Goal: Transaction & Acquisition: Download file/media

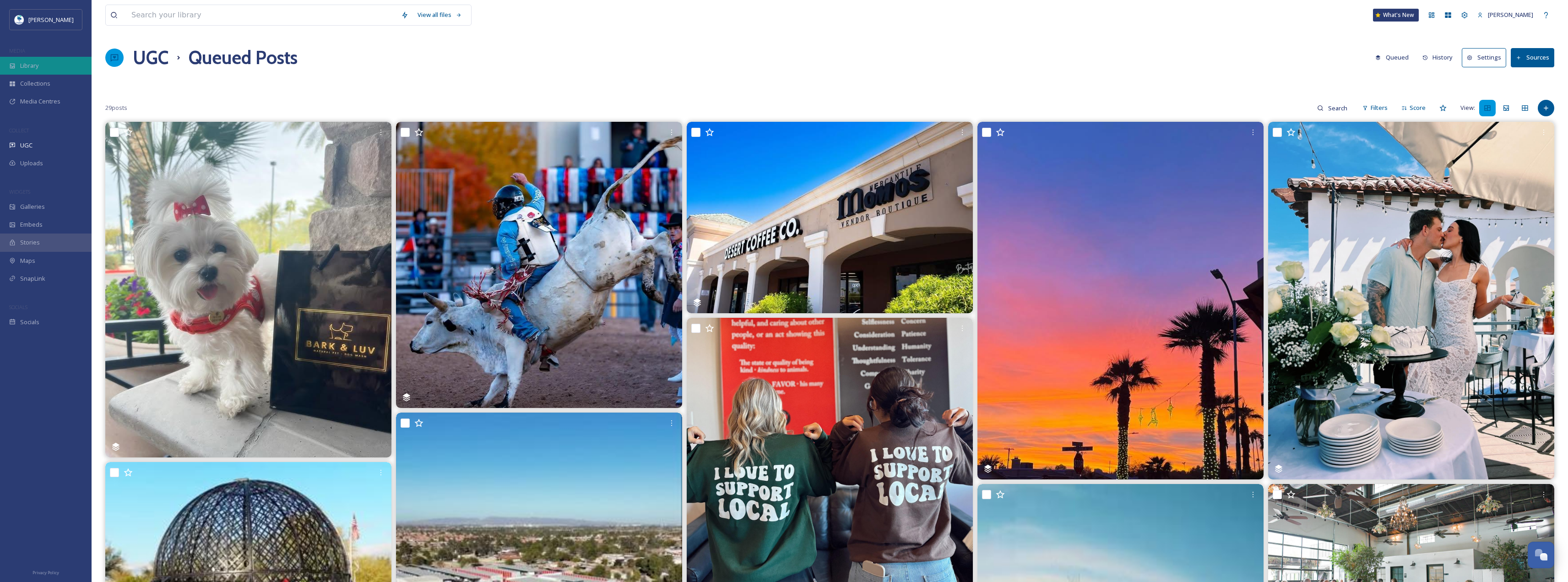
click at [46, 65] on div "Library" at bounding box center [46, 65] width 92 height 18
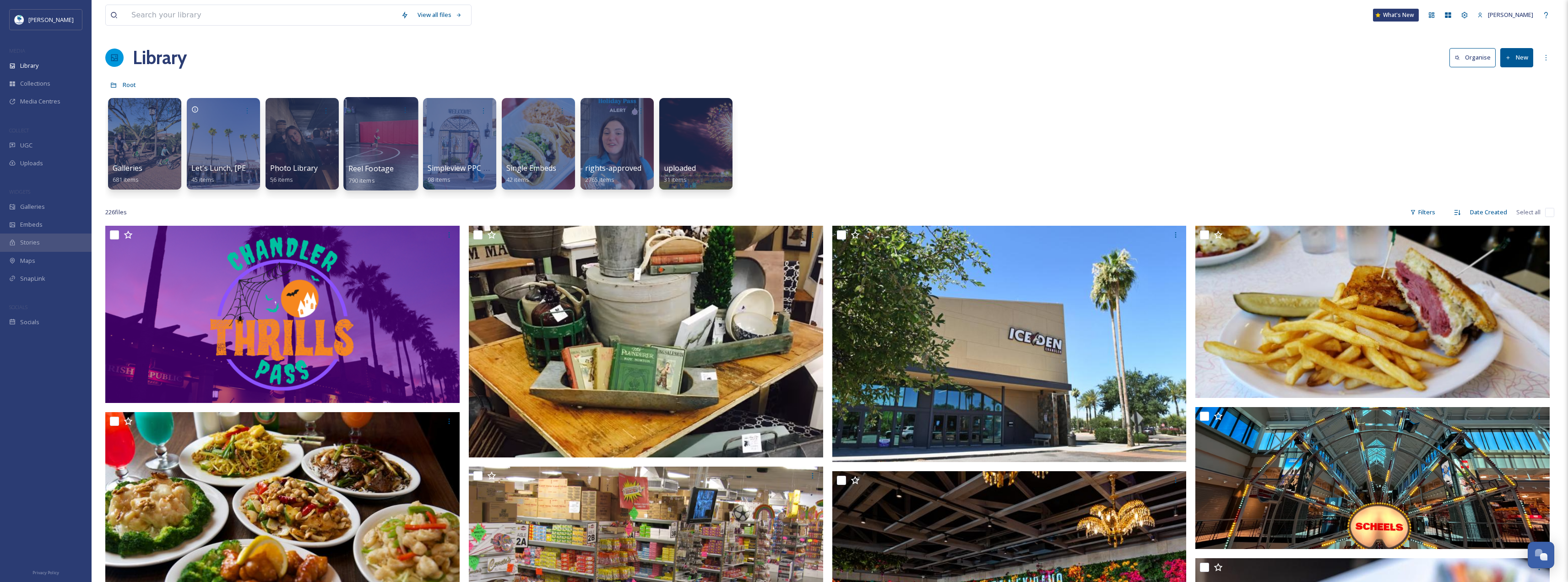
click at [372, 157] on div at bounding box center [381, 144] width 75 height 94
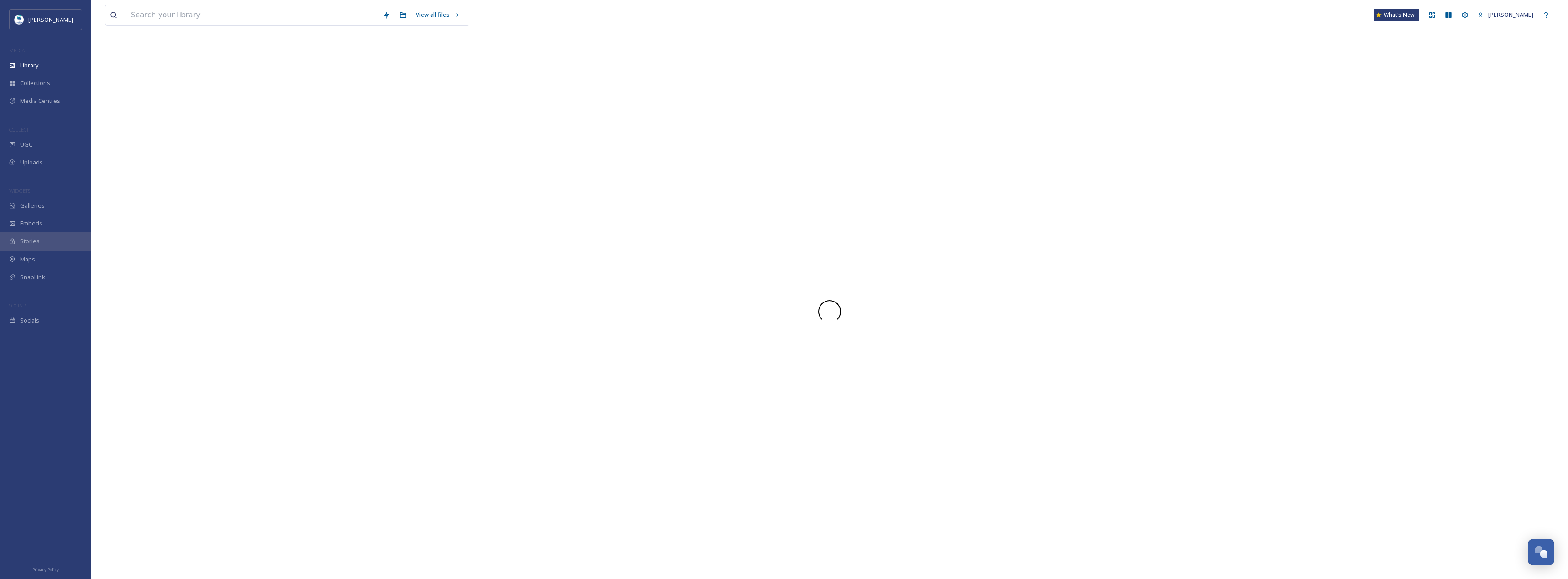
click at [371, 156] on div at bounding box center [829, 311] width 1449 height 535
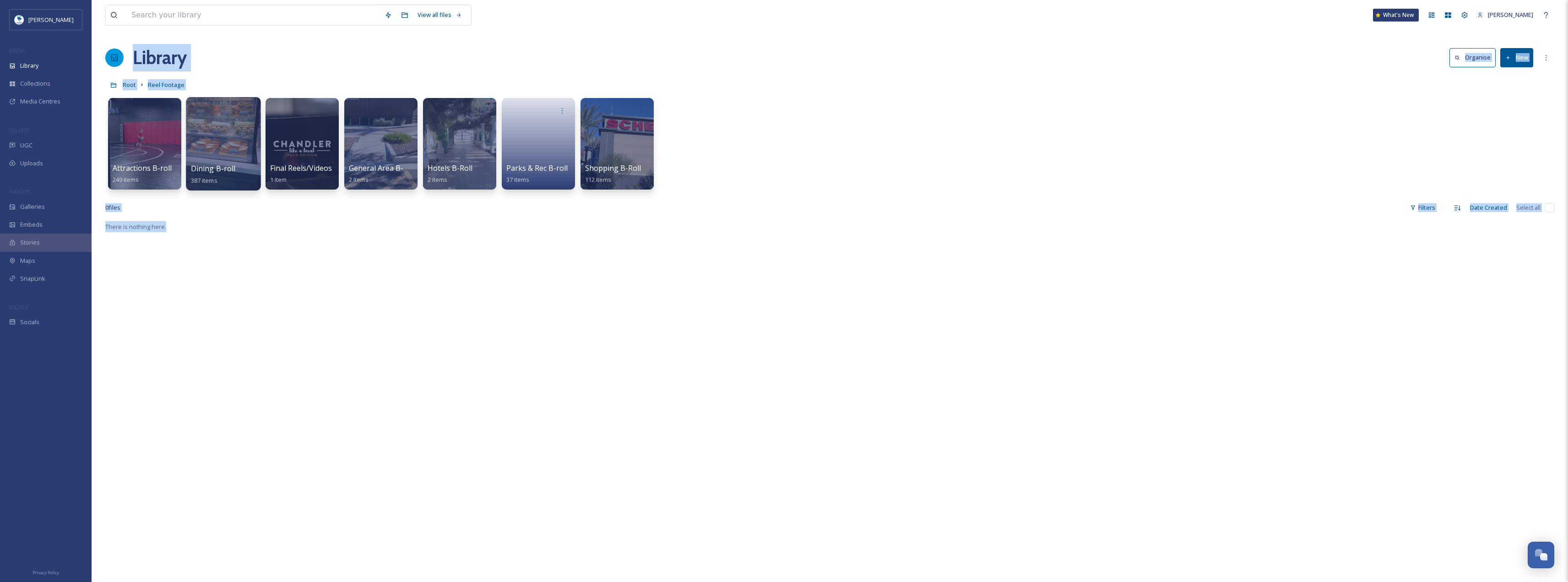
click at [223, 153] on div at bounding box center [223, 144] width 75 height 94
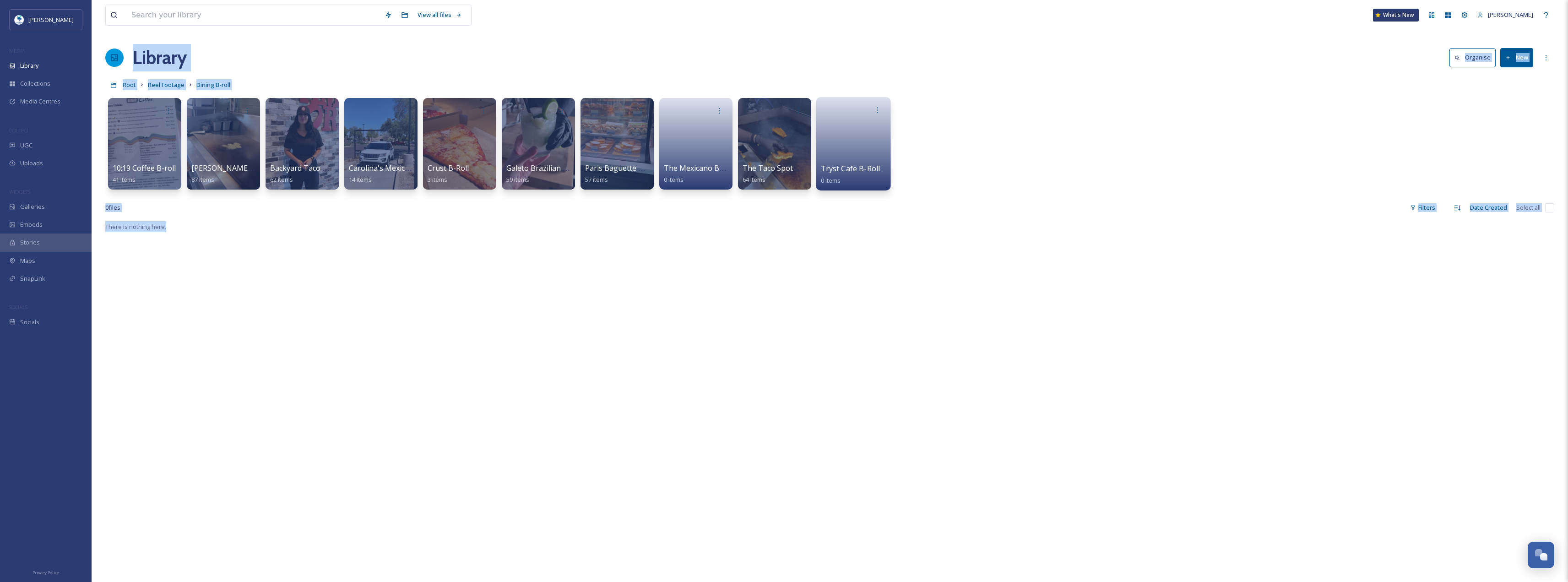
click at [829, 134] on link at bounding box center [853, 141] width 65 height 45
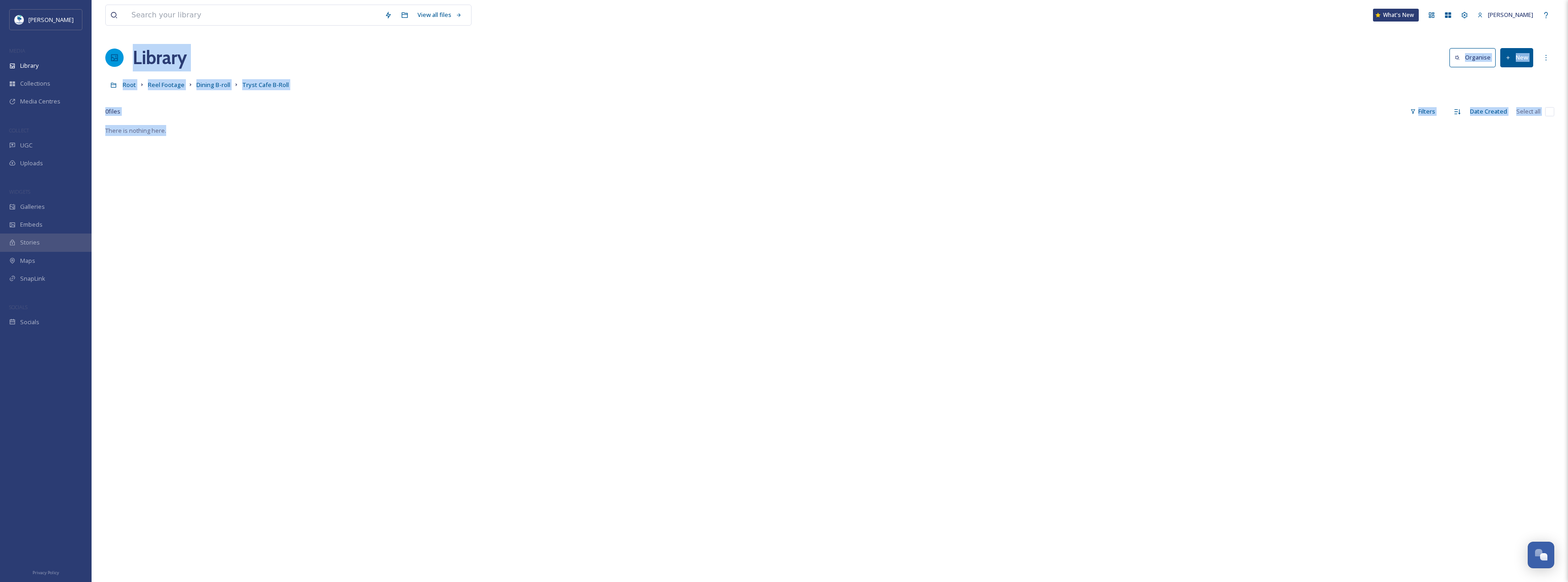
click at [1519, 68] on div "Library Organise New" at bounding box center [830, 57] width 1449 height 28
click at [1519, 66] on button "New" at bounding box center [1517, 57] width 33 height 19
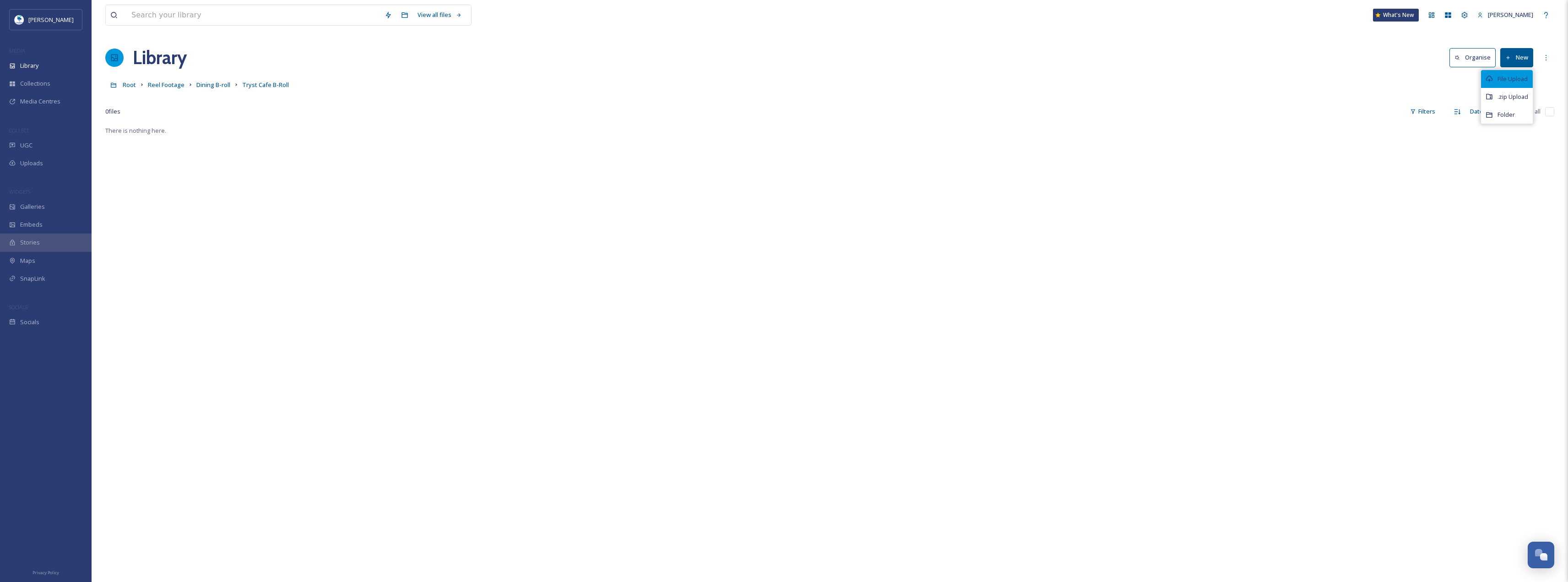
click at [1515, 79] on span "File Upload" at bounding box center [1512, 79] width 30 height 9
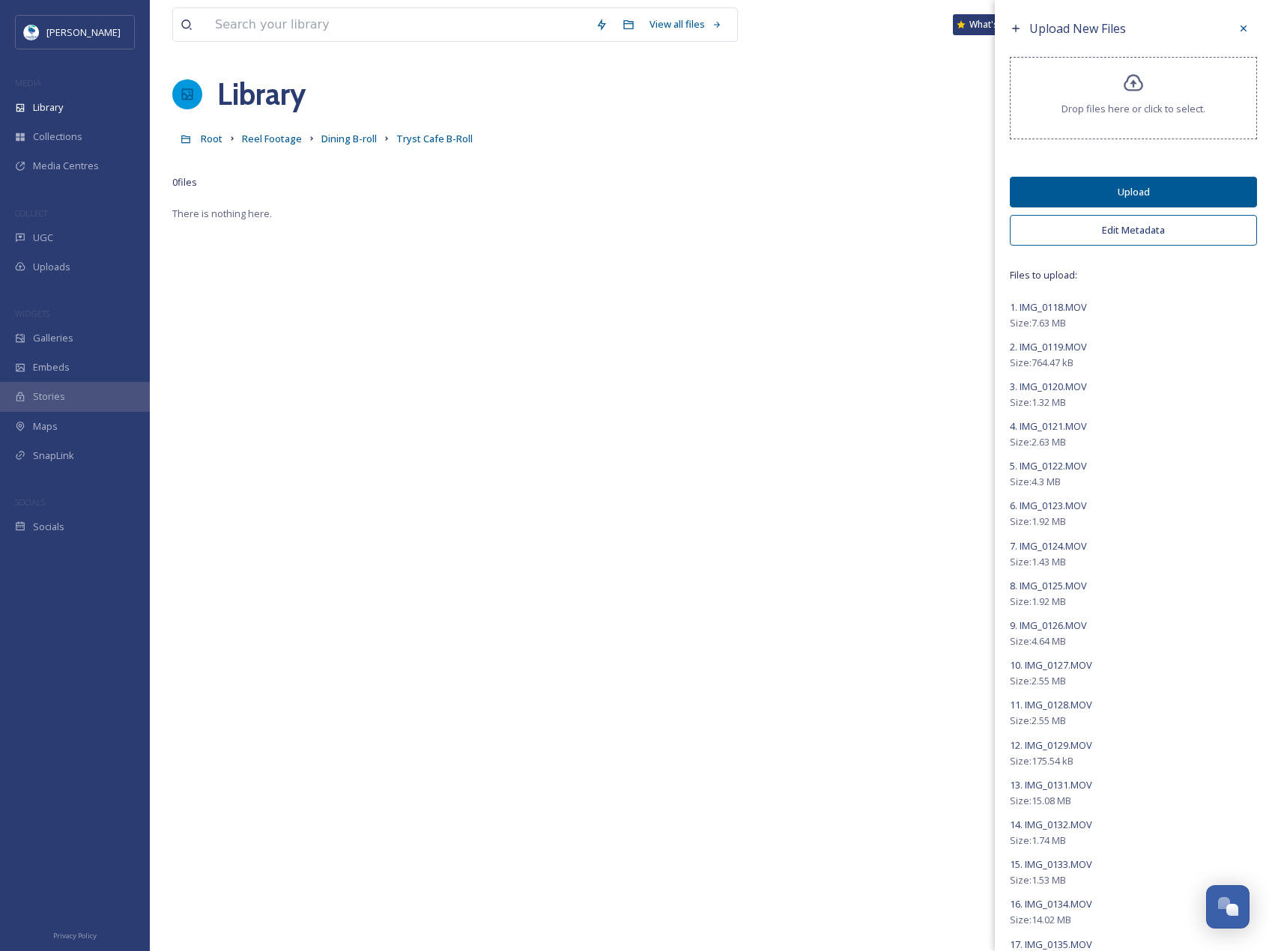
click at [1099, 194] on button "Upload" at bounding box center [1132, 192] width 247 height 31
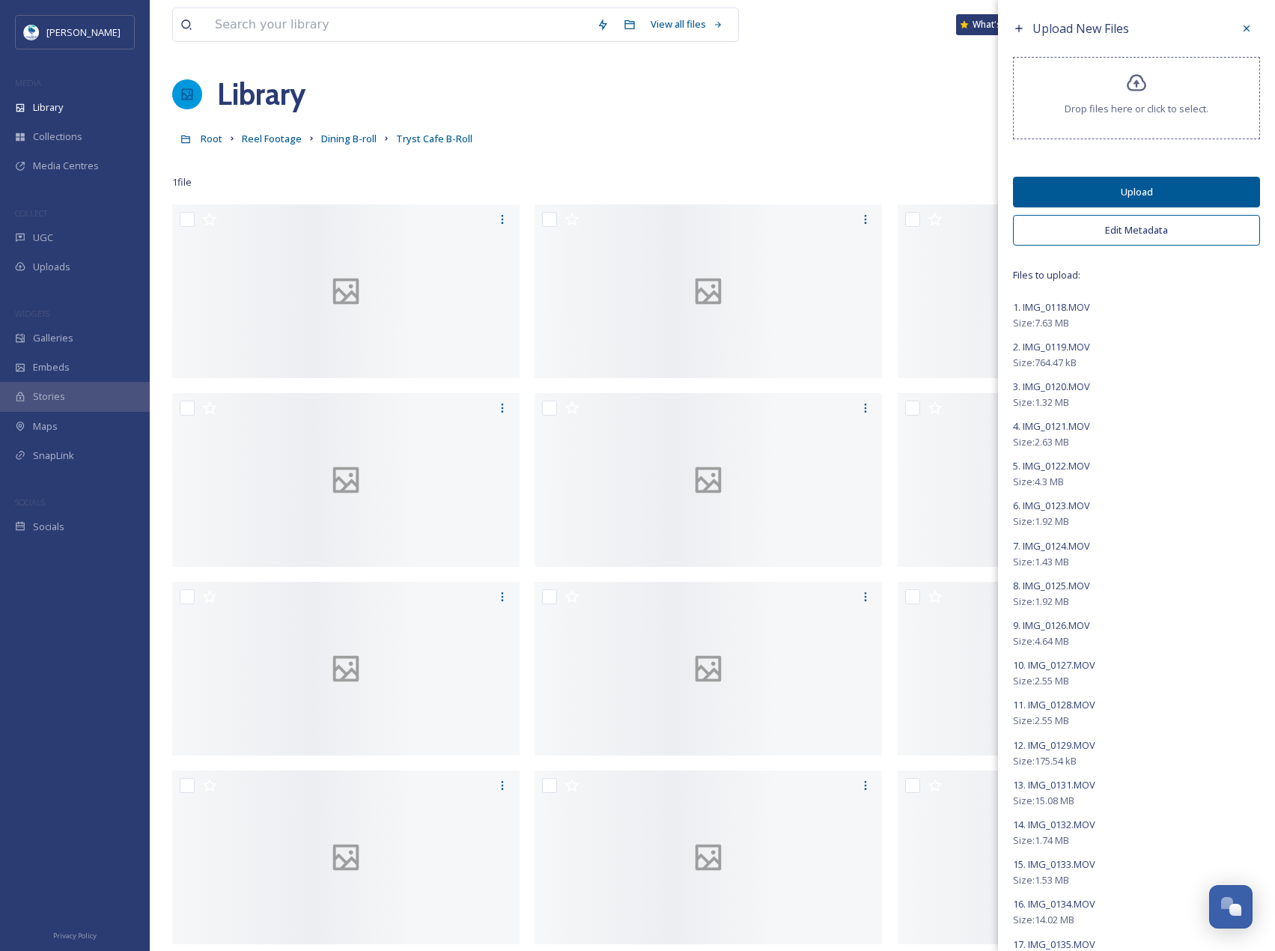
click at [1152, 192] on button "Upload" at bounding box center [1136, 192] width 247 height 31
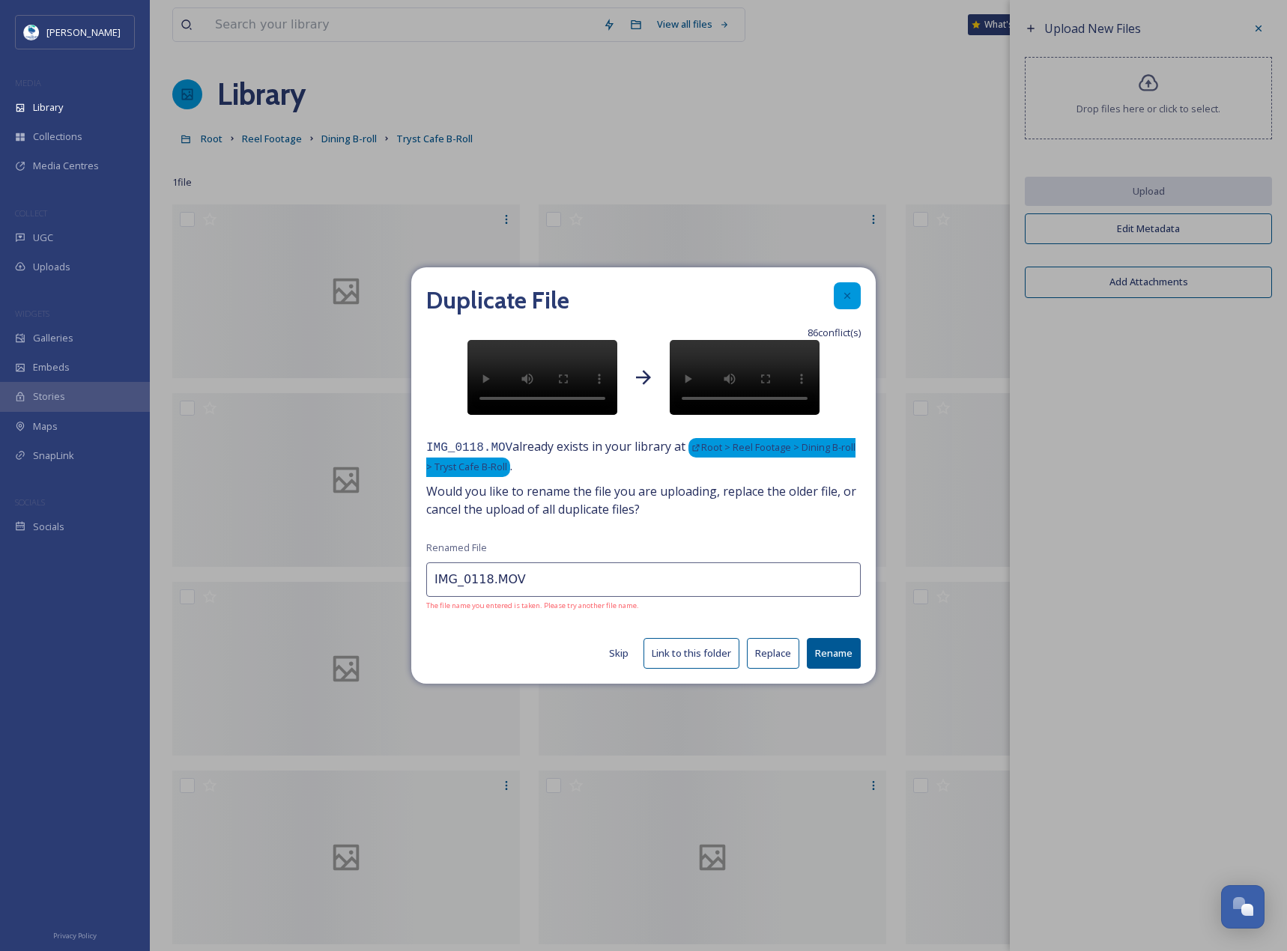
click at [851, 290] on icon at bounding box center [847, 296] width 12 height 12
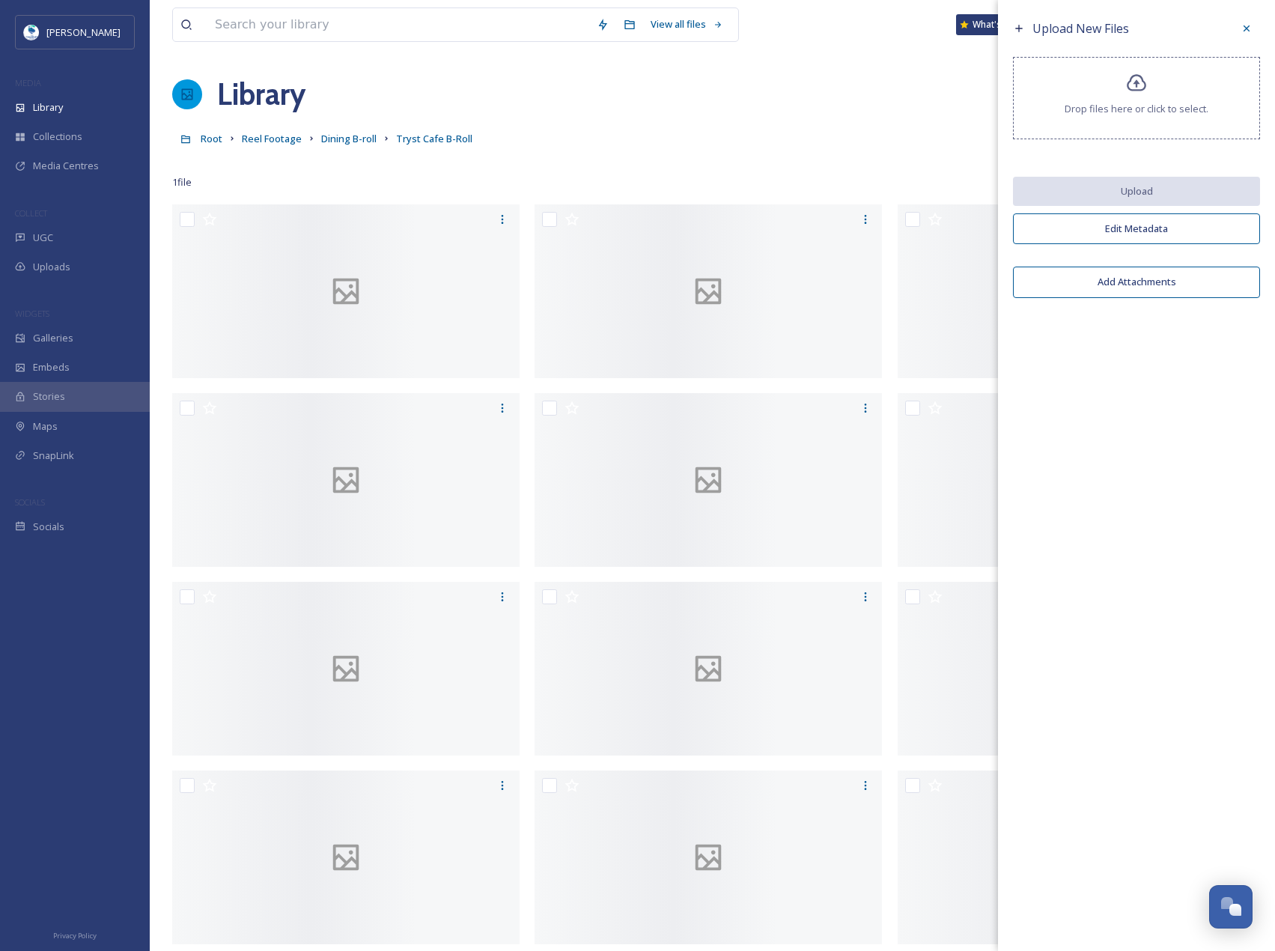
click at [346, 148] on div "Root Reel Footage Dining B-roll Tryst Cafe B-Roll" at bounding box center [712, 138] width 1081 height 28
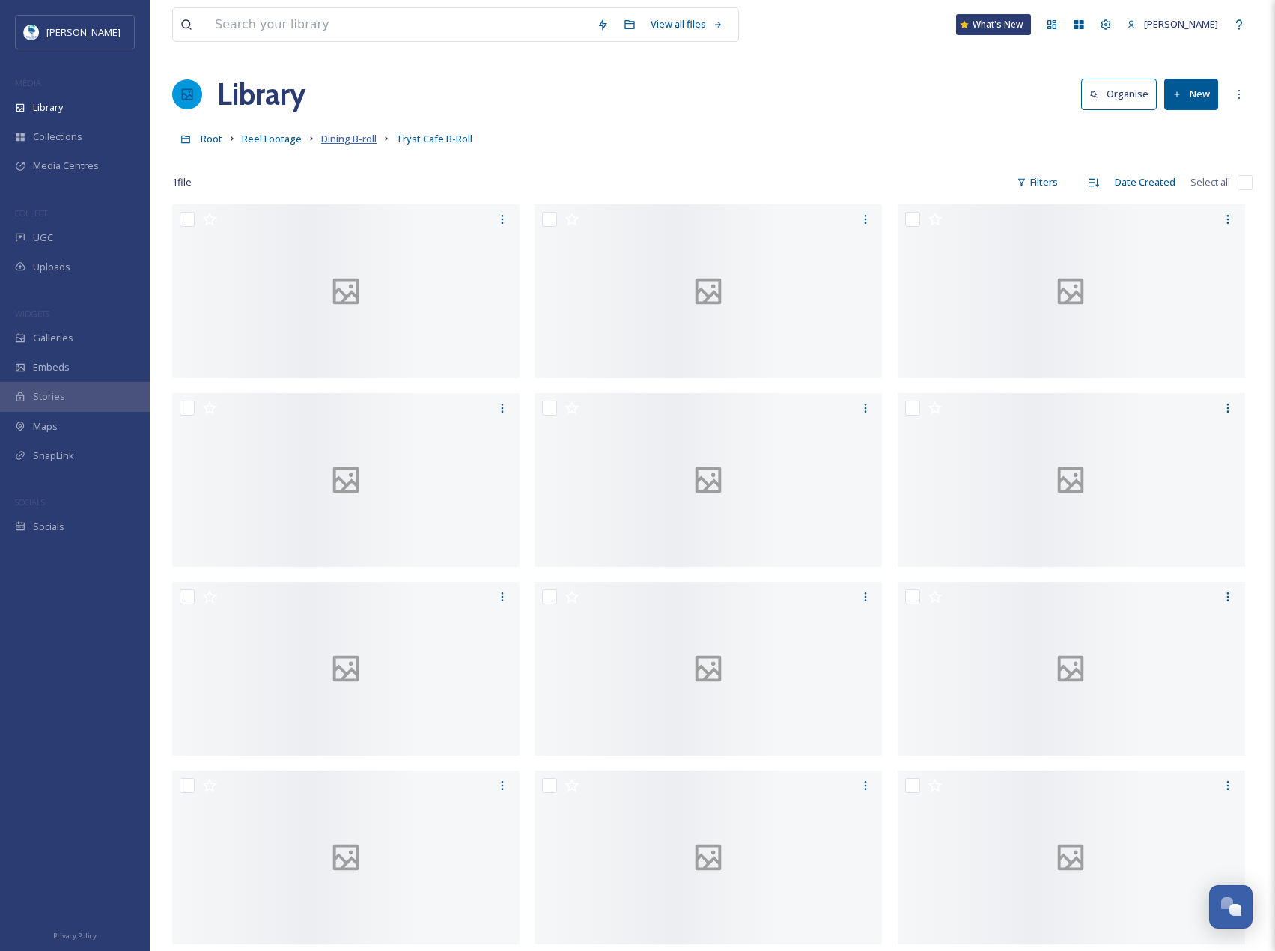
click at [345, 145] on span "Dining B-roll" at bounding box center [348, 138] width 55 height 13
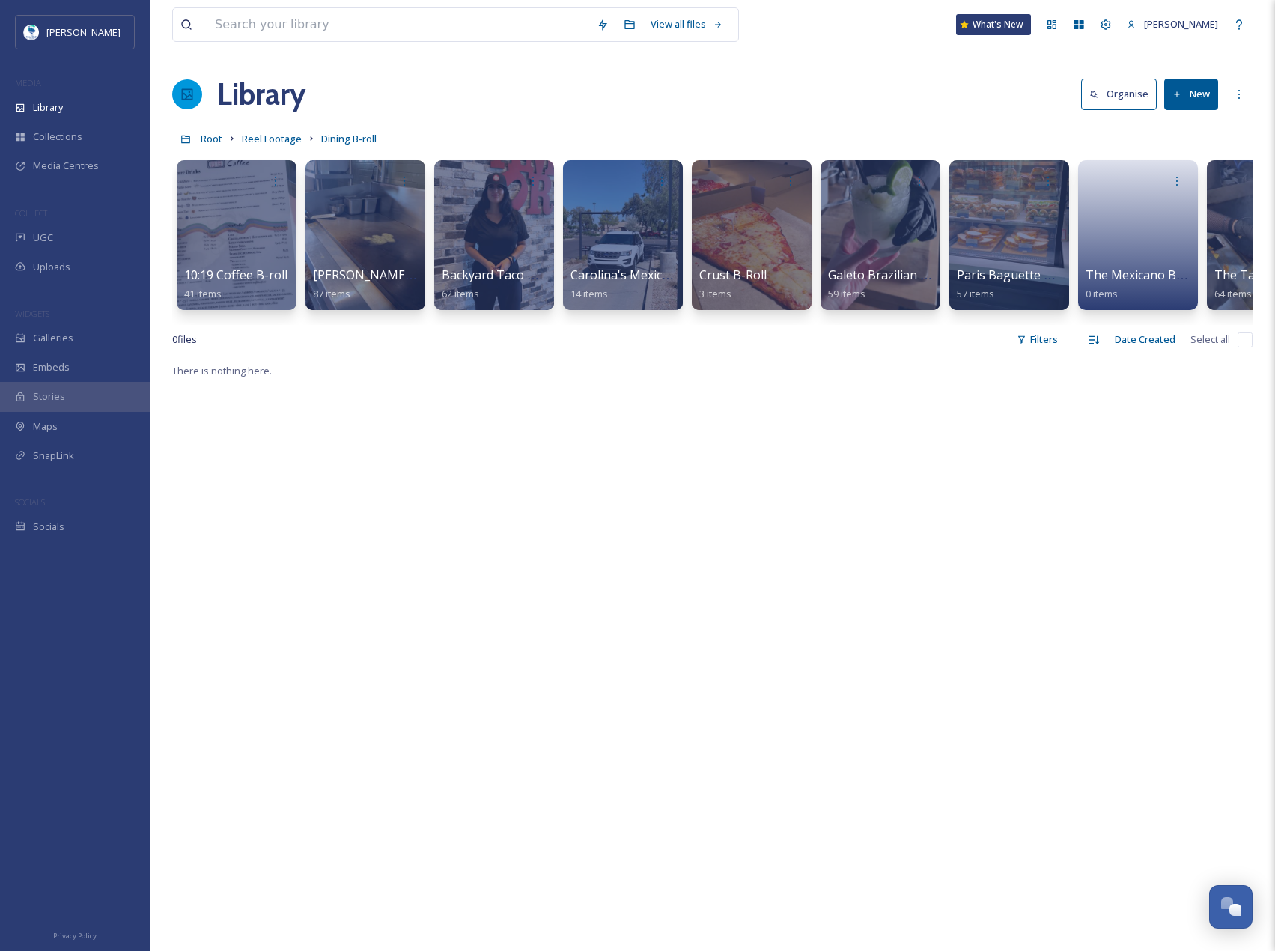
scroll to position [0, 207]
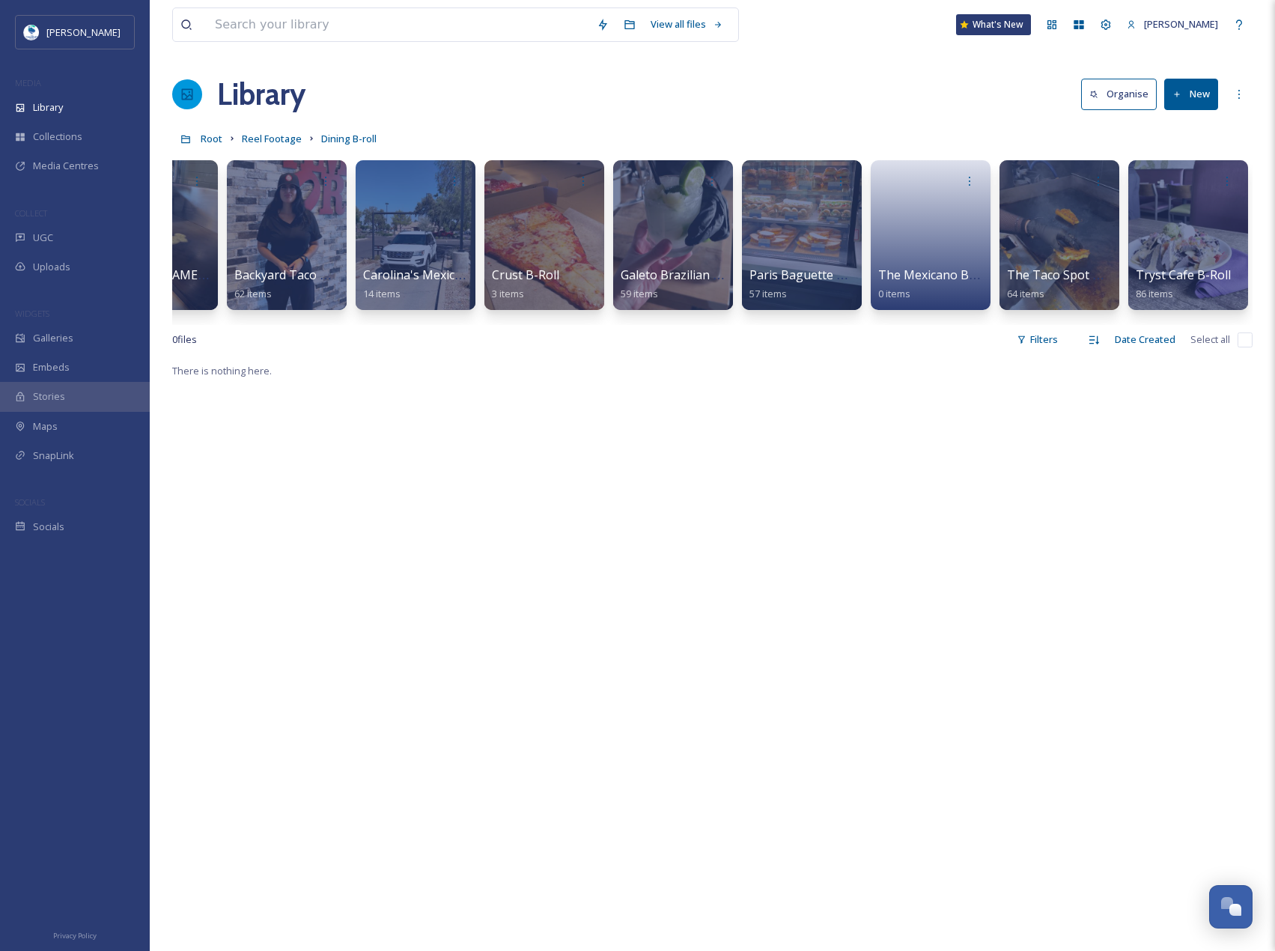
click at [1200, 91] on button "New" at bounding box center [1191, 94] width 54 height 31
click at [1185, 180] on span "Folder" at bounding box center [1174, 187] width 28 height 14
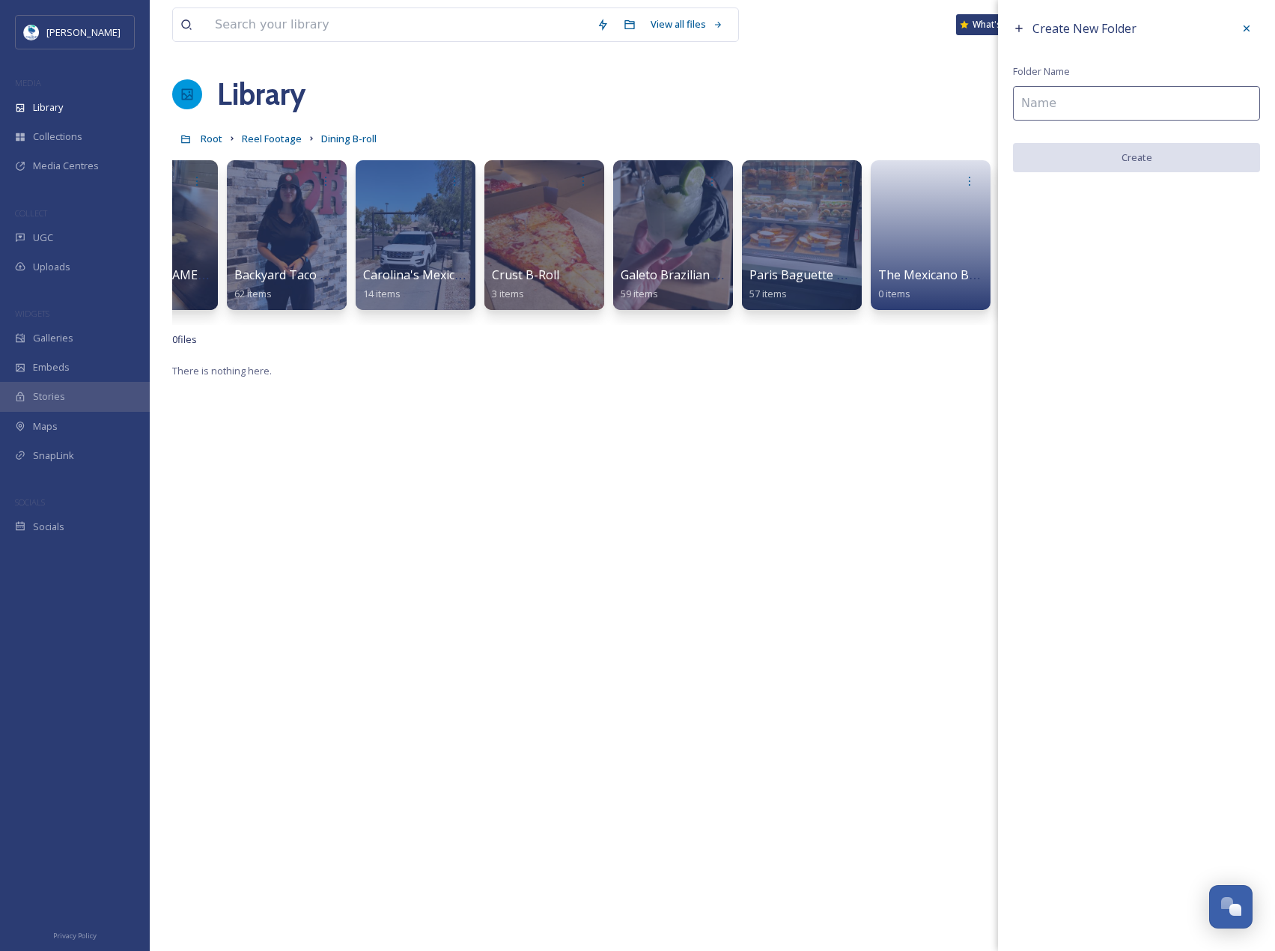
click at [1063, 106] on input at bounding box center [1136, 103] width 247 height 34
paste input "Downtown [PERSON_NAME][GEOGRAPHIC_DATA] and Bakery"
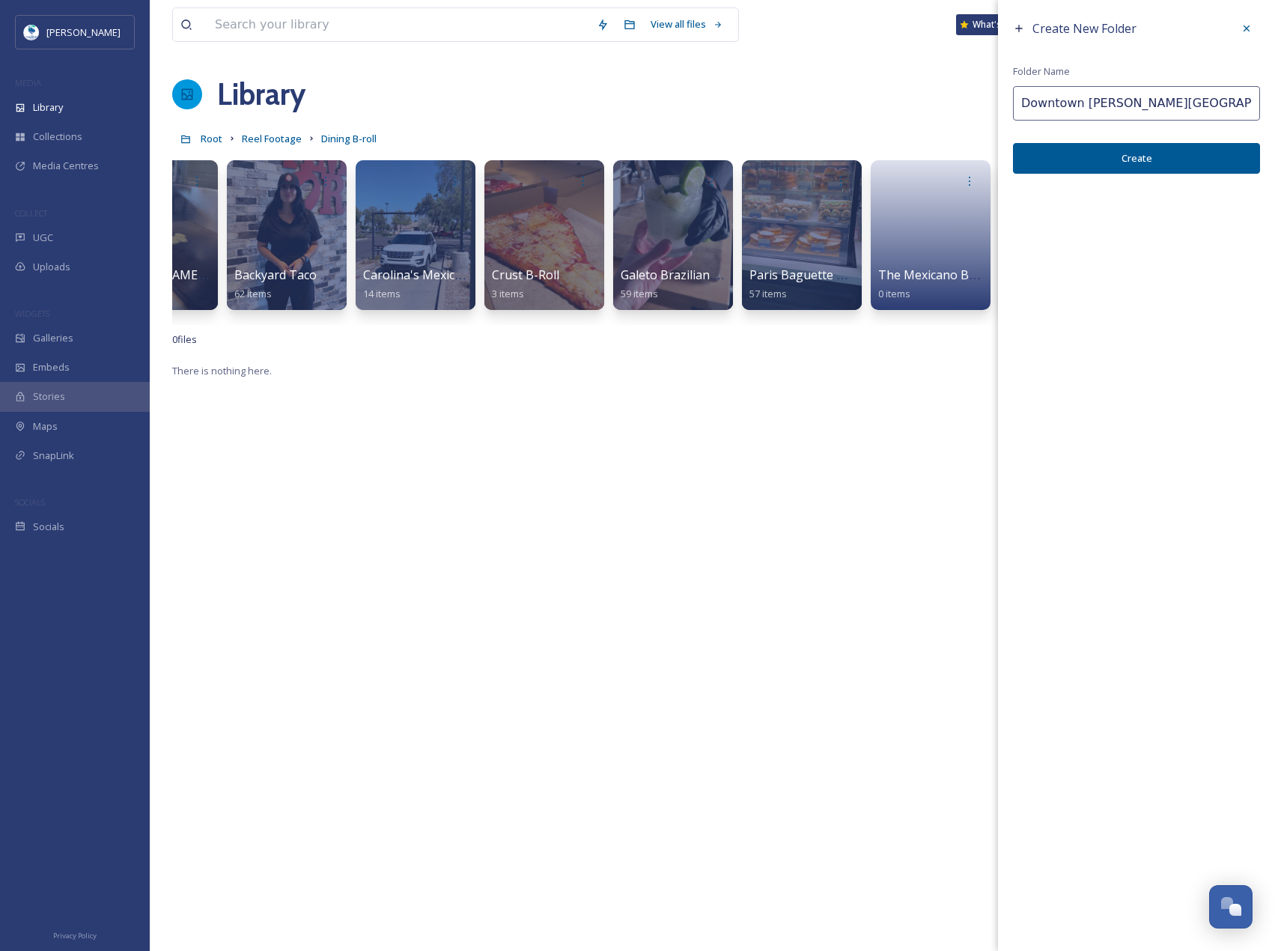
type input "Downtown [PERSON_NAME][GEOGRAPHIC_DATA] and Bakery"
click at [1078, 149] on button "Create" at bounding box center [1136, 158] width 247 height 31
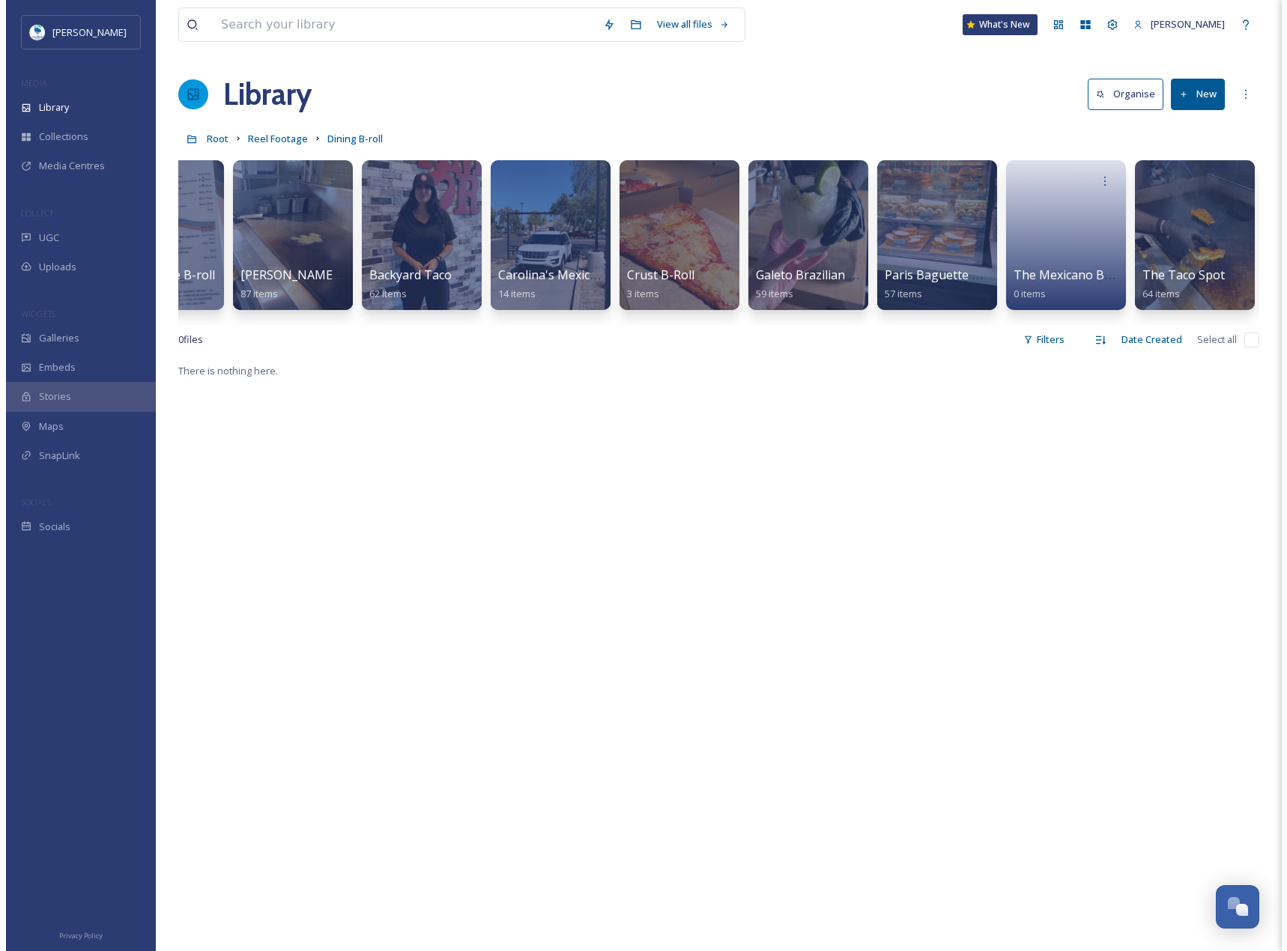
scroll to position [0, 0]
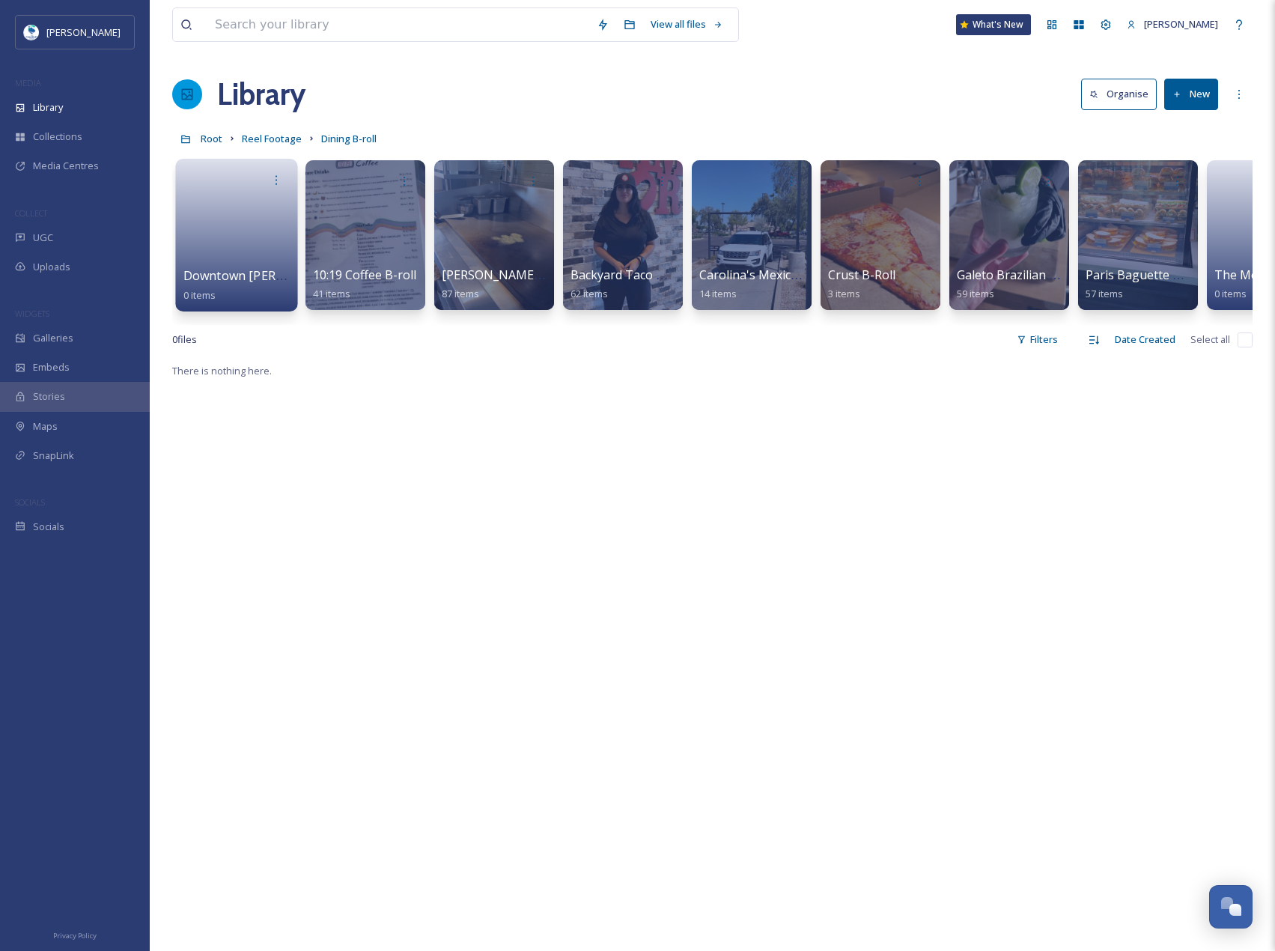
click at [261, 239] on link at bounding box center [236, 230] width 107 height 73
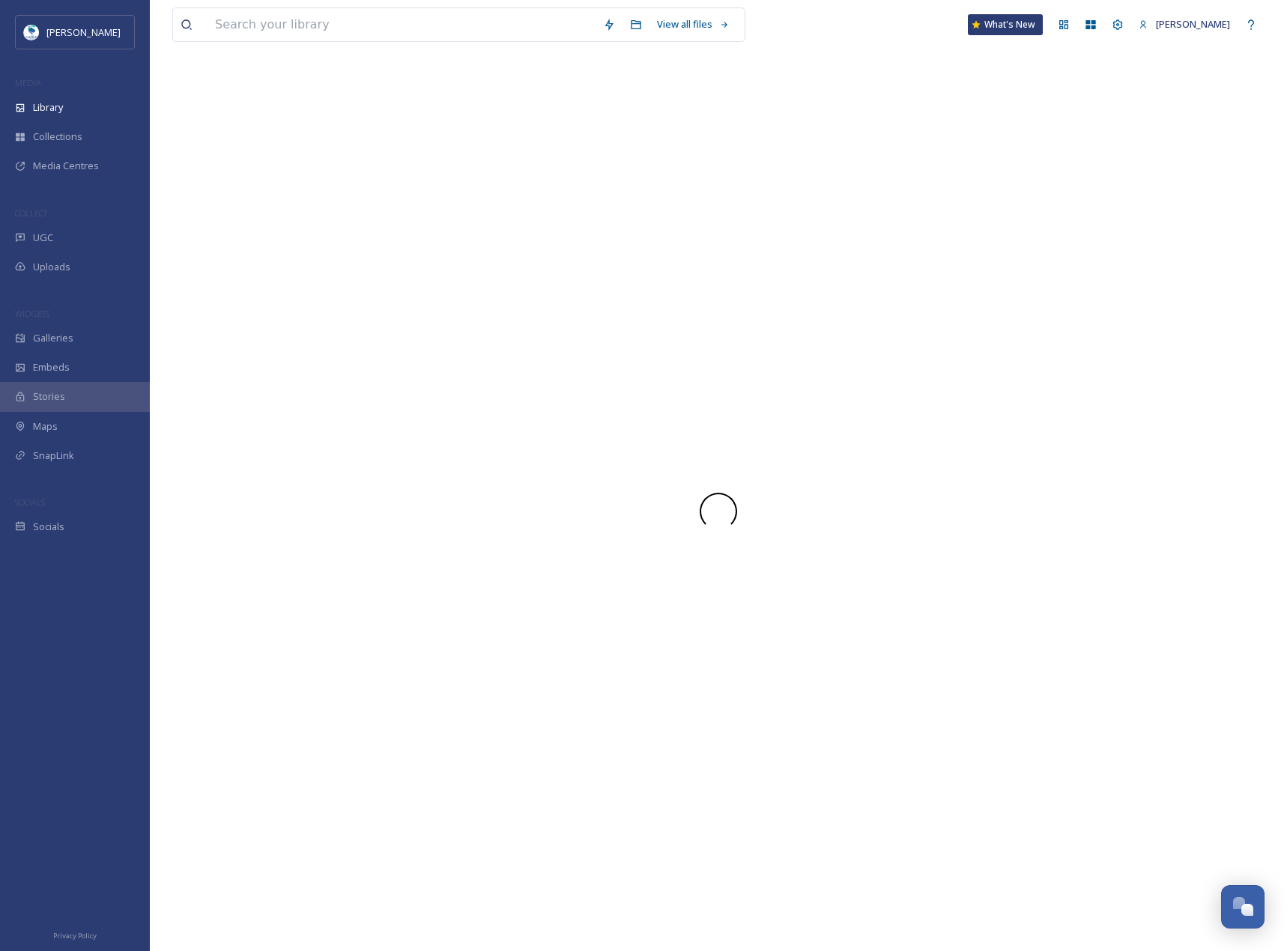
click at [261, 239] on div at bounding box center [718, 511] width 1092 height 879
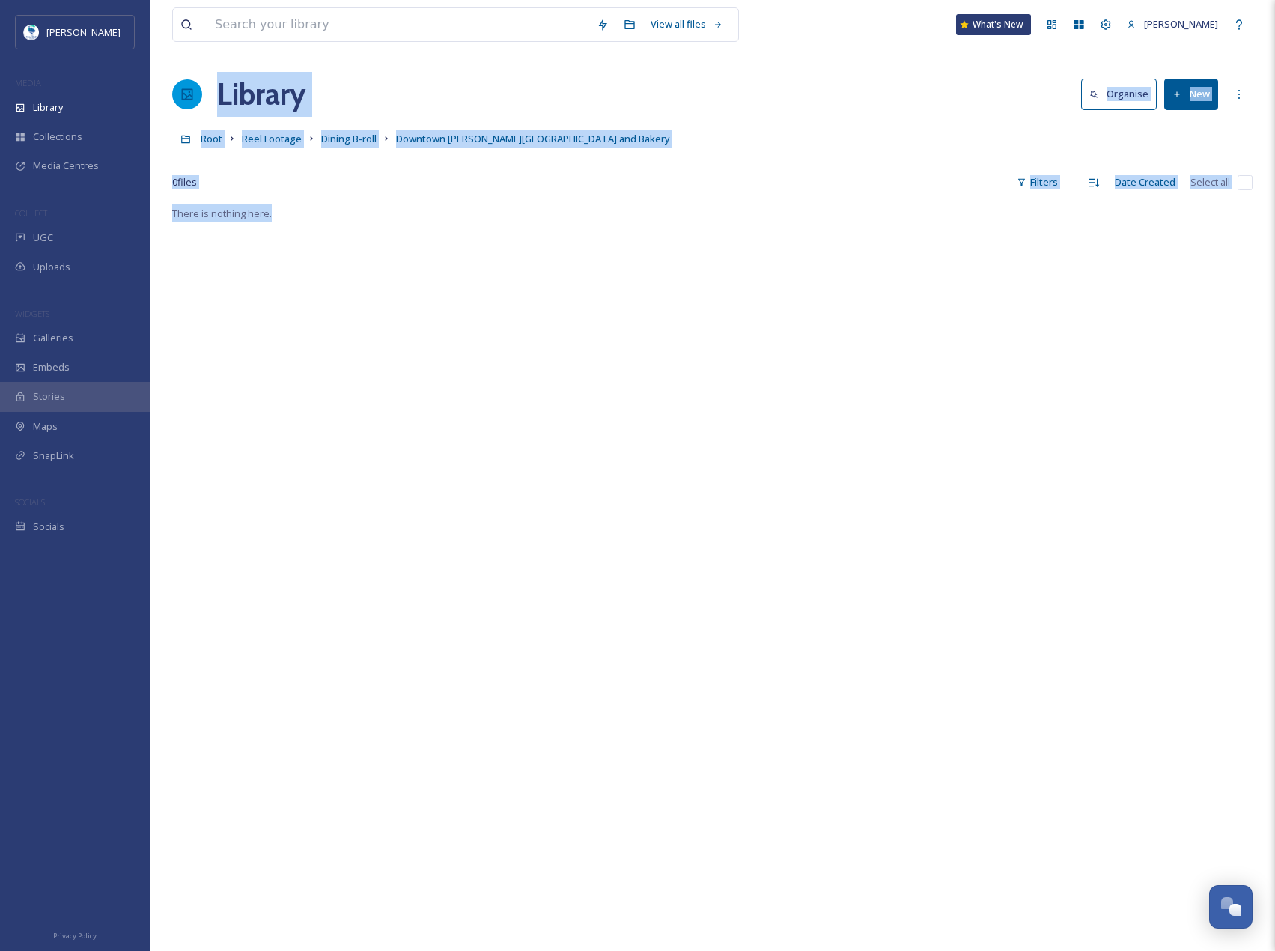
click at [1205, 89] on button "New" at bounding box center [1191, 94] width 54 height 31
click at [1199, 129] on span "File Upload" at bounding box center [1184, 129] width 49 height 14
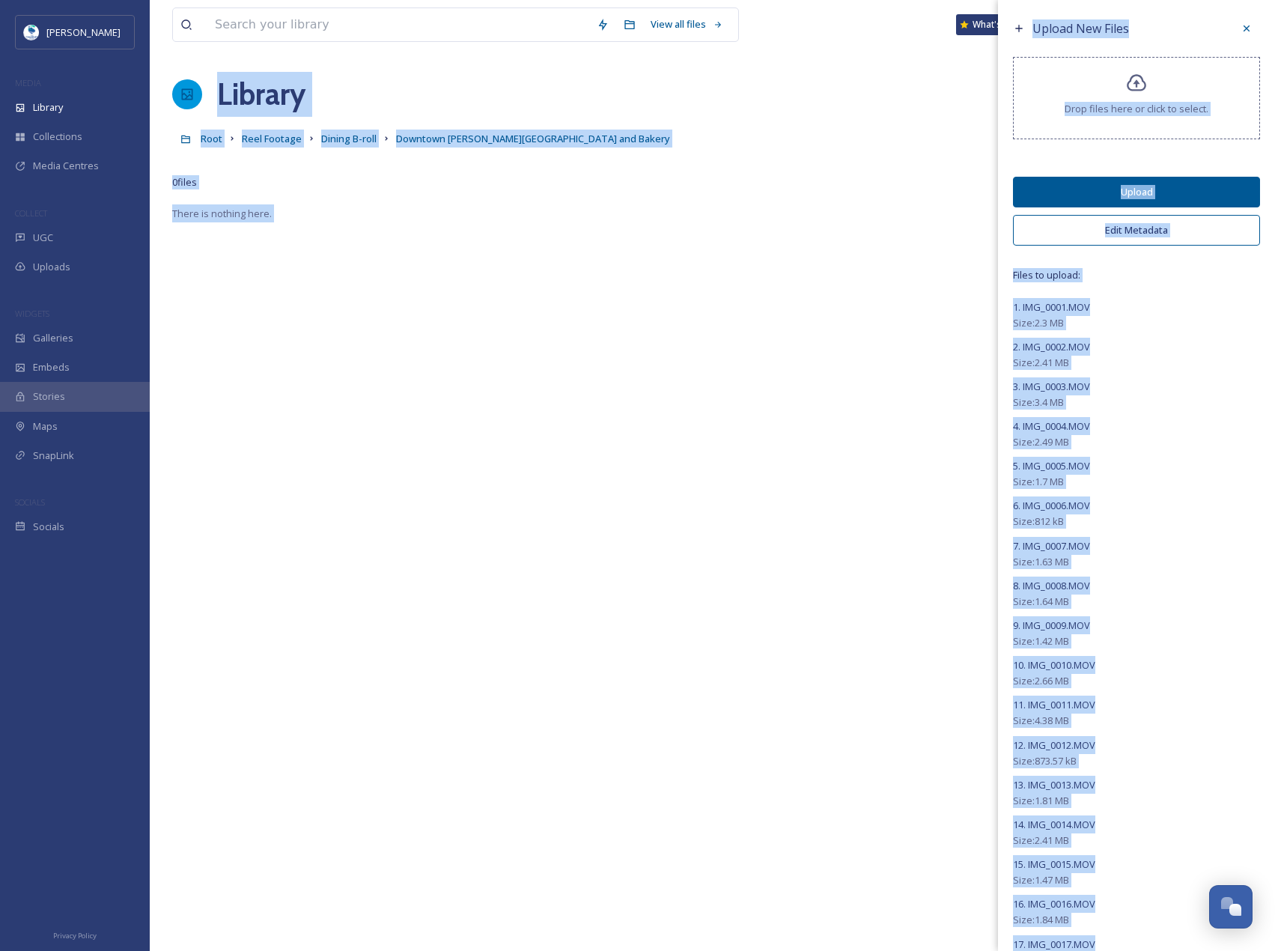
click at [1134, 188] on button "Upload" at bounding box center [1136, 192] width 247 height 31
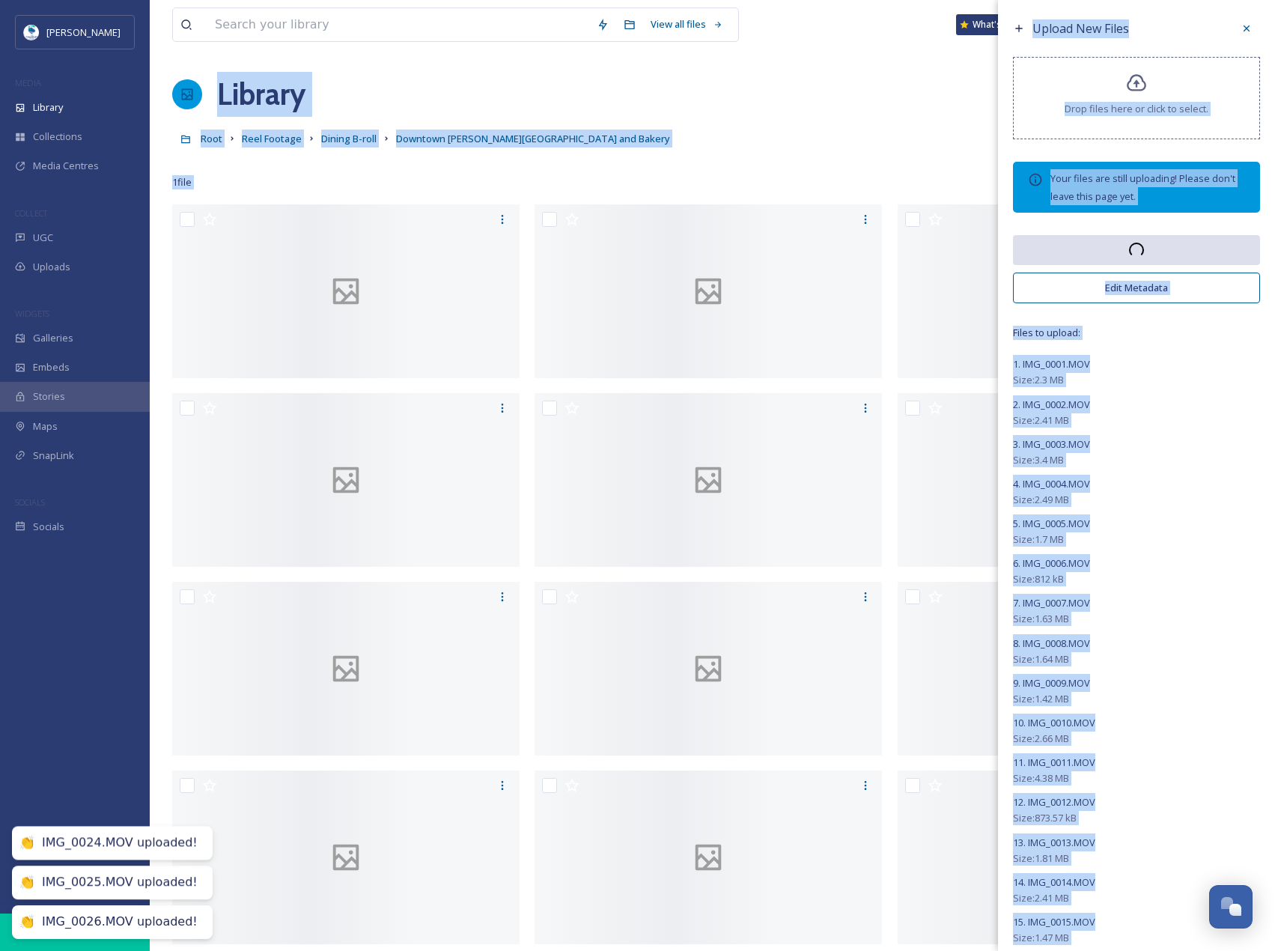
click at [815, 73] on div "Library Organise New" at bounding box center [712, 94] width 1081 height 45
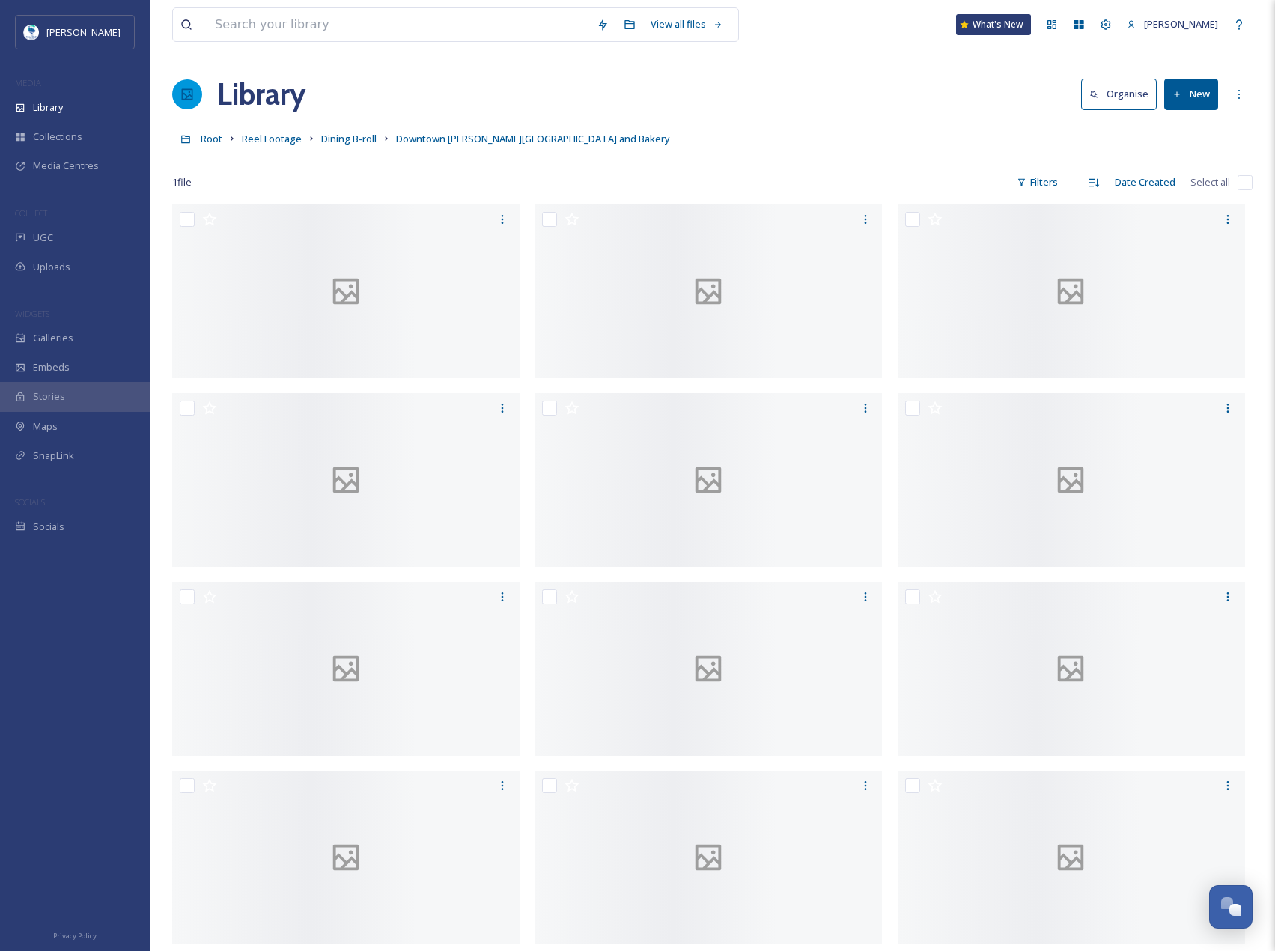
click at [199, 88] on div at bounding box center [187, 94] width 30 height 30
click at [246, 102] on h1 "Library" at bounding box center [261, 94] width 88 height 45
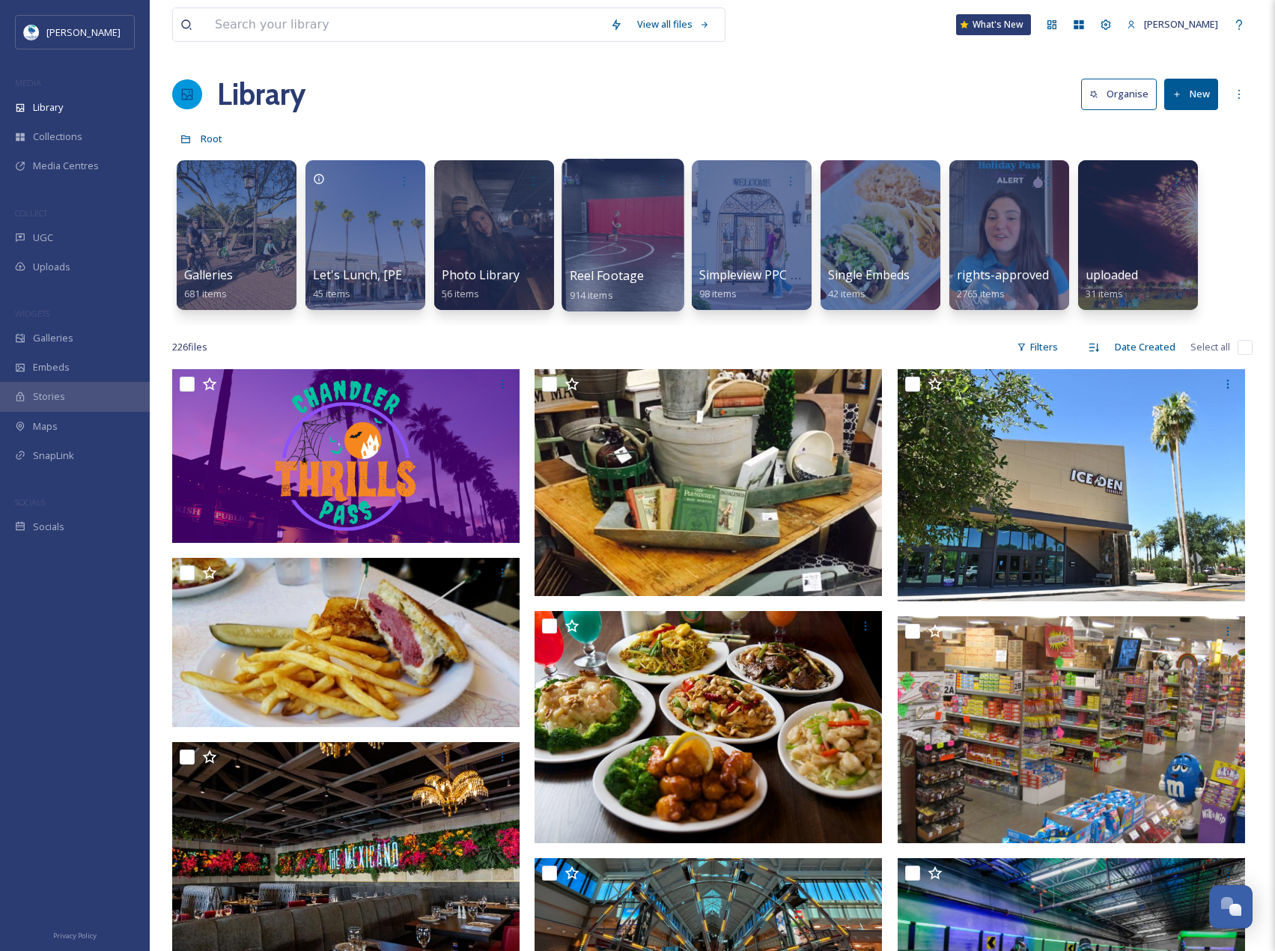
click at [625, 227] on div at bounding box center [623, 235] width 122 height 153
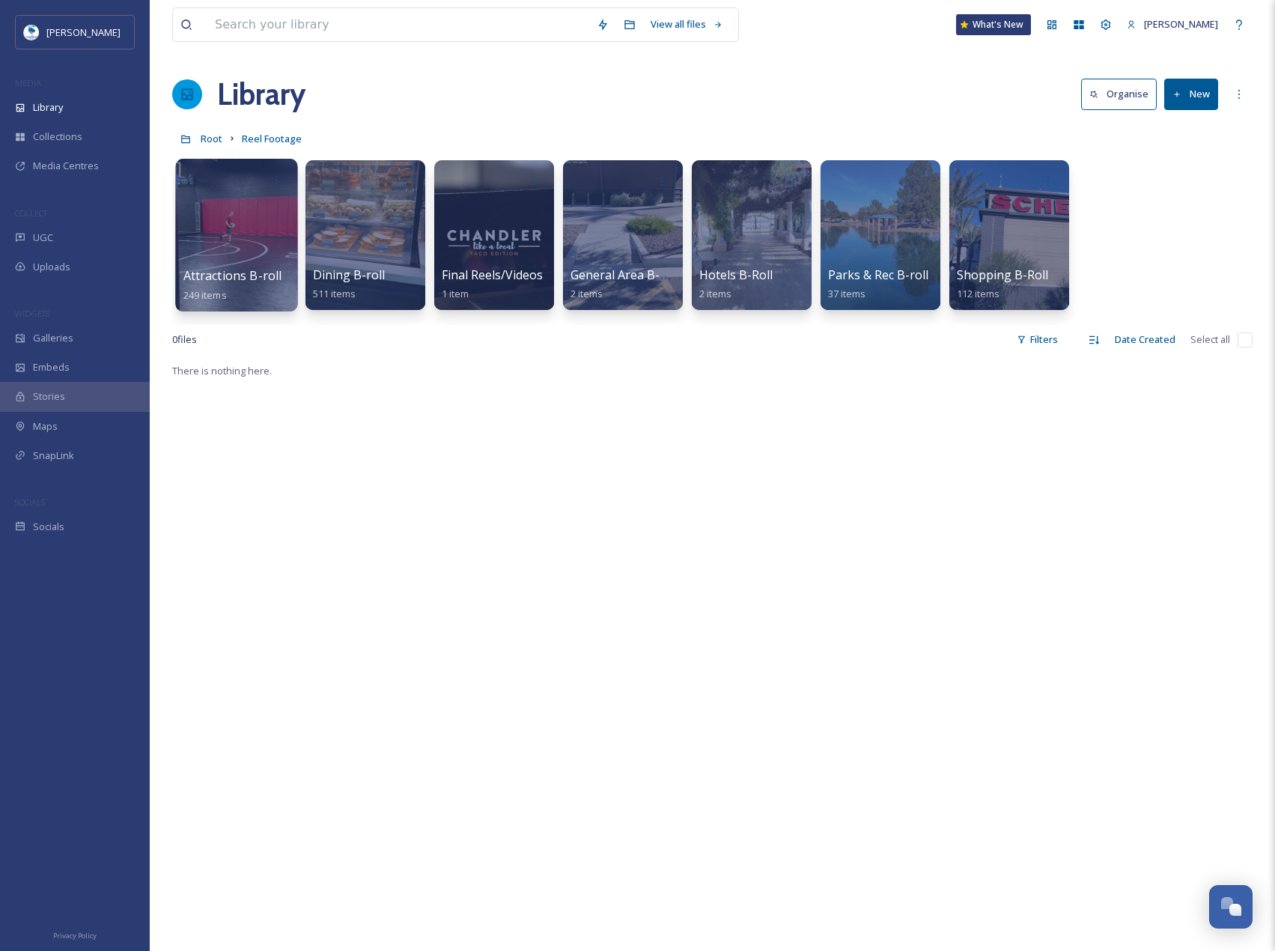
click at [261, 231] on div at bounding box center [236, 235] width 122 height 153
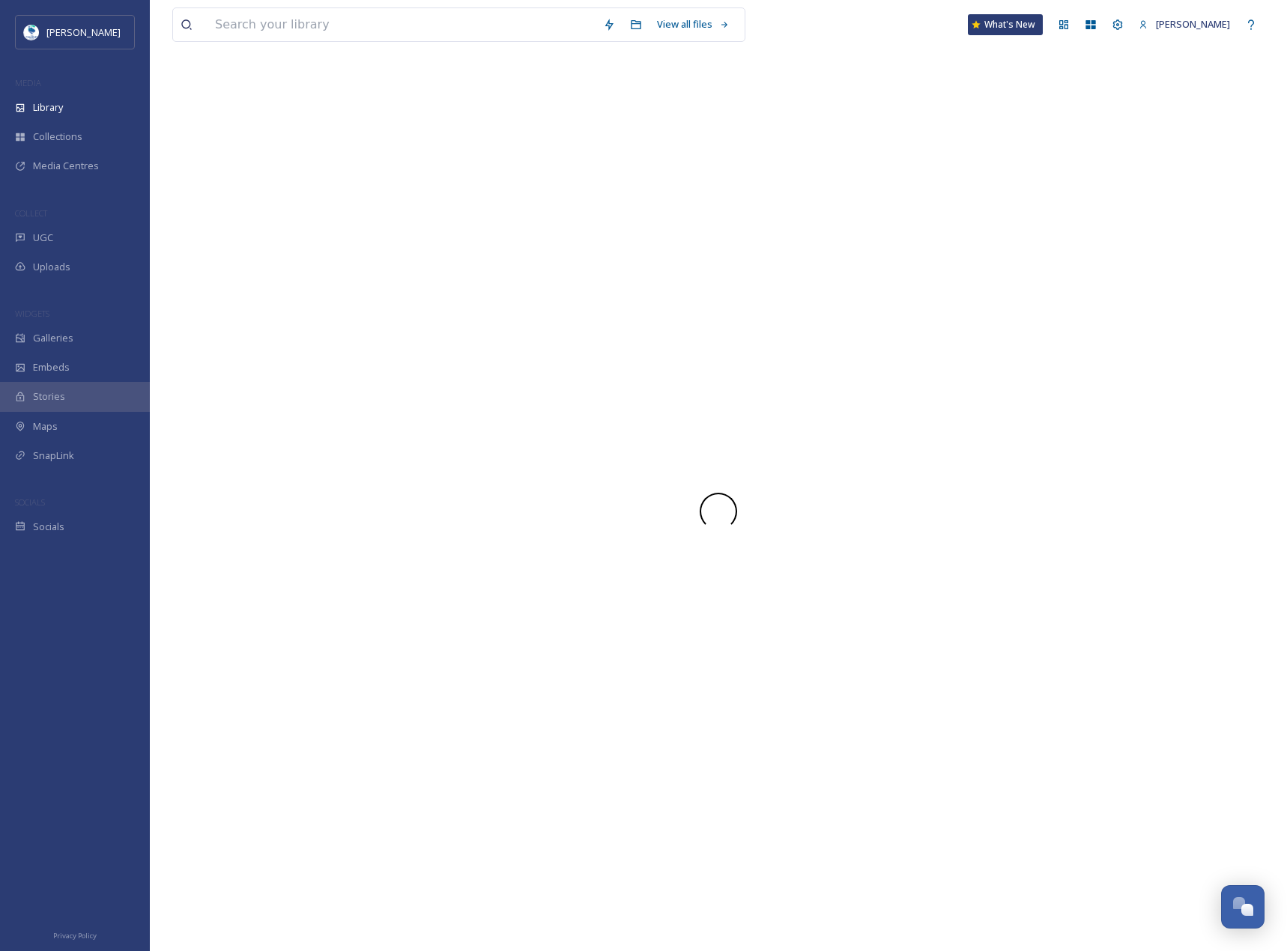
click at [261, 231] on div at bounding box center [718, 511] width 1092 height 879
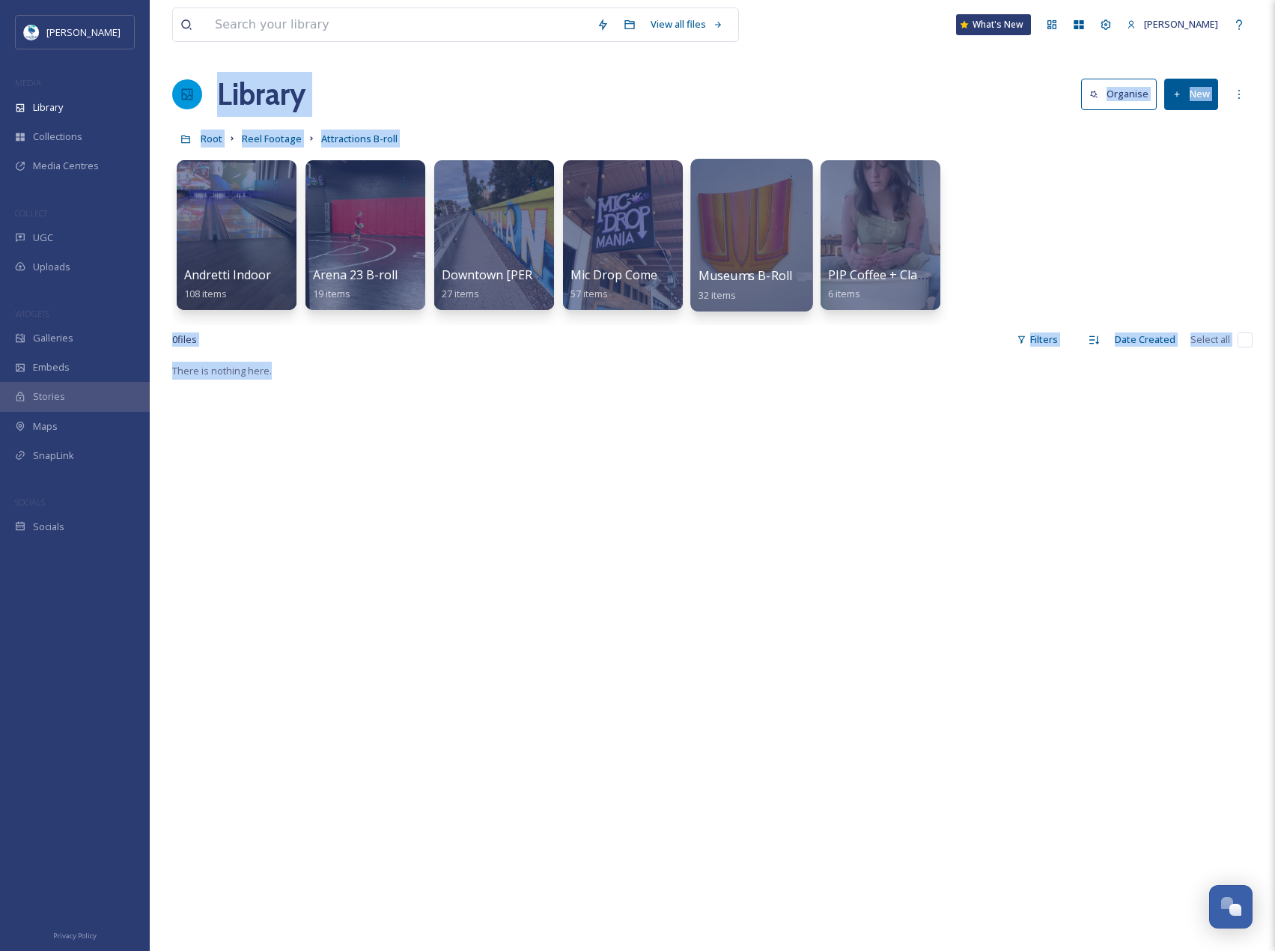
click at [767, 248] on div at bounding box center [751, 235] width 122 height 153
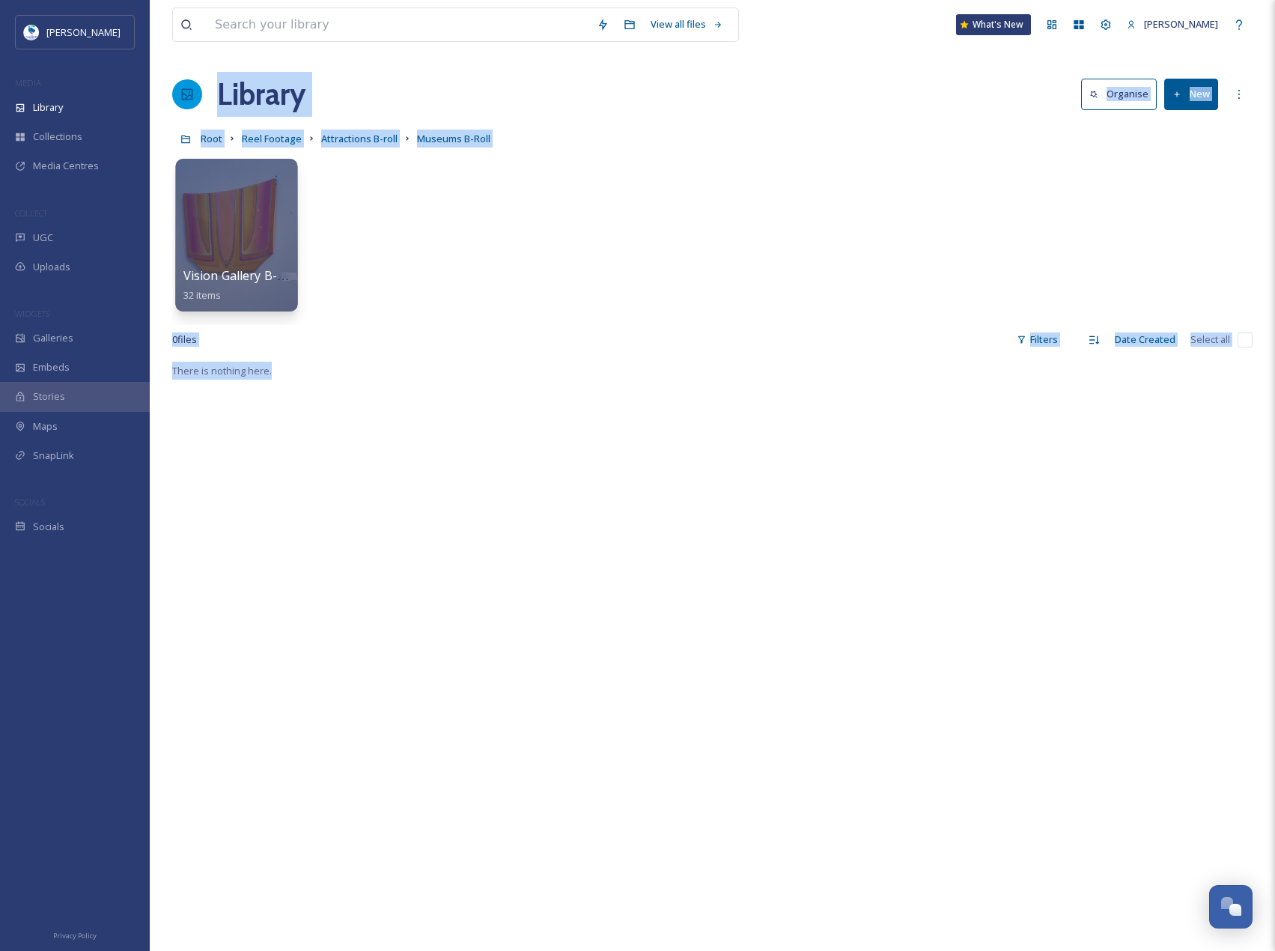
click at [255, 231] on div at bounding box center [236, 235] width 122 height 153
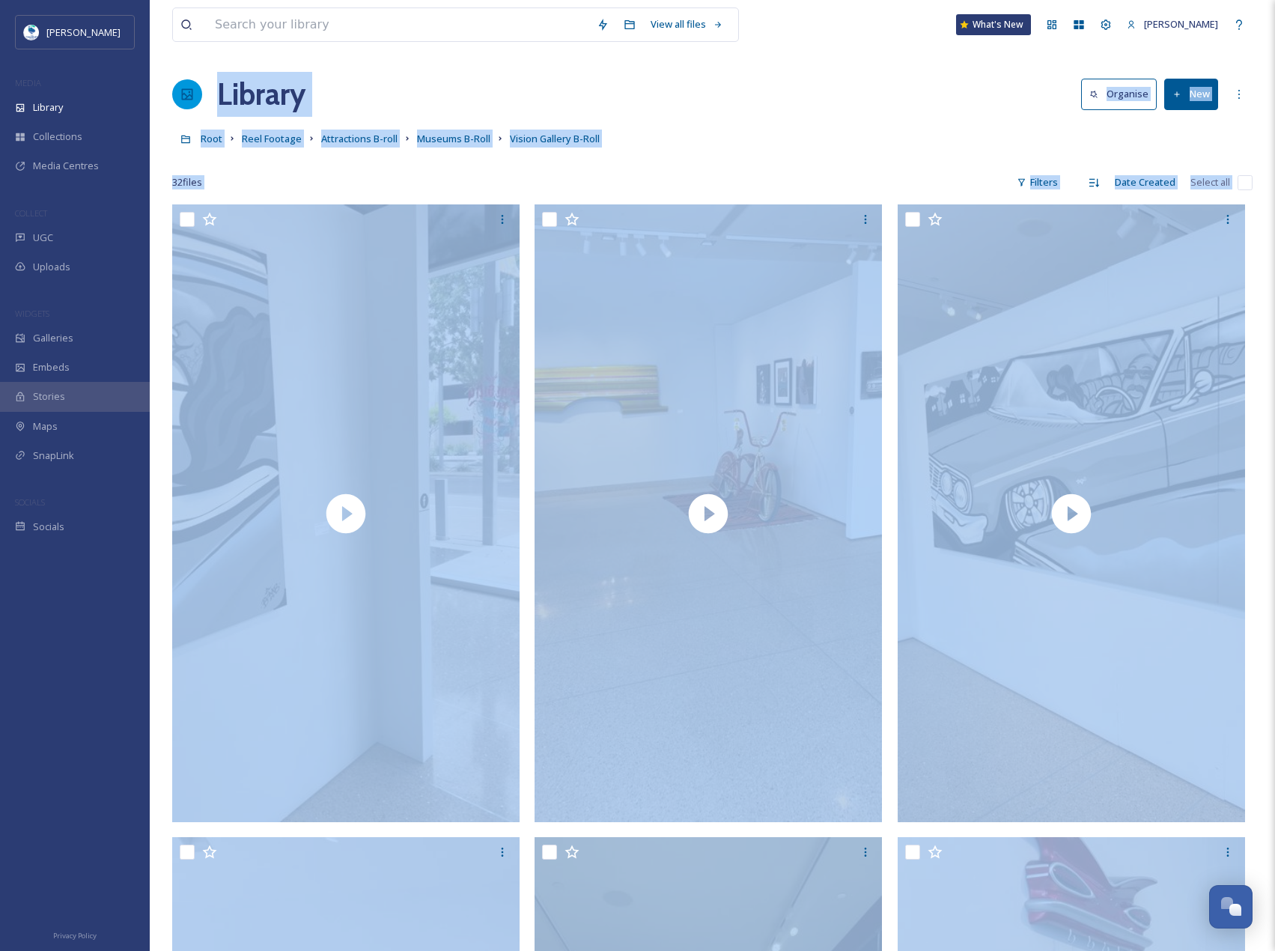
click at [1215, 94] on button "New" at bounding box center [1191, 94] width 54 height 31
click at [1206, 125] on span "File Upload" at bounding box center [1184, 129] width 49 height 14
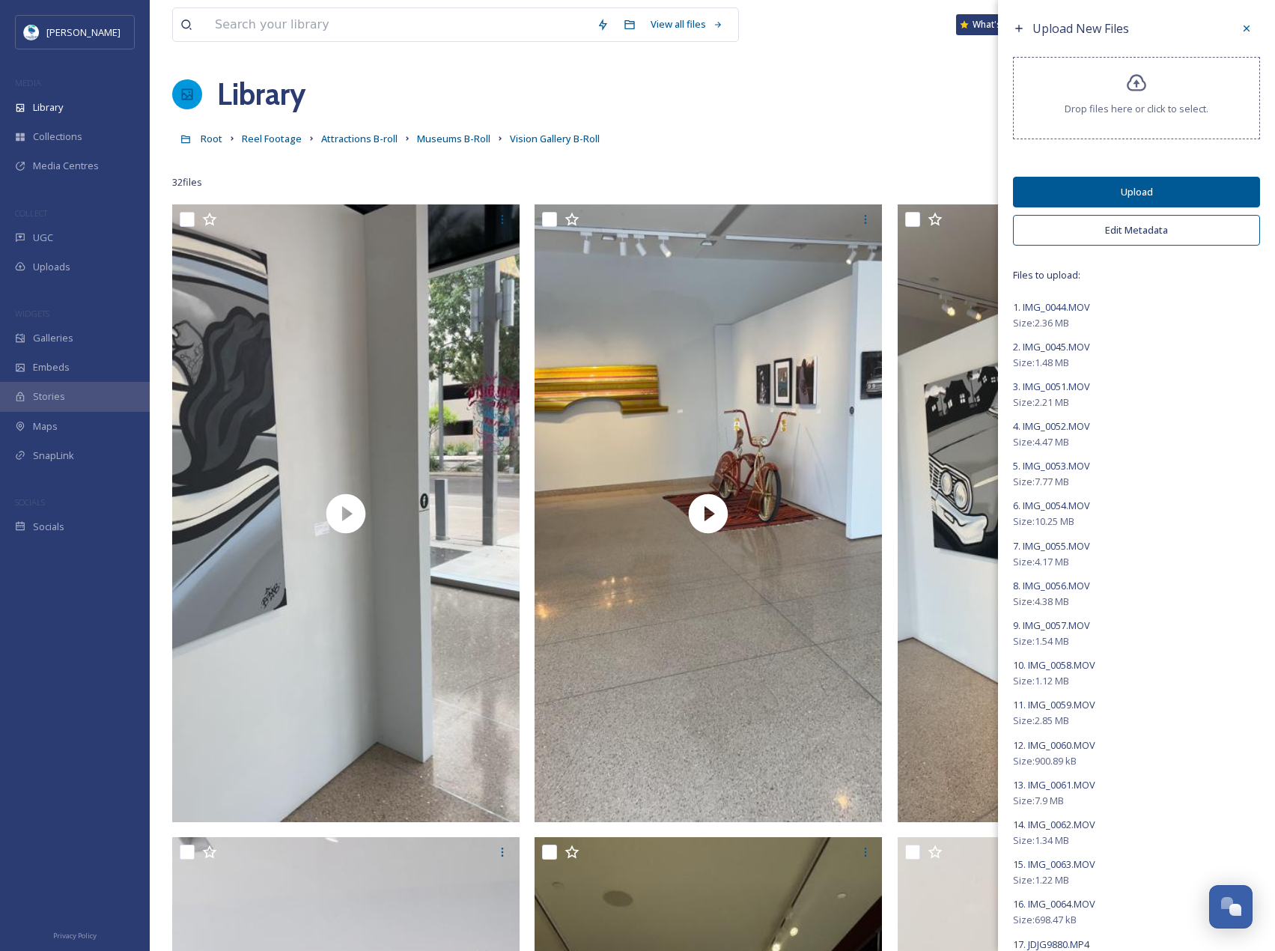
click at [1132, 179] on button "Upload" at bounding box center [1136, 192] width 247 height 31
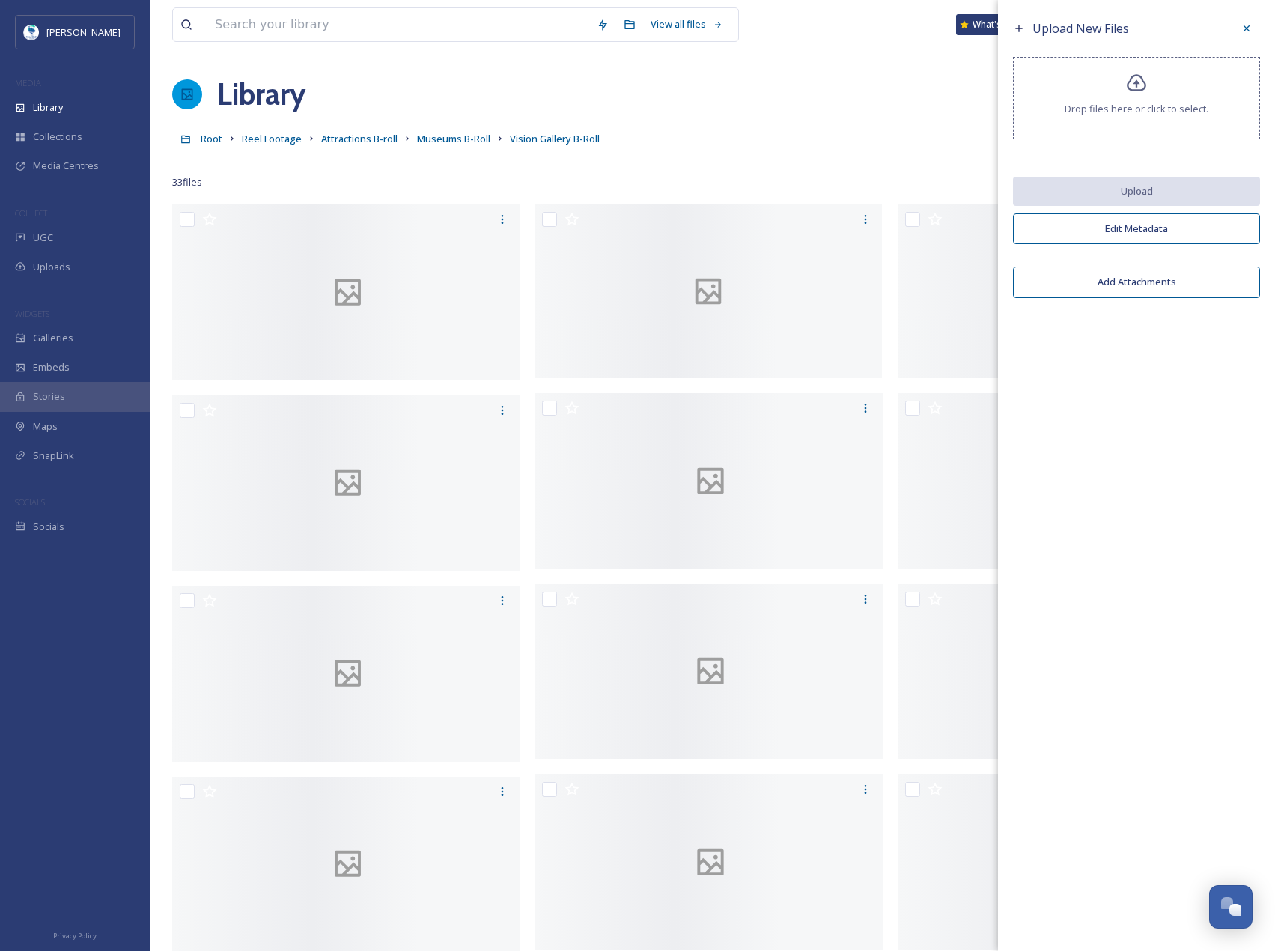
click at [1245, 31] on icon at bounding box center [1247, 28] width 12 height 12
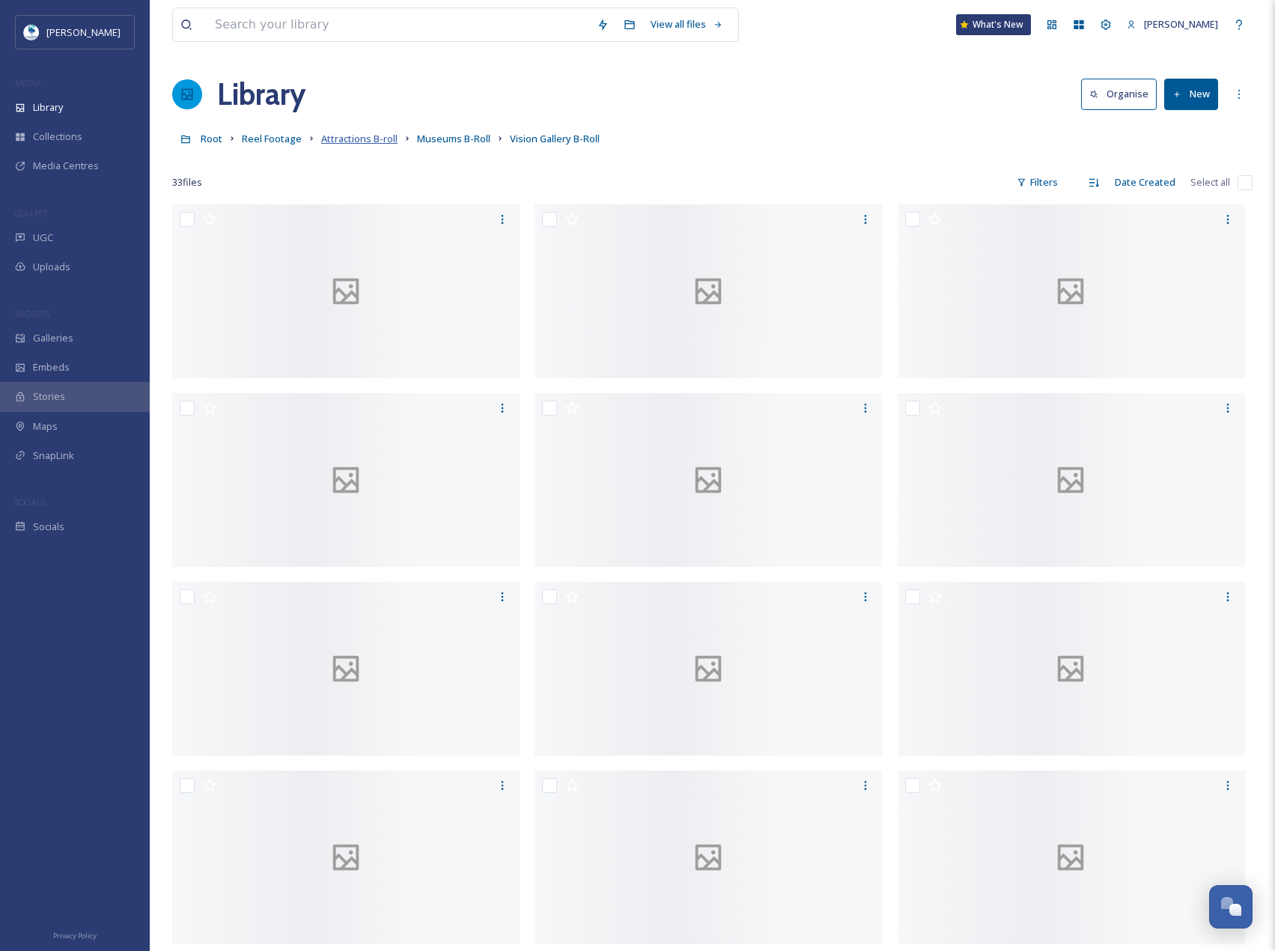
click at [343, 143] on span "Attractions B-roll" at bounding box center [359, 138] width 76 height 13
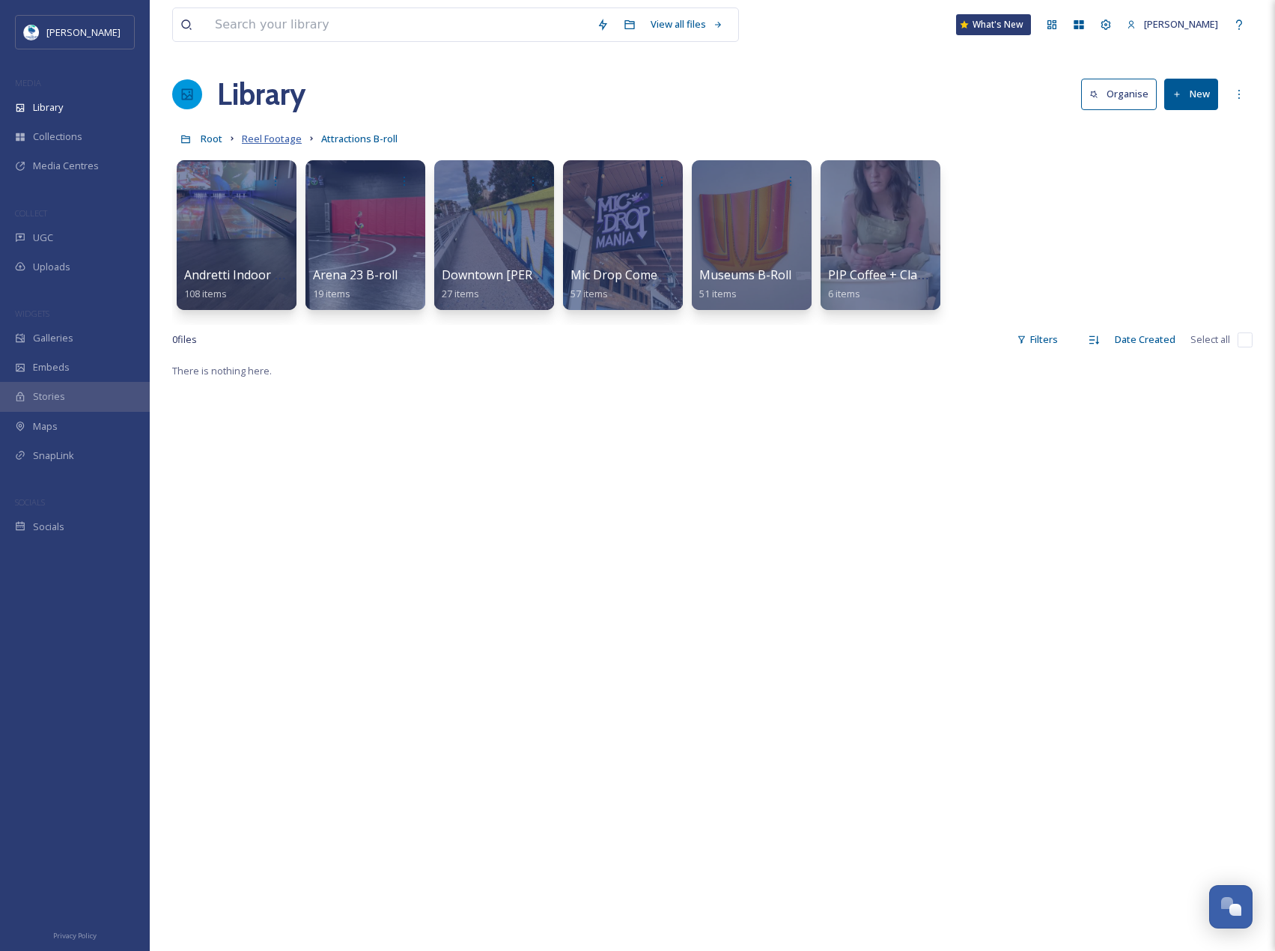
click at [260, 142] on span "Reel Footage" at bounding box center [272, 138] width 60 height 13
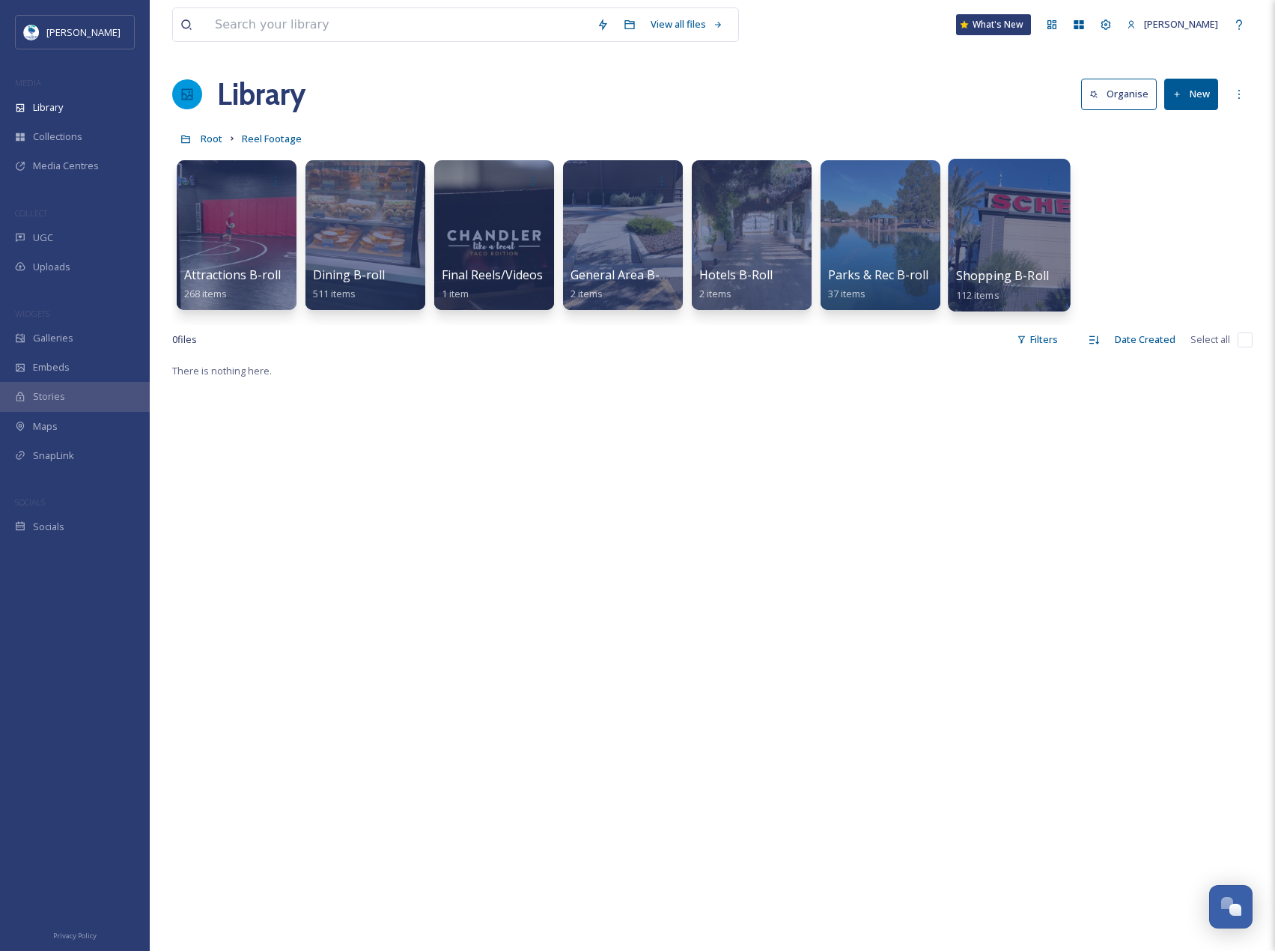
click at [993, 241] on div at bounding box center [1009, 235] width 122 height 153
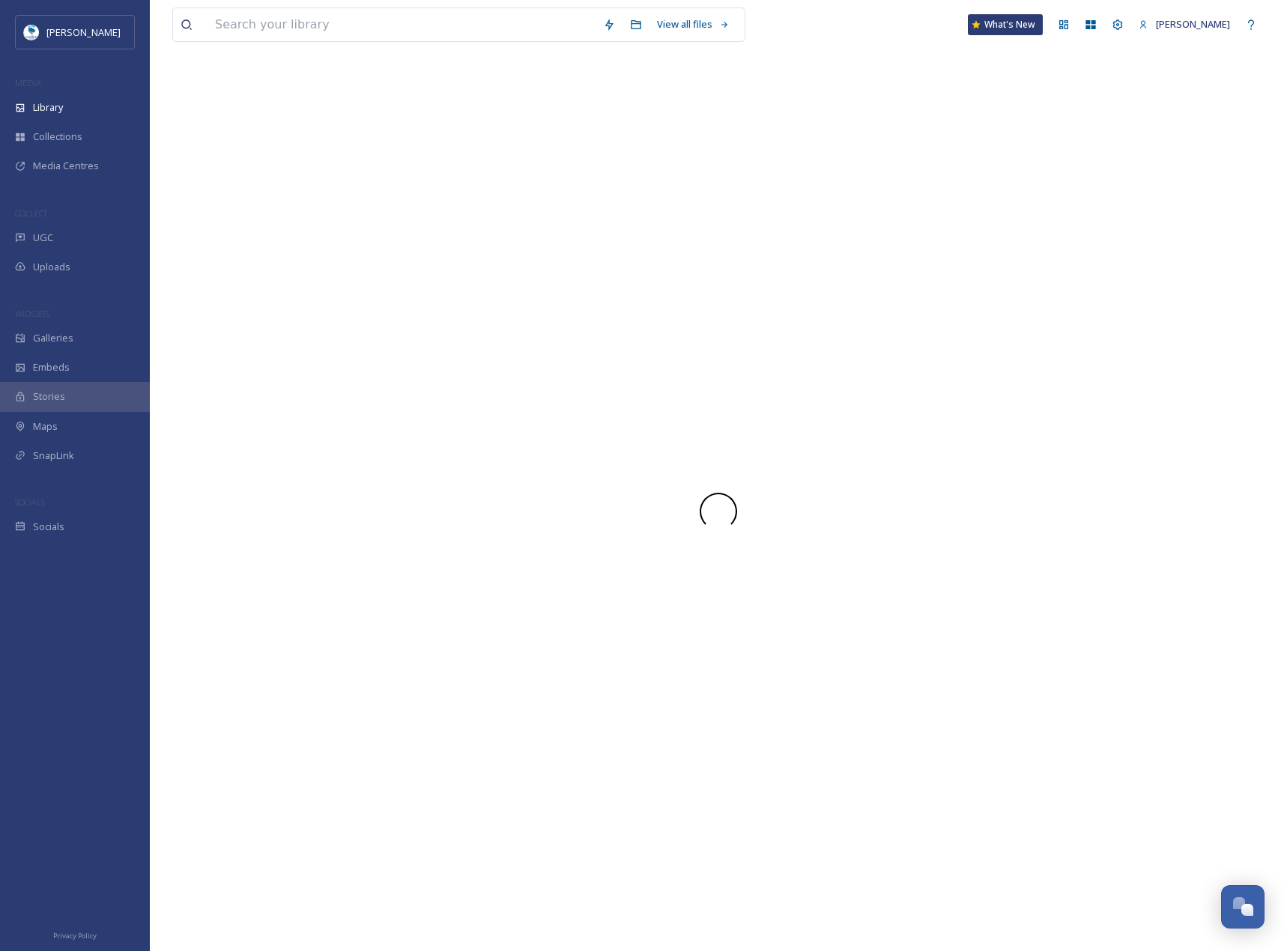
click at [993, 241] on div at bounding box center [718, 511] width 1092 height 879
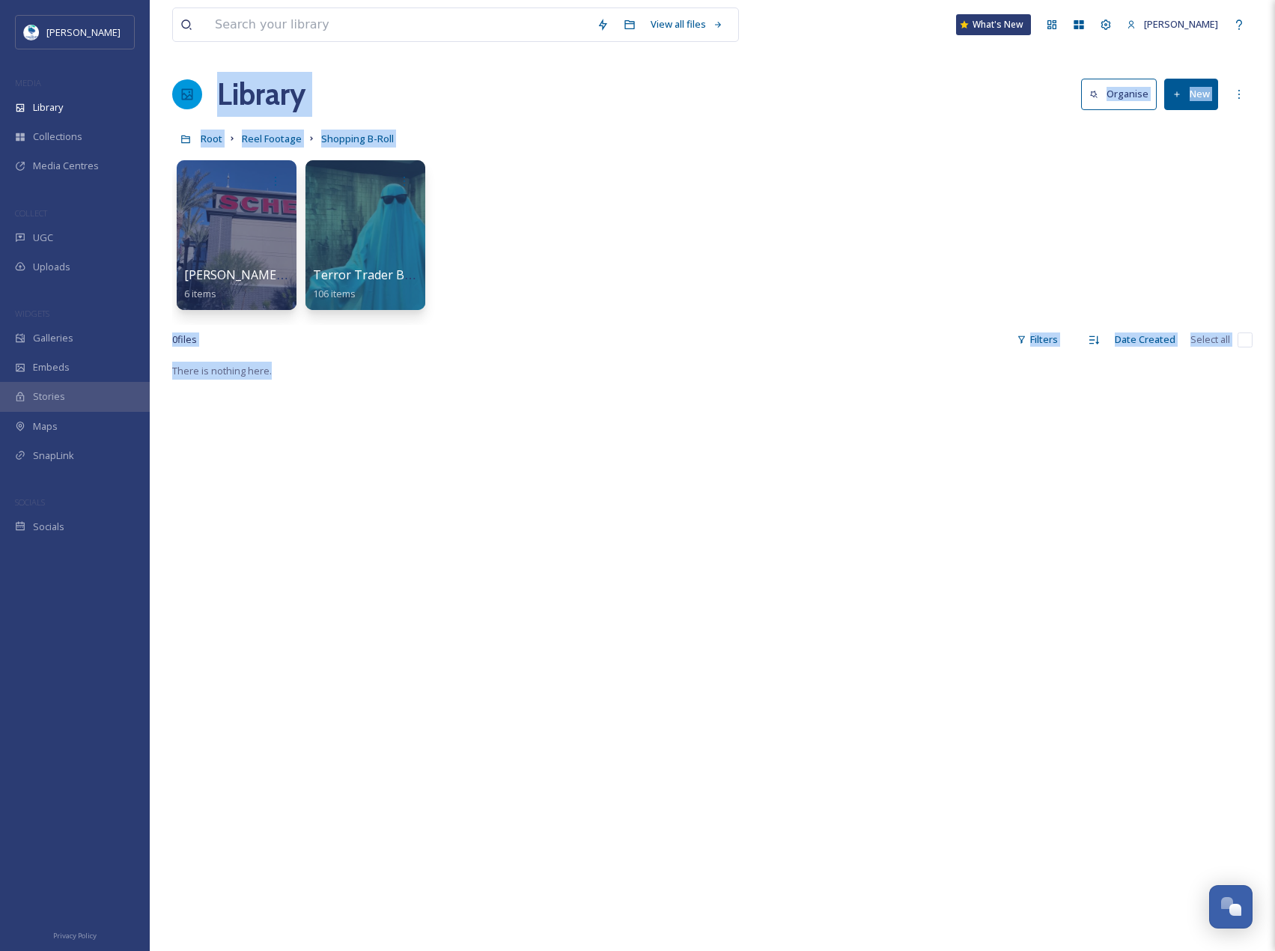
click at [766, 216] on div "Chandler Fashion Center B-Roll 6 items Terror Trader B-roll 106 items" at bounding box center [712, 239] width 1081 height 172
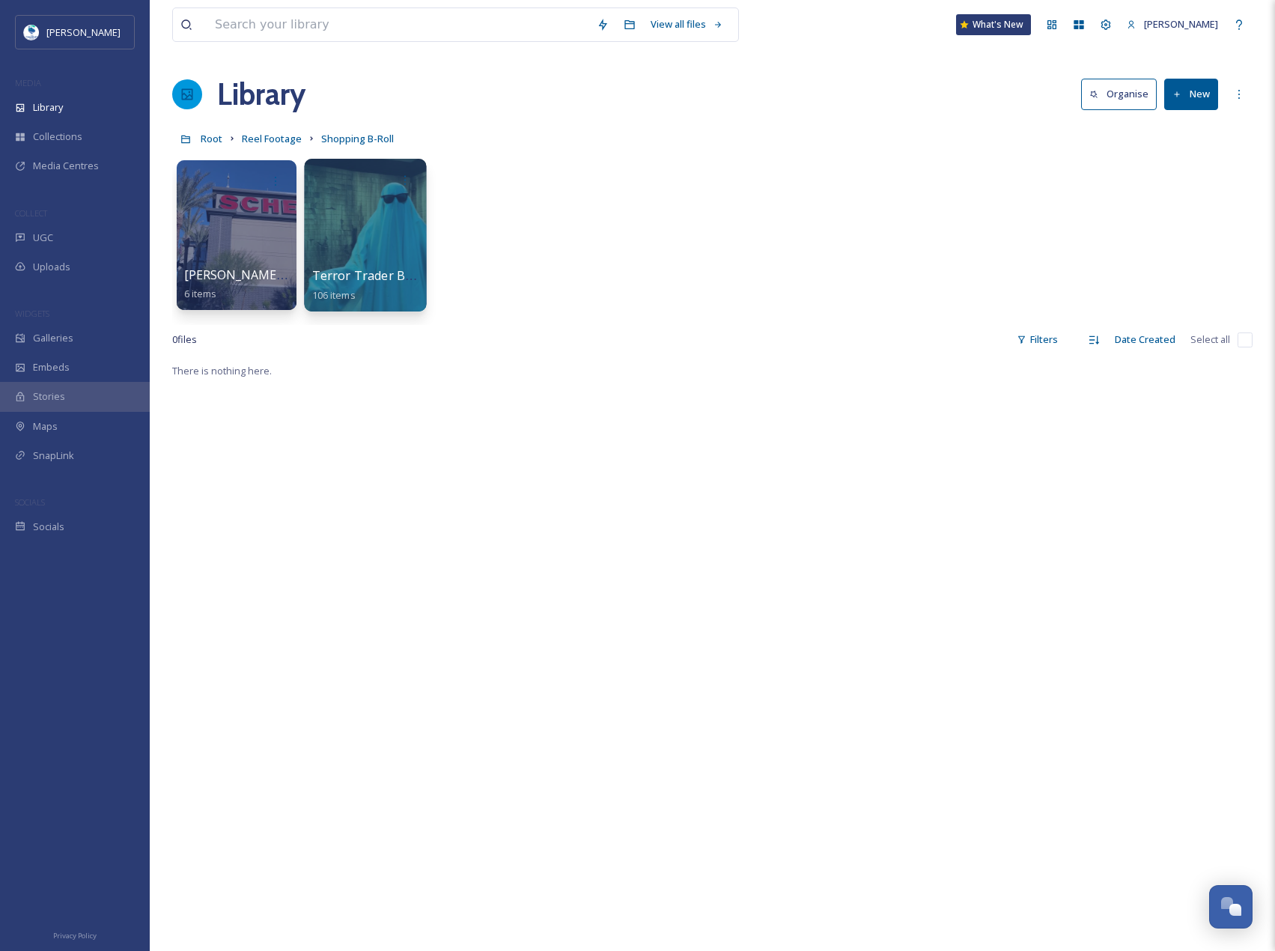
click at [350, 240] on div at bounding box center [365, 235] width 122 height 153
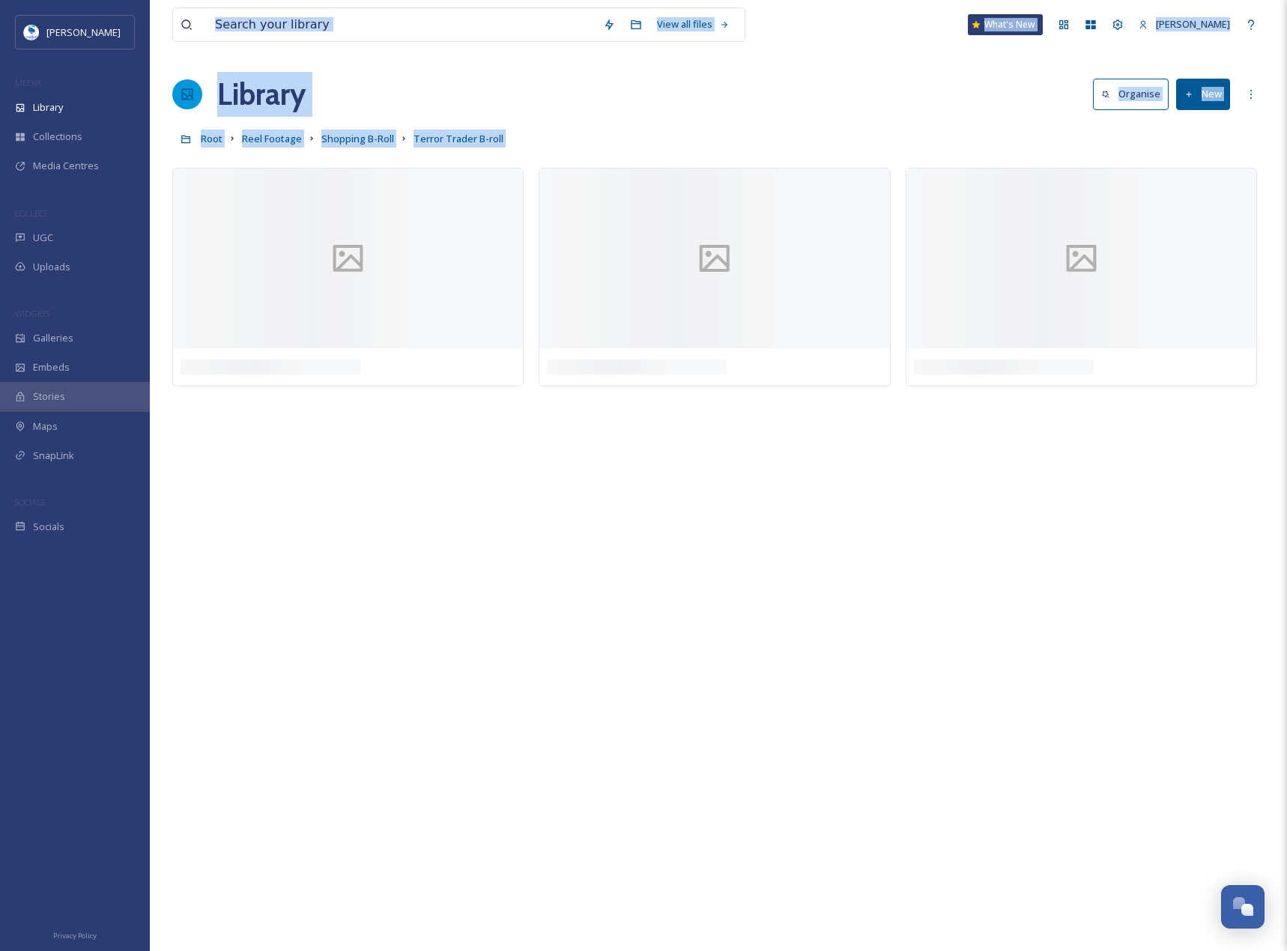
click at [1199, 113] on div "Library Organise New" at bounding box center [718, 94] width 1092 height 45
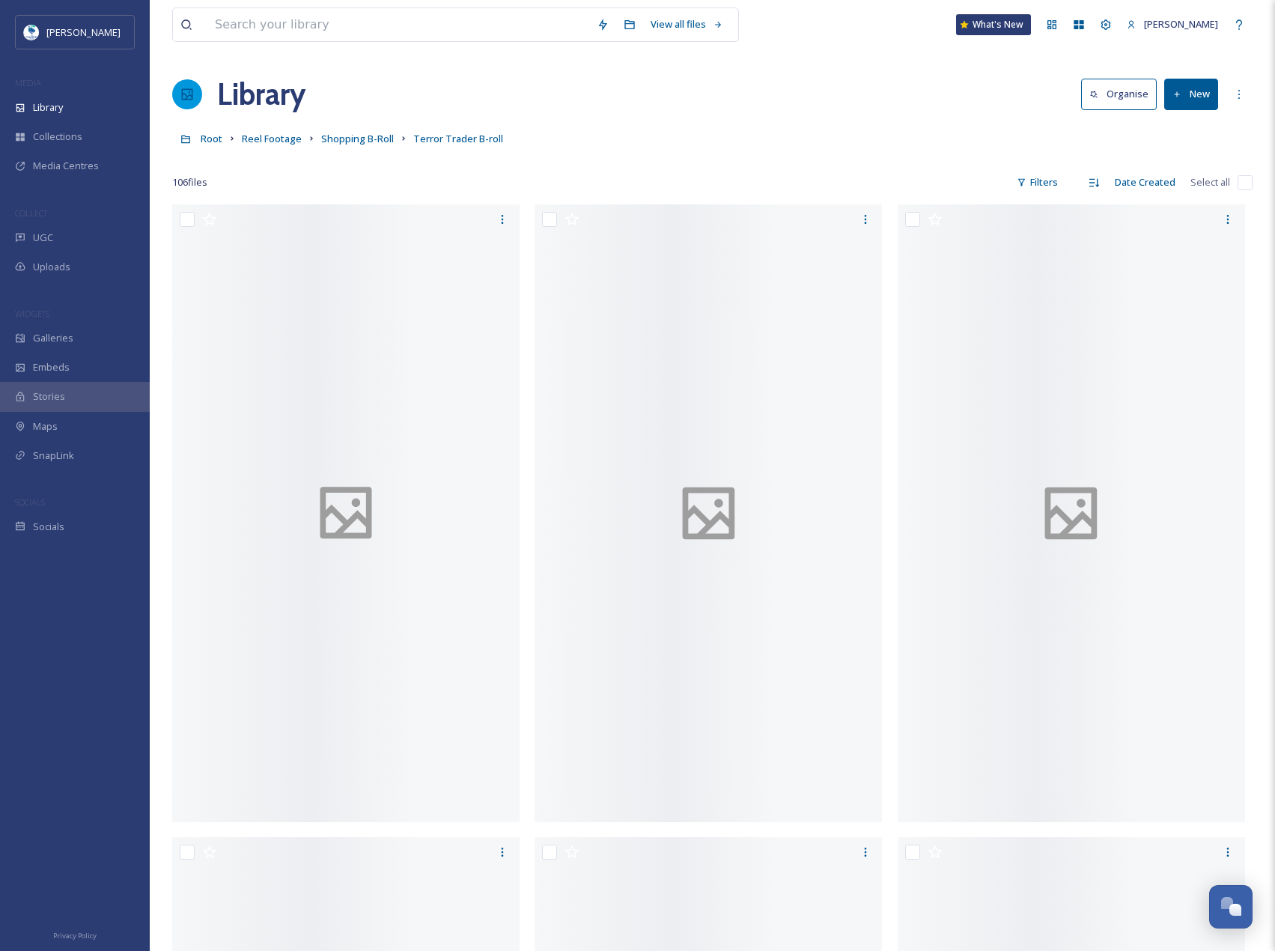
click at [1204, 104] on button "New" at bounding box center [1191, 94] width 54 height 31
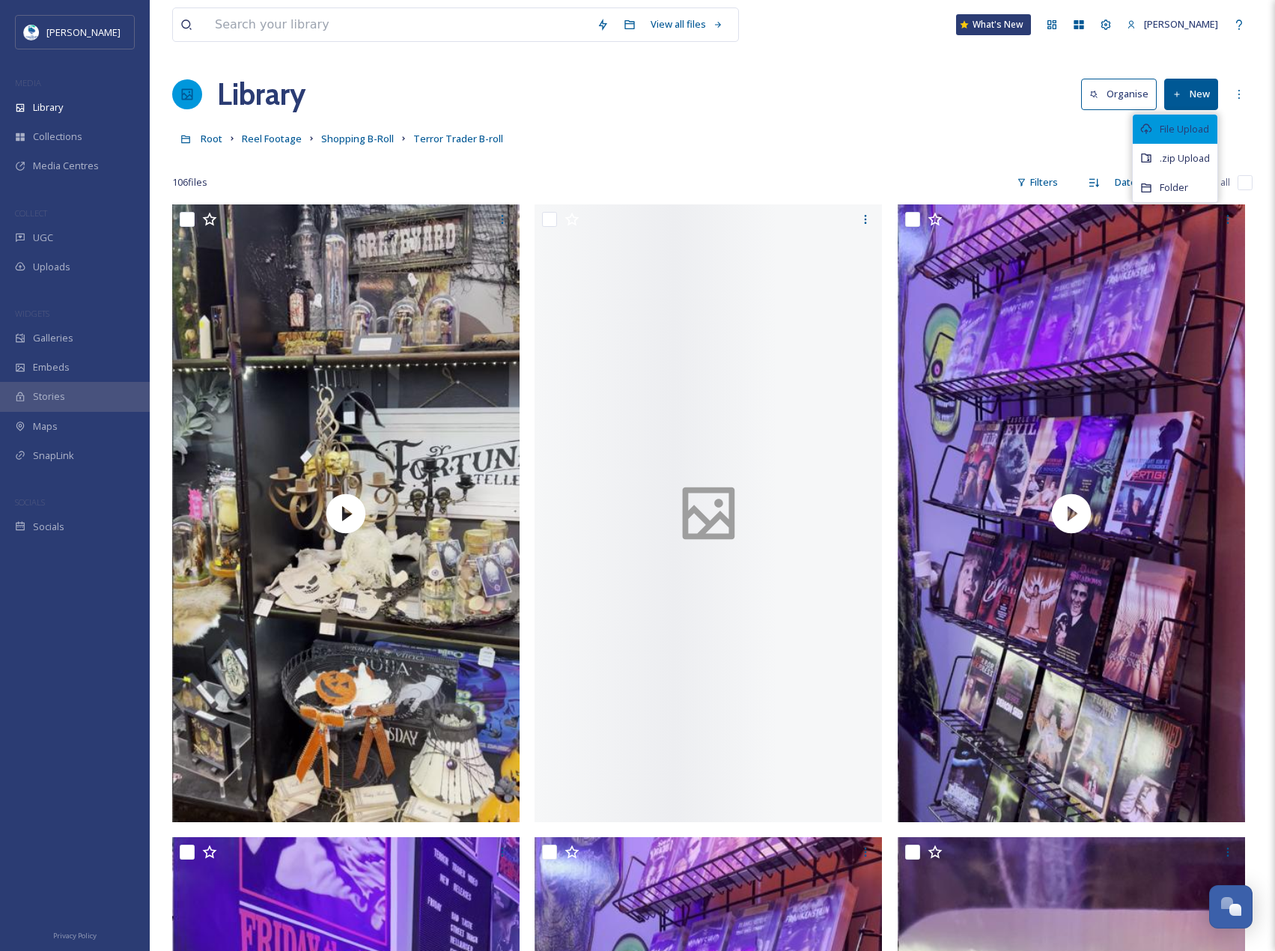
click at [1195, 136] on span "File Upload" at bounding box center [1184, 129] width 49 height 14
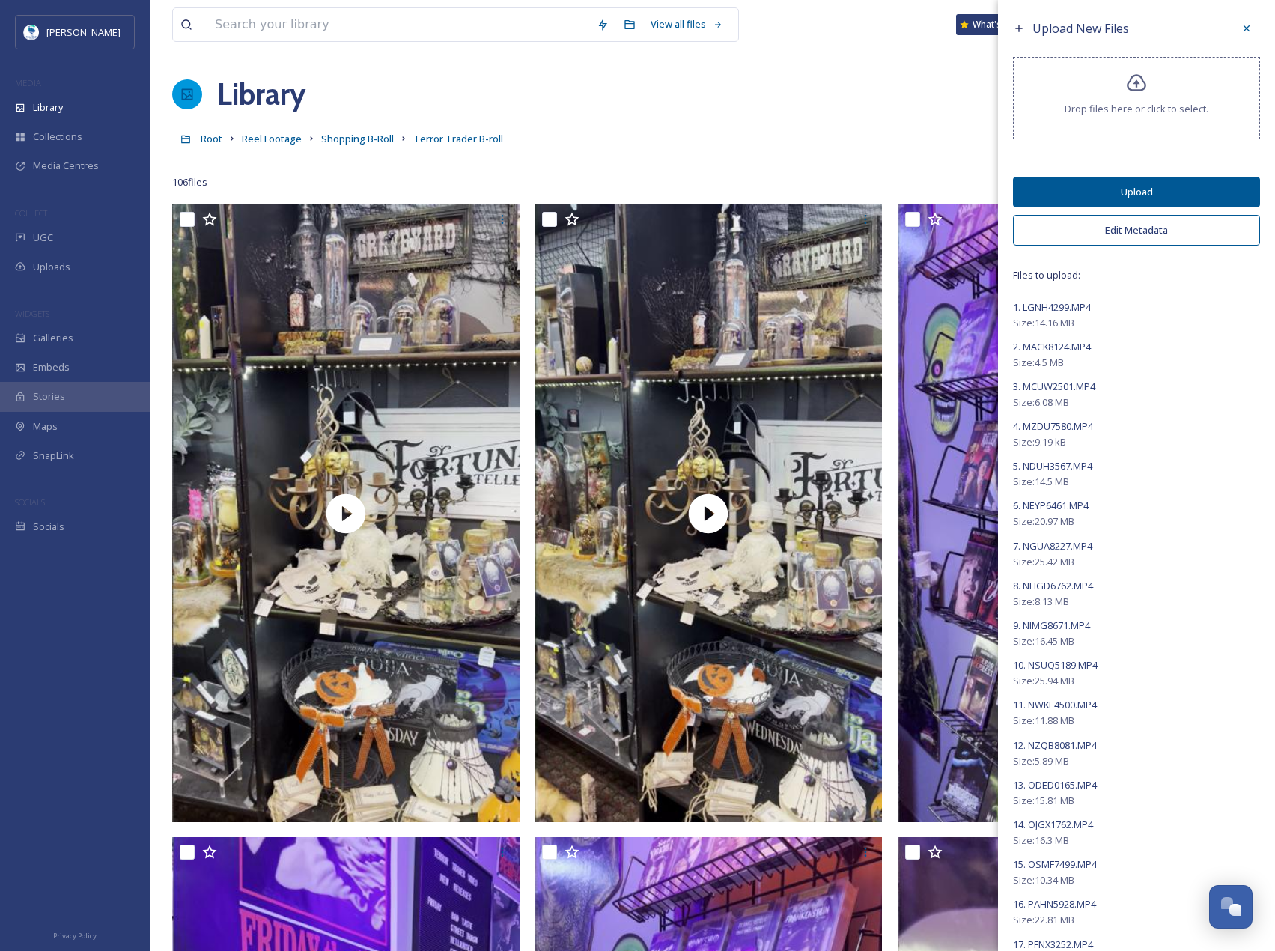
click at [1153, 184] on button "Upload" at bounding box center [1136, 192] width 247 height 31
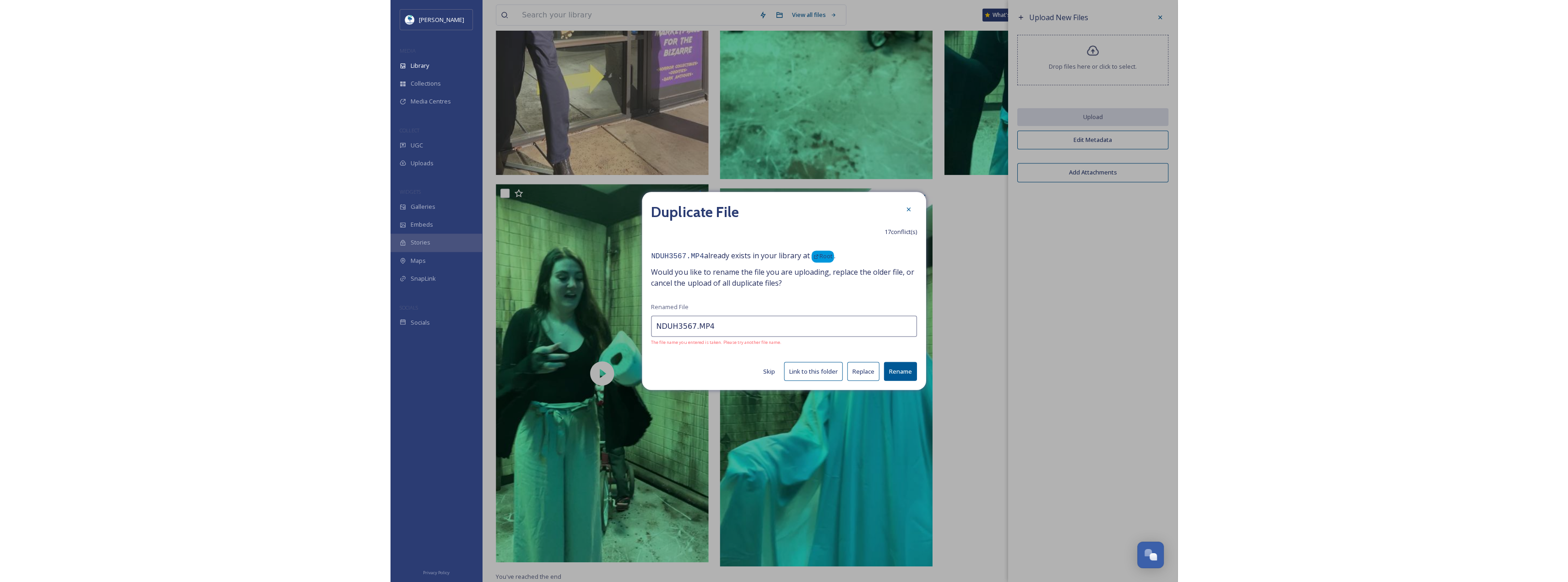
scroll to position [17058, 0]
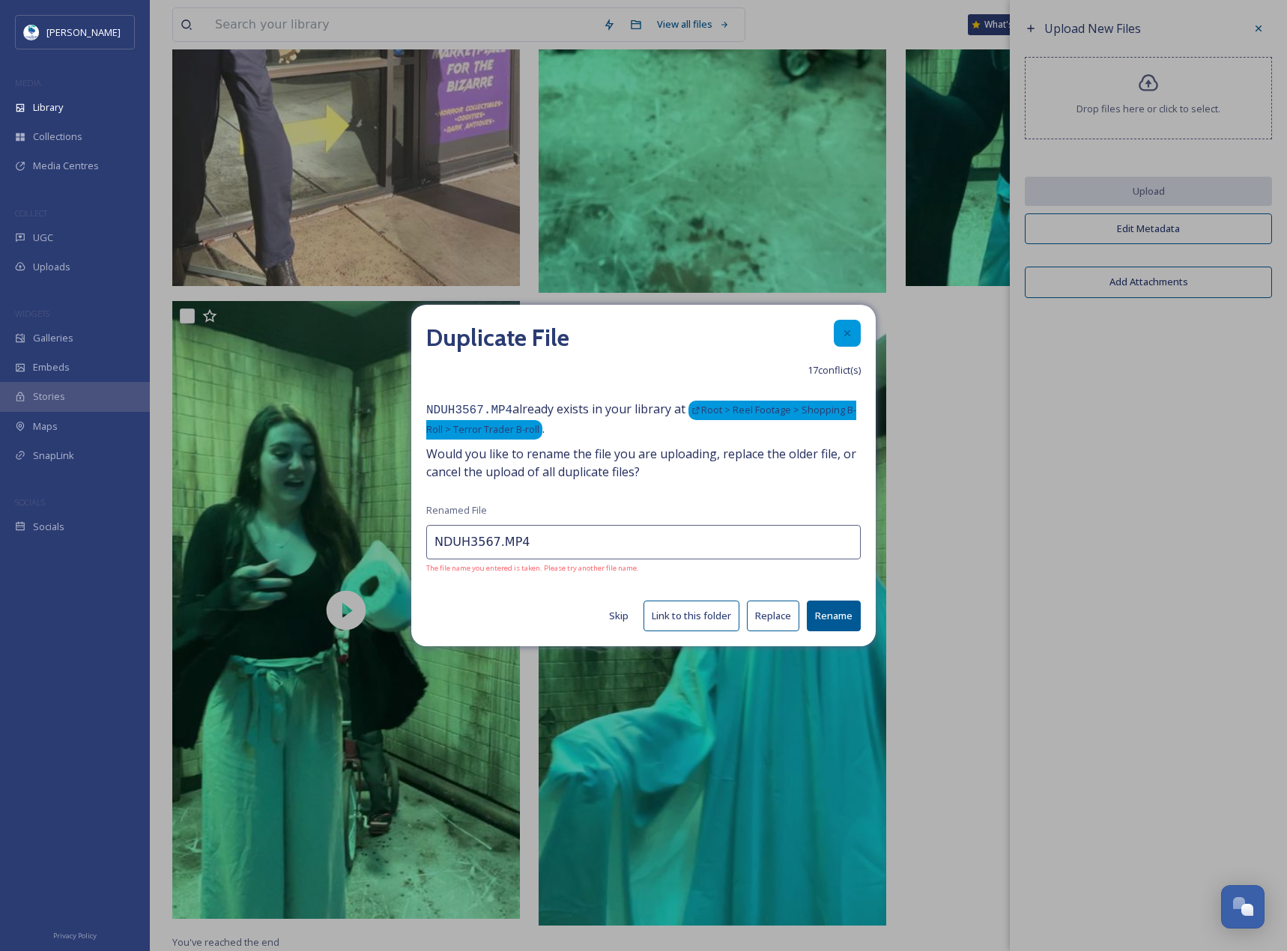
click at [851, 333] on icon at bounding box center [847, 333] width 12 height 12
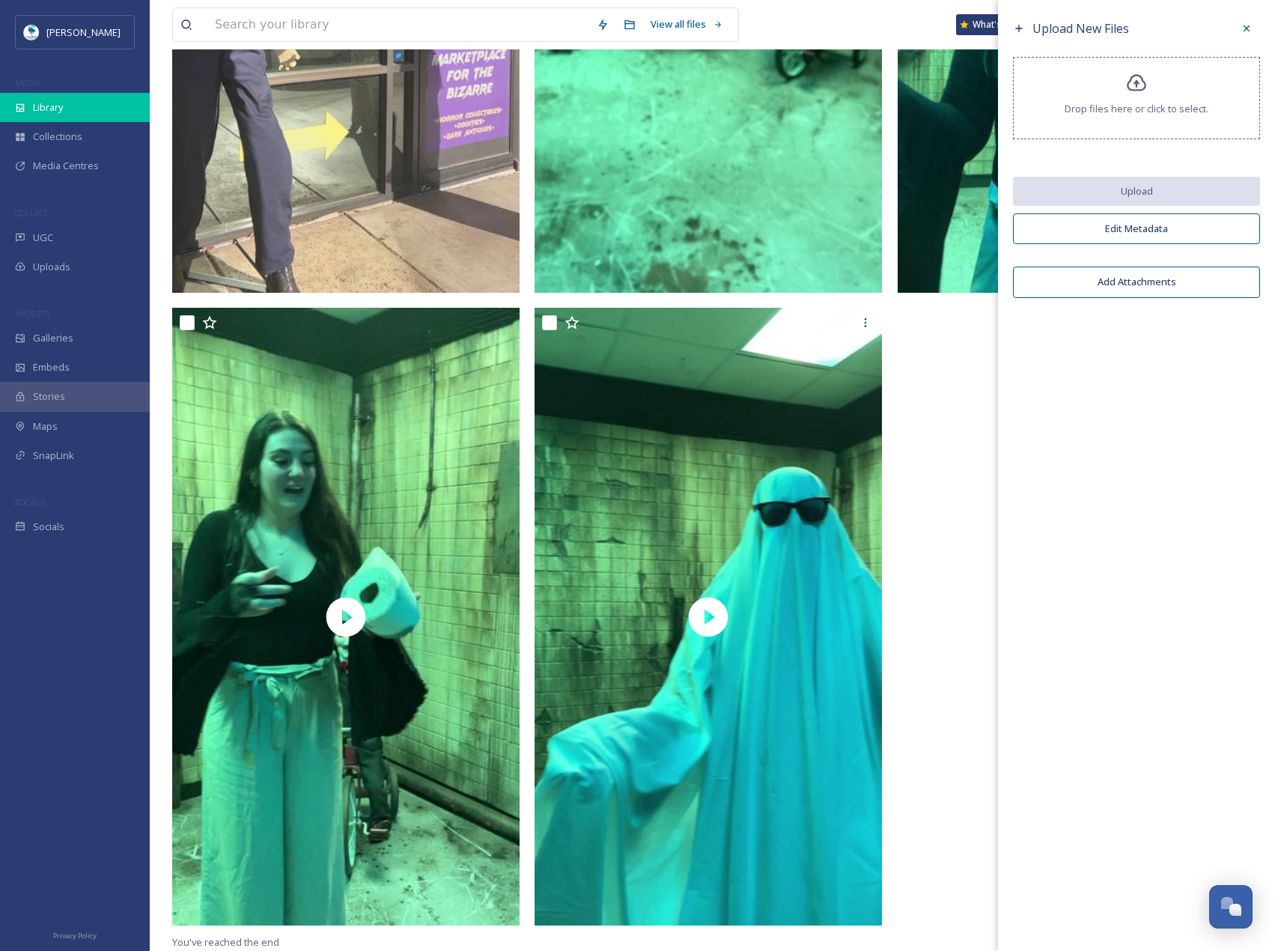
click at [77, 115] on div "Library" at bounding box center [75, 107] width 150 height 29
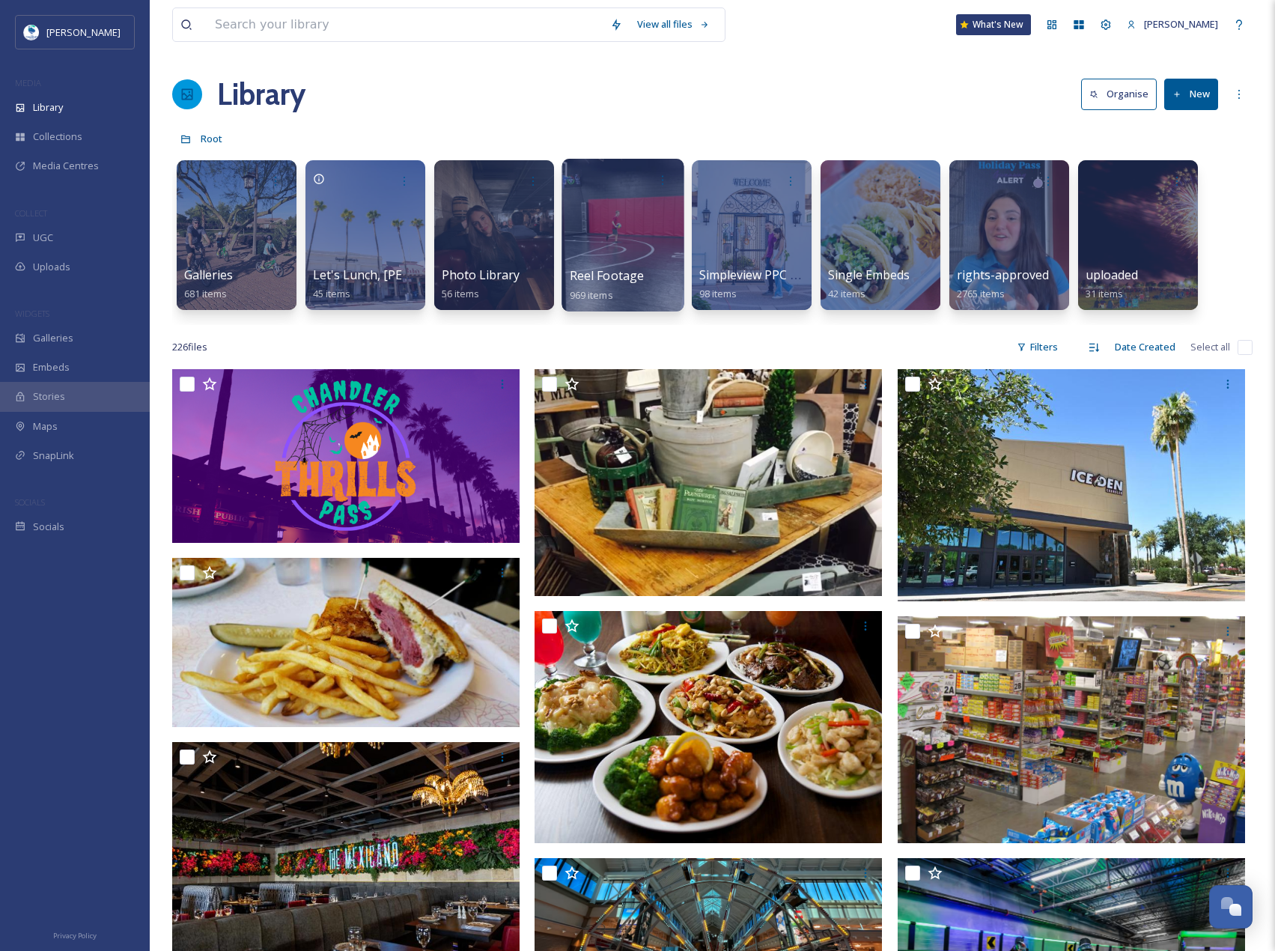
click at [613, 210] on div at bounding box center [623, 235] width 122 height 153
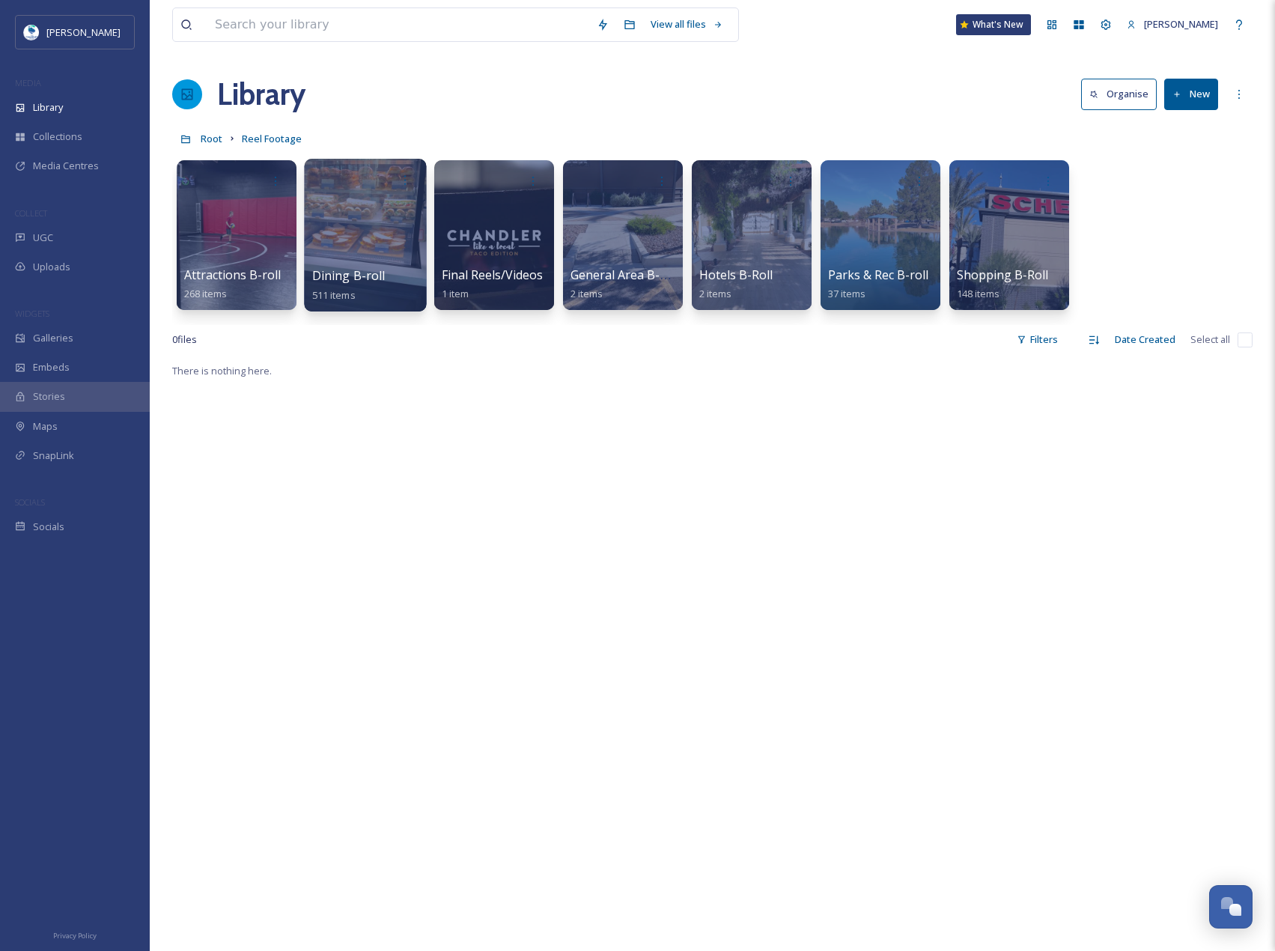
click at [389, 234] on div at bounding box center [365, 235] width 122 height 153
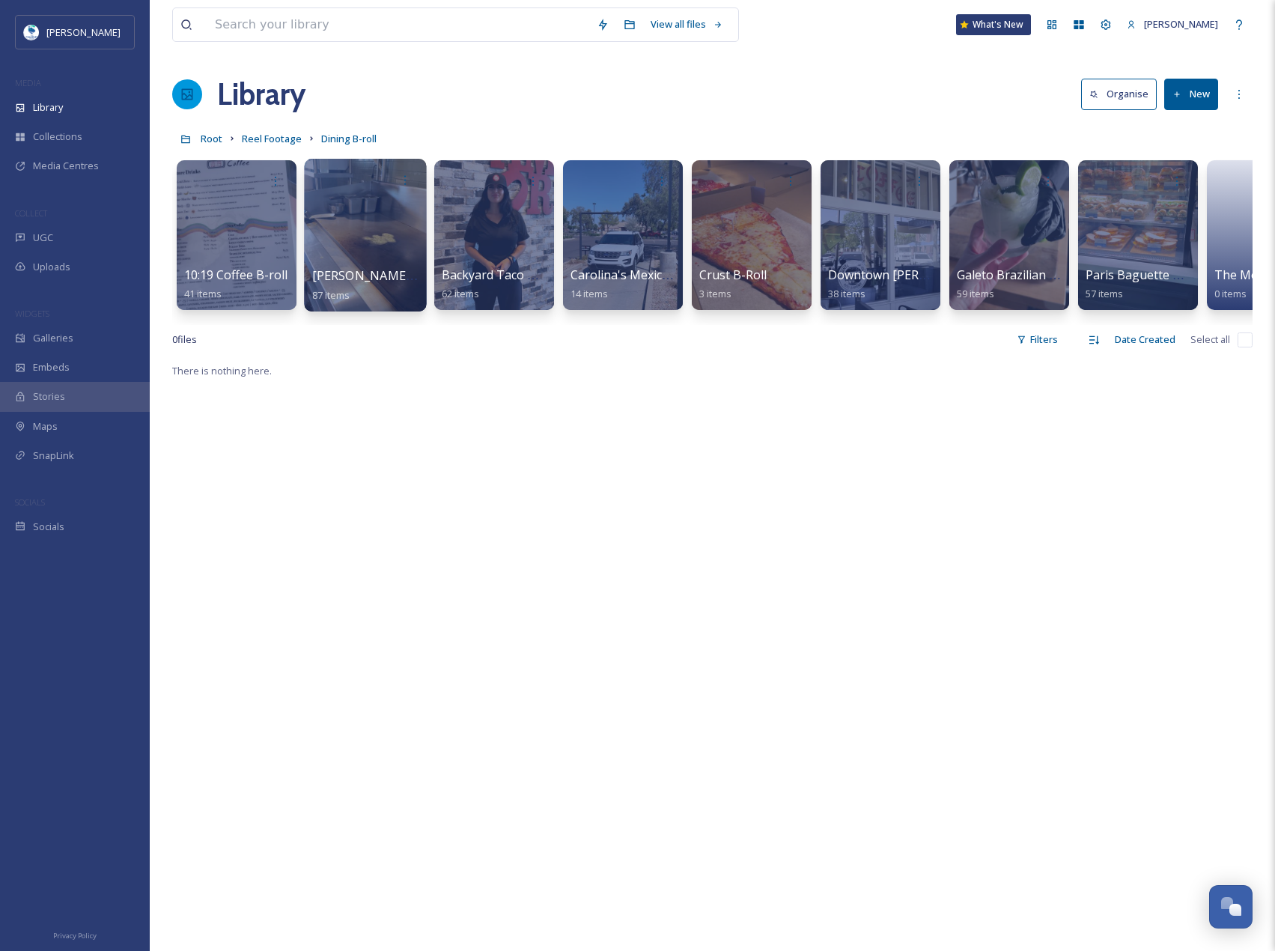
click at [407, 278] on span "[PERSON_NAME]'s Mexican Food B-roll" at bounding box center [424, 275] width 224 height 16
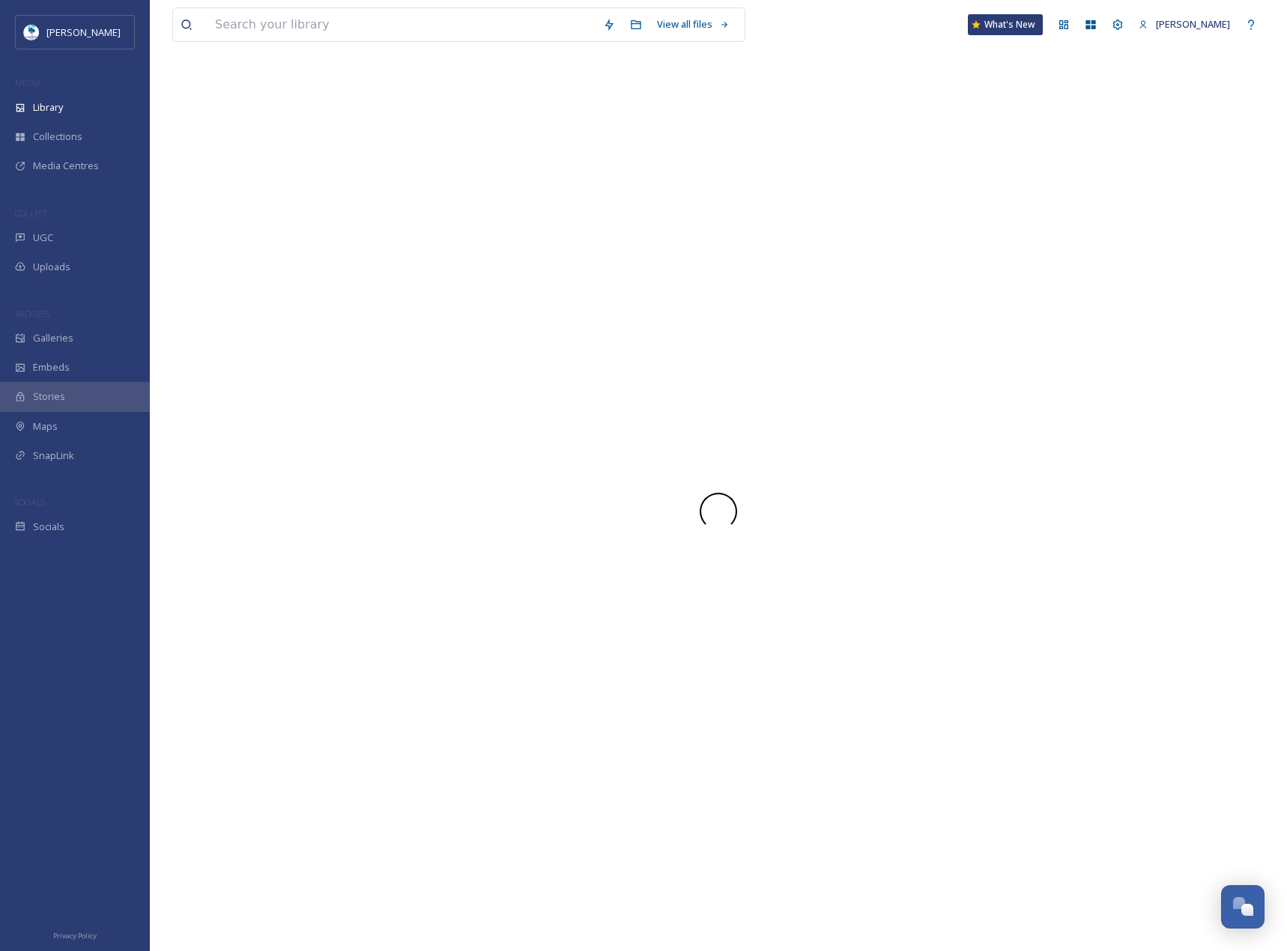
click at [407, 278] on div at bounding box center [718, 511] width 1092 height 879
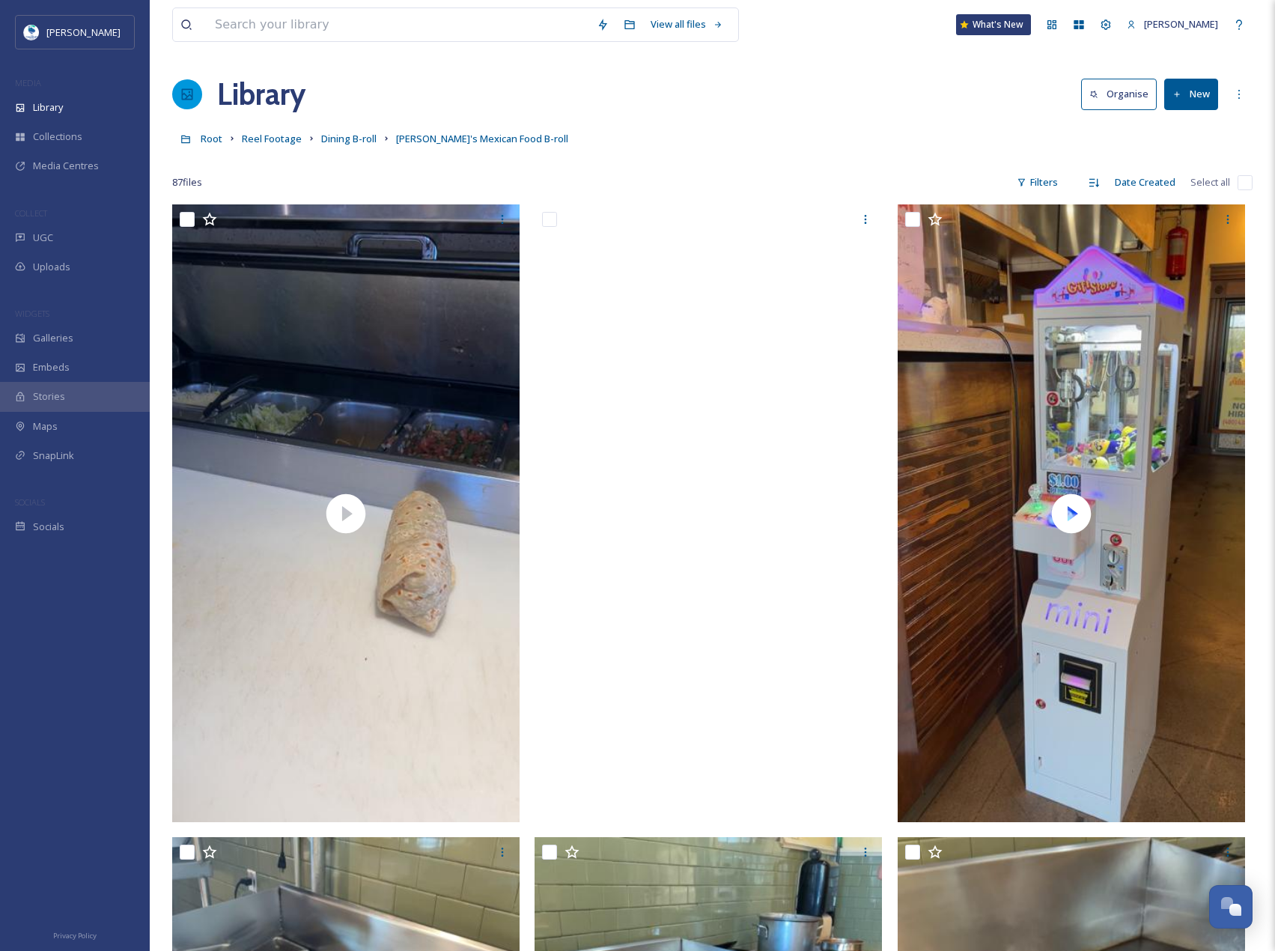
click at [796, 112] on div "Library Organise New" at bounding box center [712, 94] width 1081 height 45
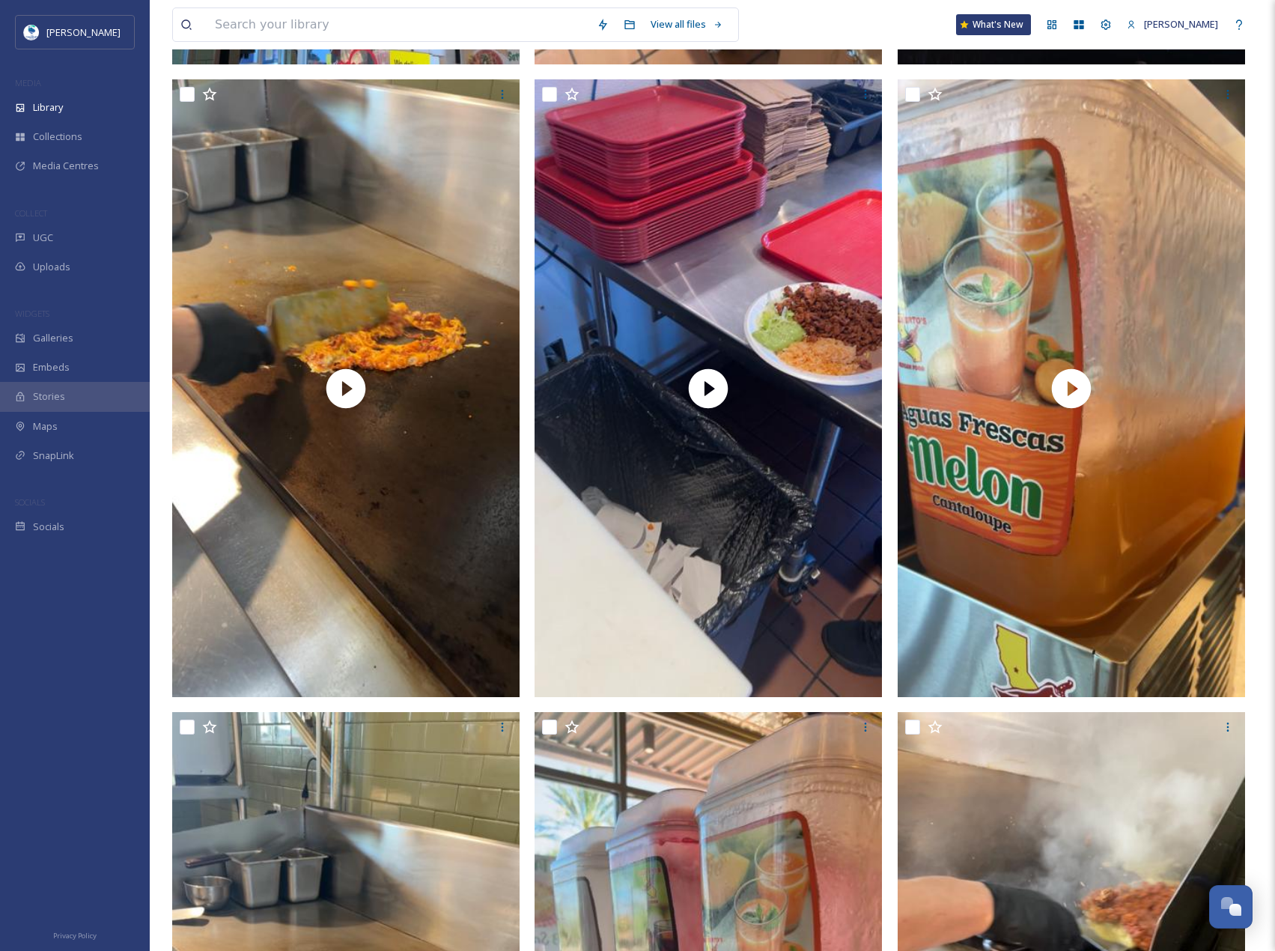
scroll to position [9810, 0]
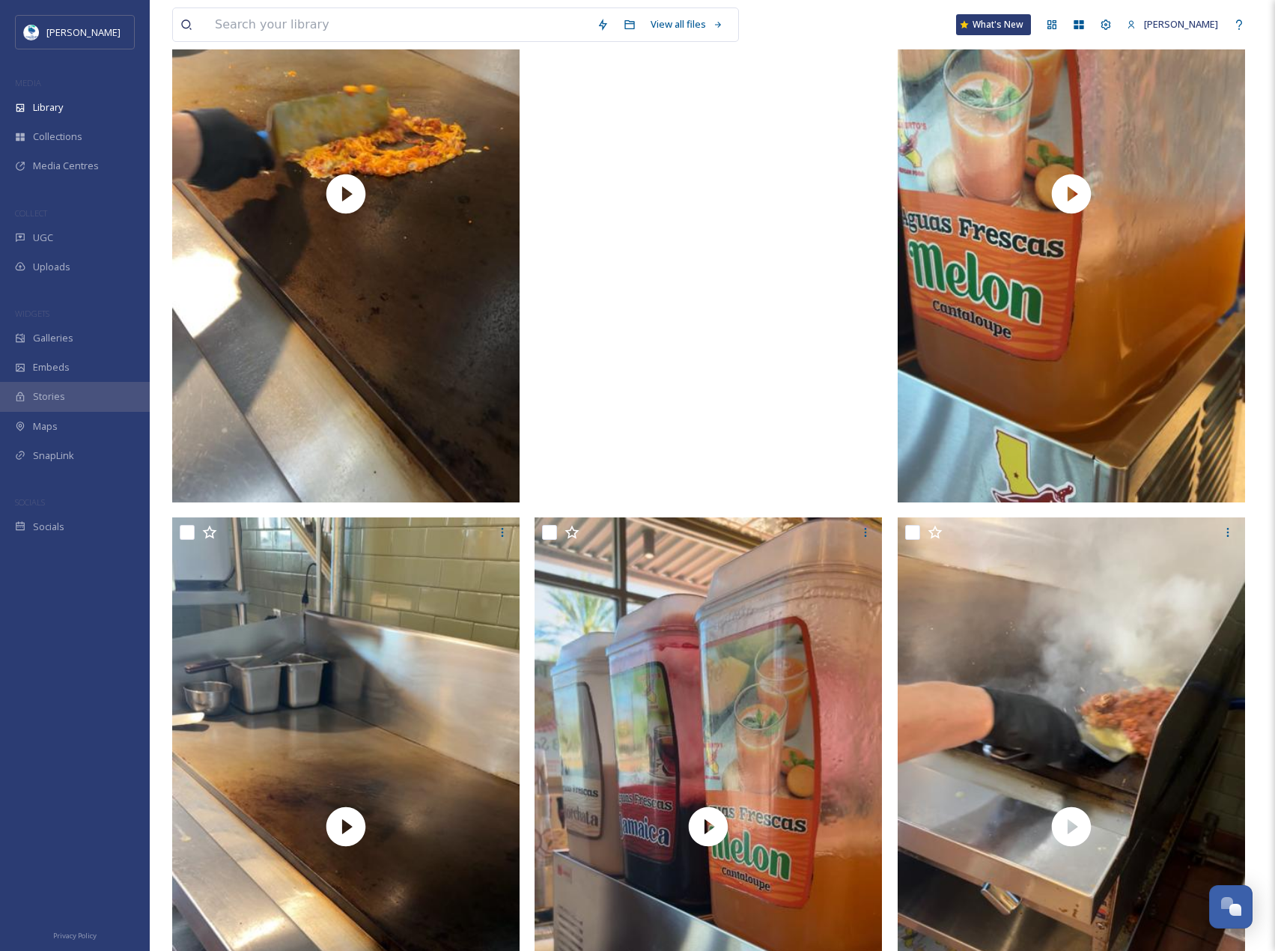
drag, startPoint x: 658, startPoint y: 242, endPoint x: 700, endPoint y: 300, distance: 71.9
click at [700, 300] on video "Adalberto's Mexican Food (40).MP4" at bounding box center [708, 194] width 347 height 618
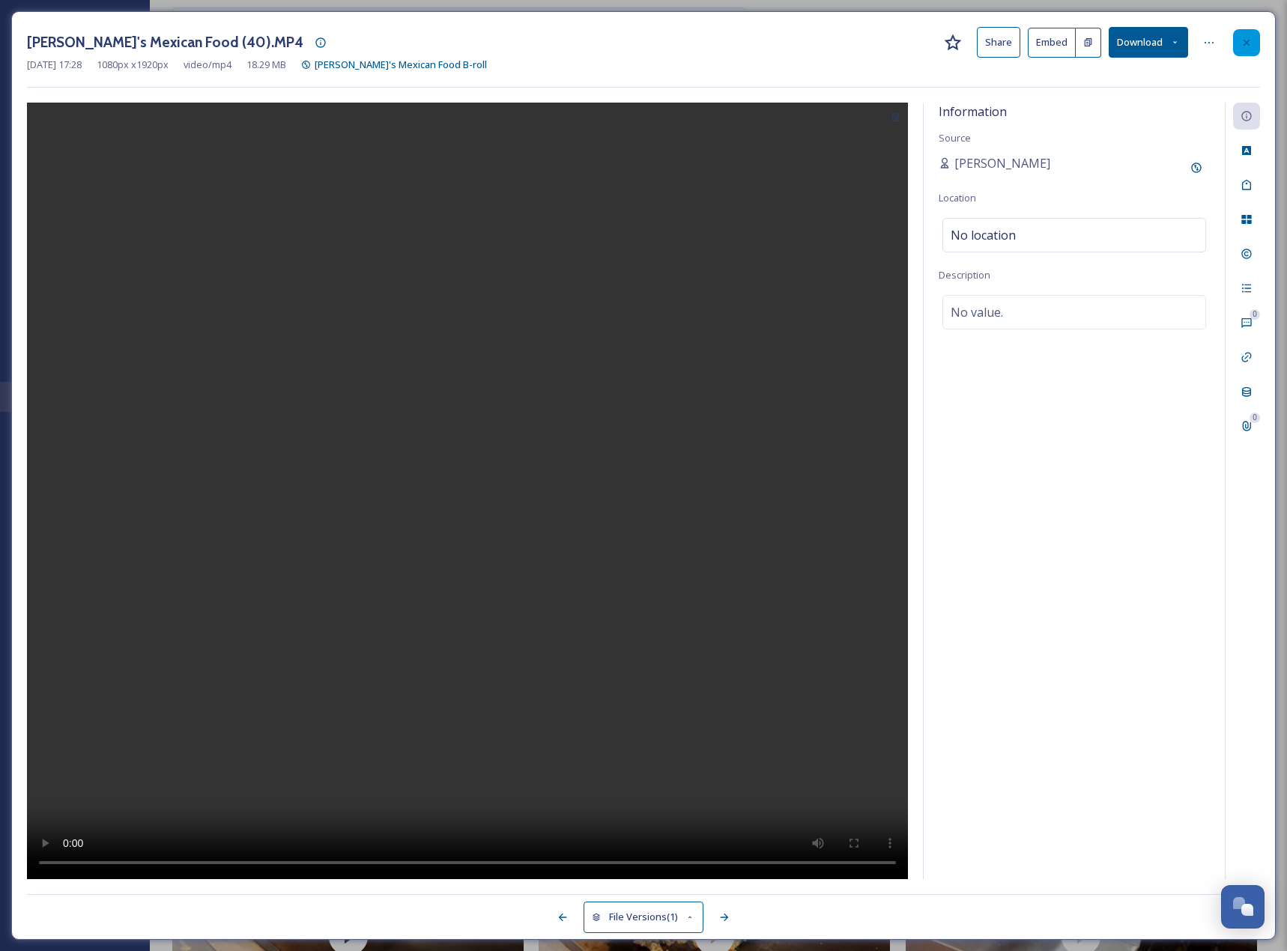
click at [1249, 39] on icon at bounding box center [1246, 43] width 12 height 12
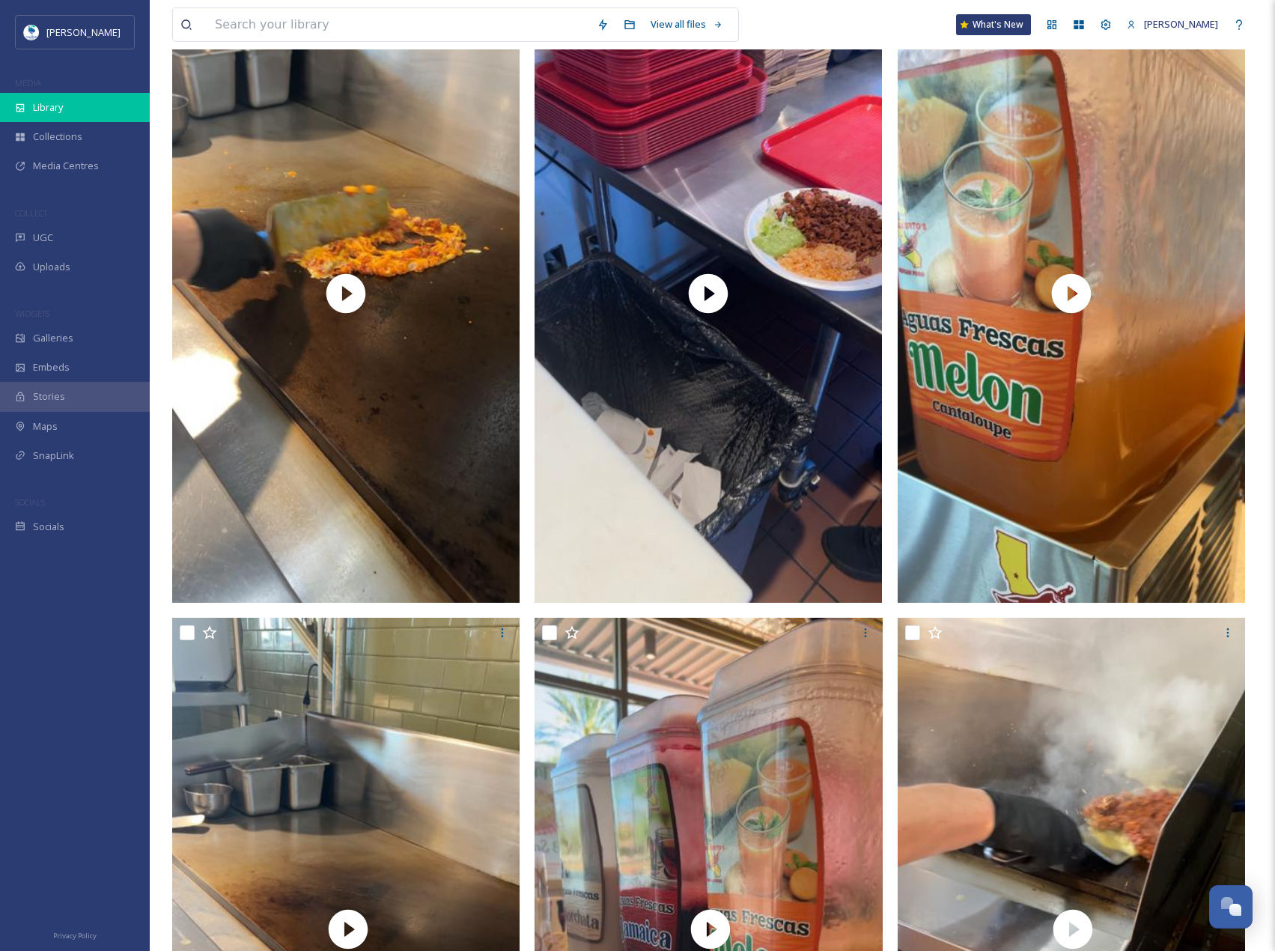
click at [25, 109] on icon at bounding box center [20, 108] width 10 height 10
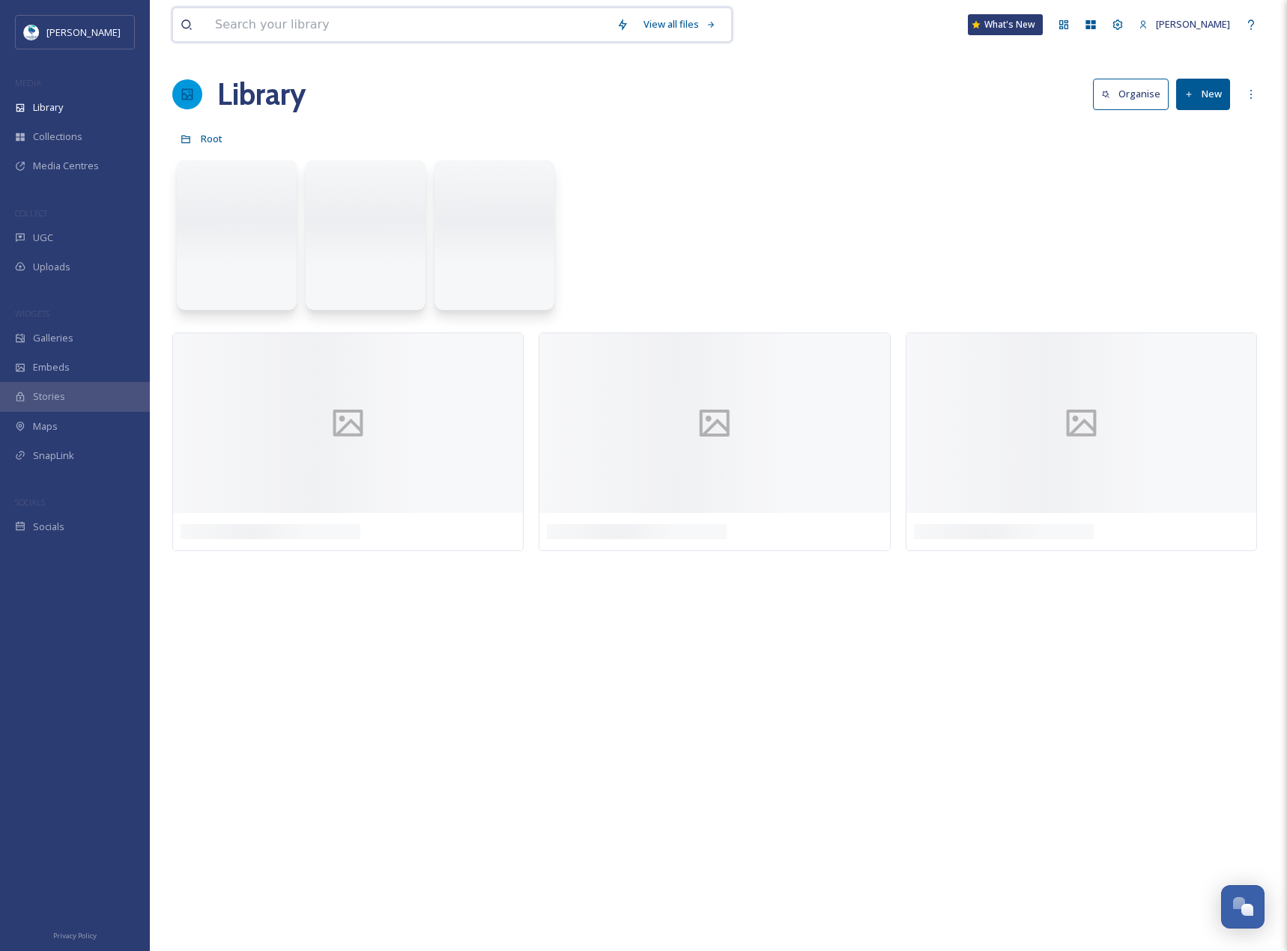
click at [249, 28] on input at bounding box center [407, 24] width 401 height 33
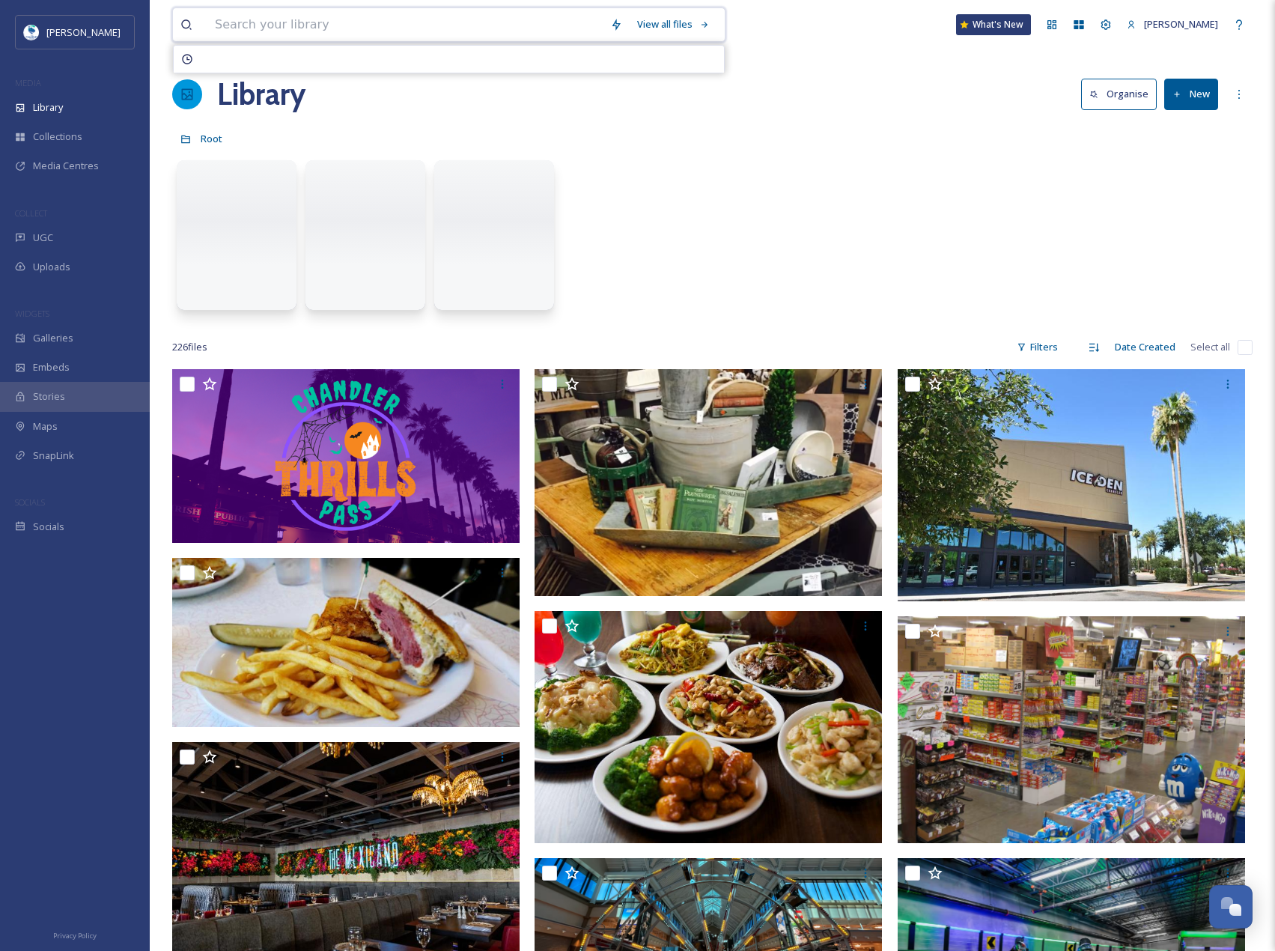
paste input "Like a Local"
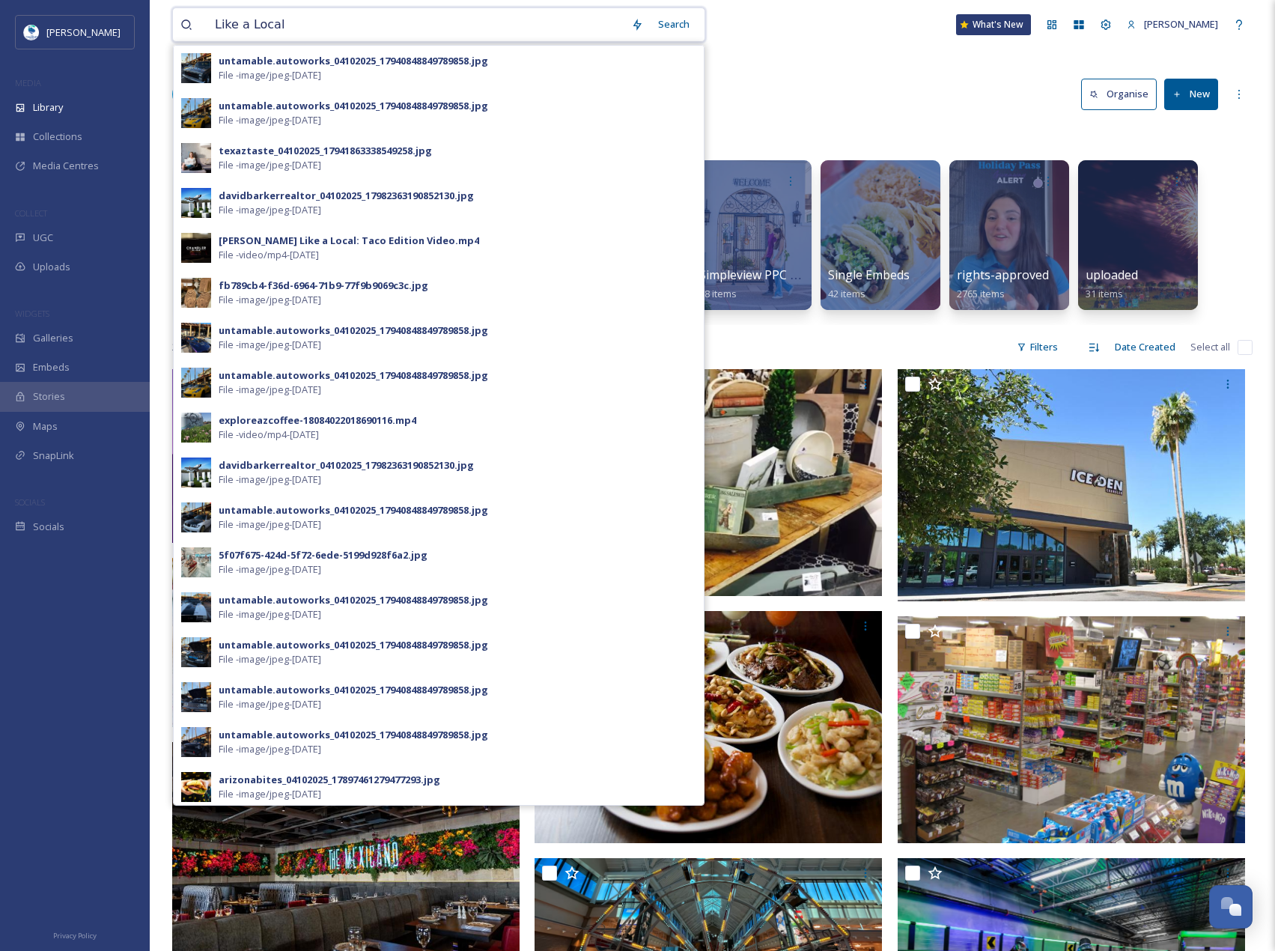
type input "Like a Local"
click at [74, 106] on div "Library" at bounding box center [75, 107] width 150 height 29
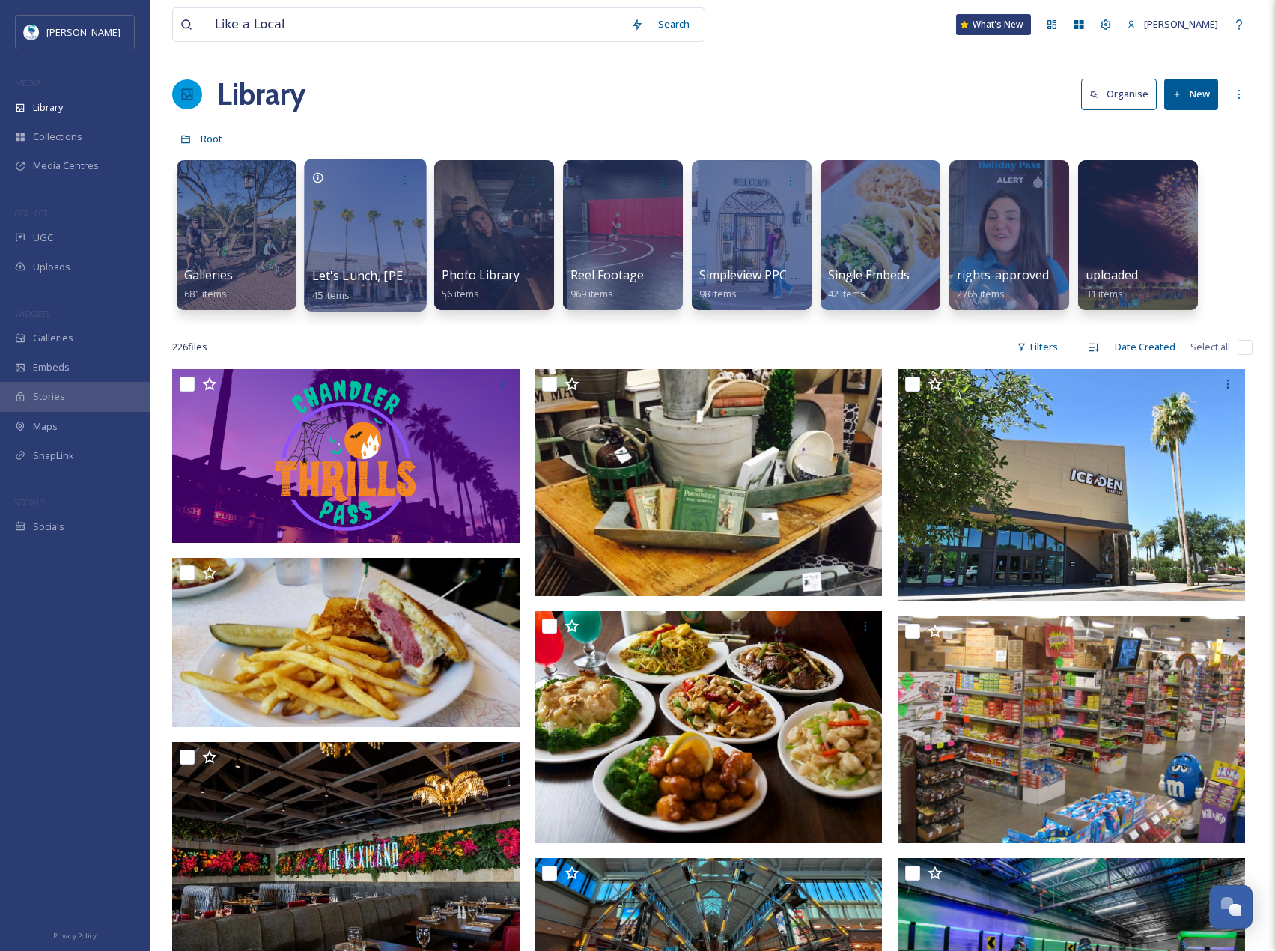
click at [331, 237] on div at bounding box center [365, 235] width 122 height 153
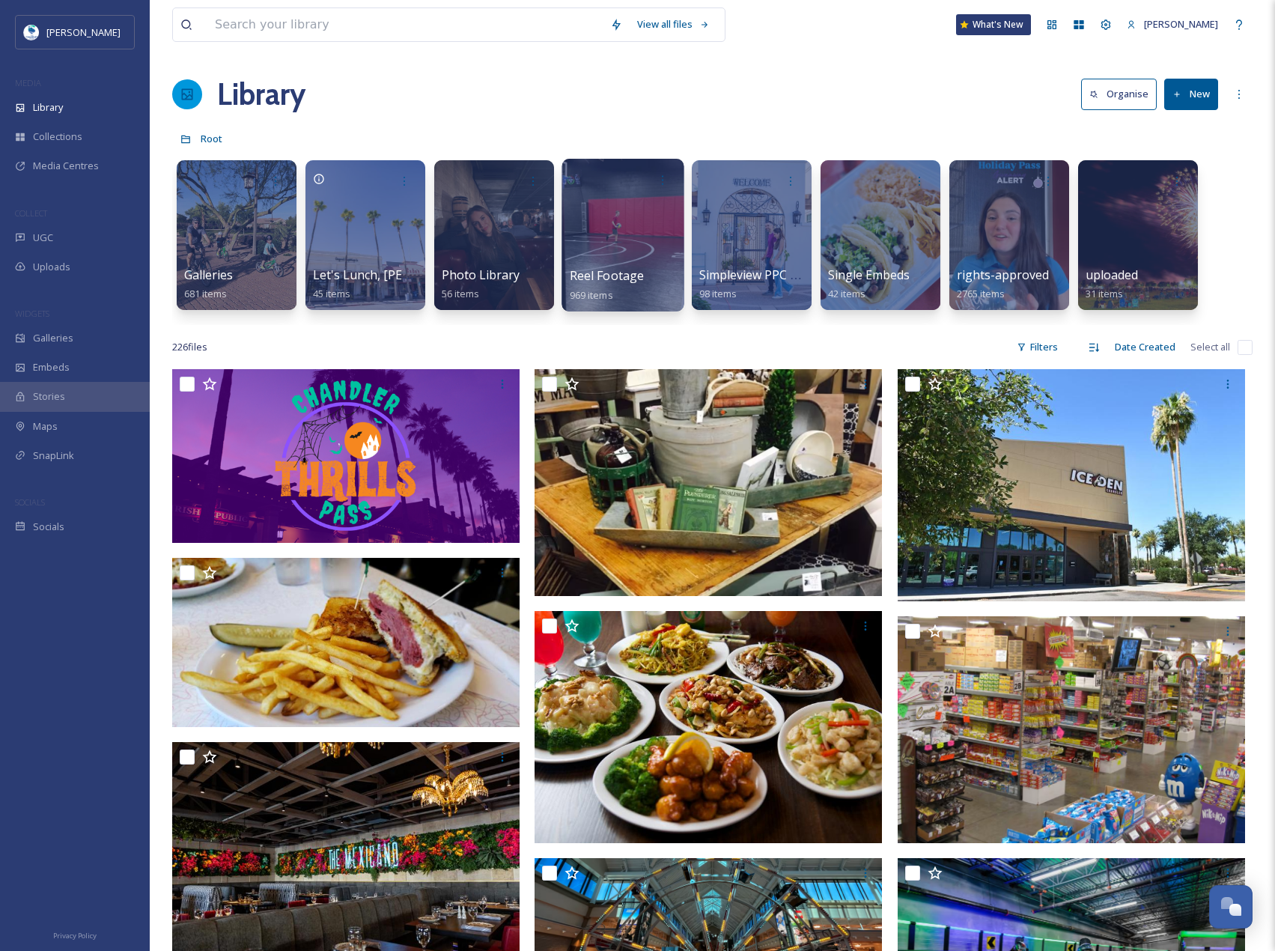
click at [636, 242] on div at bounding box center [623, 235] width 122 height 153
click at [274, 205] on div at bounding box center [236, 235] width 122 height 153
click at [1000, 234] on div at bounding box center [1009, 235] width 122 height 153
click at [332, 16] on input at bounding box center [404, 24] width 395 height 33
paste input ""Chandler Like a Local: Taco Edition Video"
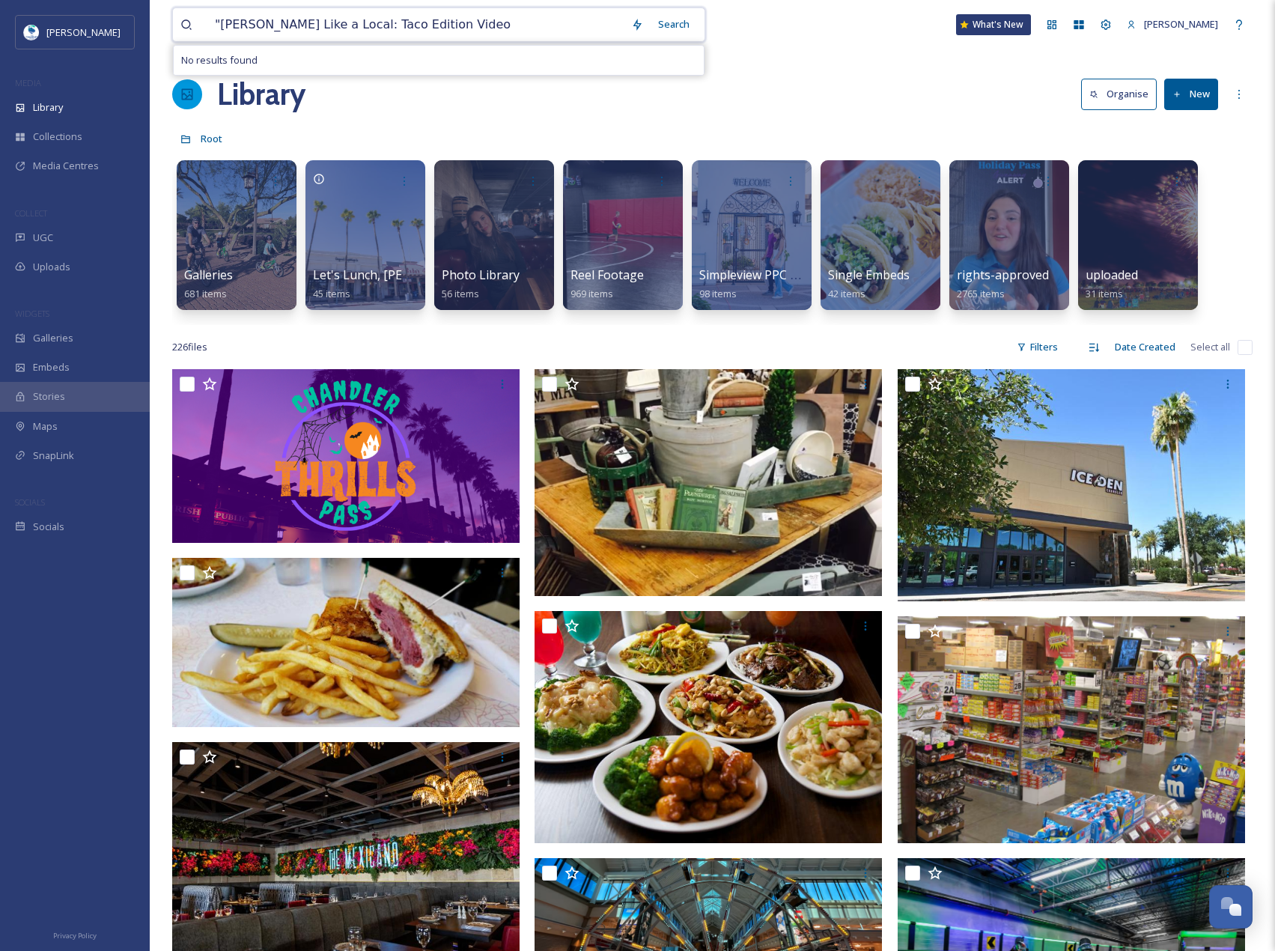
click at [225, 19] on input ""Chandler Like a Local: Taco Edition Video" at bounding box center [415, 24] width 416 height 33
click at [220, 20] on input ""Chandler Like a Local: Taco Edition Video" at bounding box center [415, 24] width 416 height 33
type input "Chandler Like a Local: Taco Edition Video"
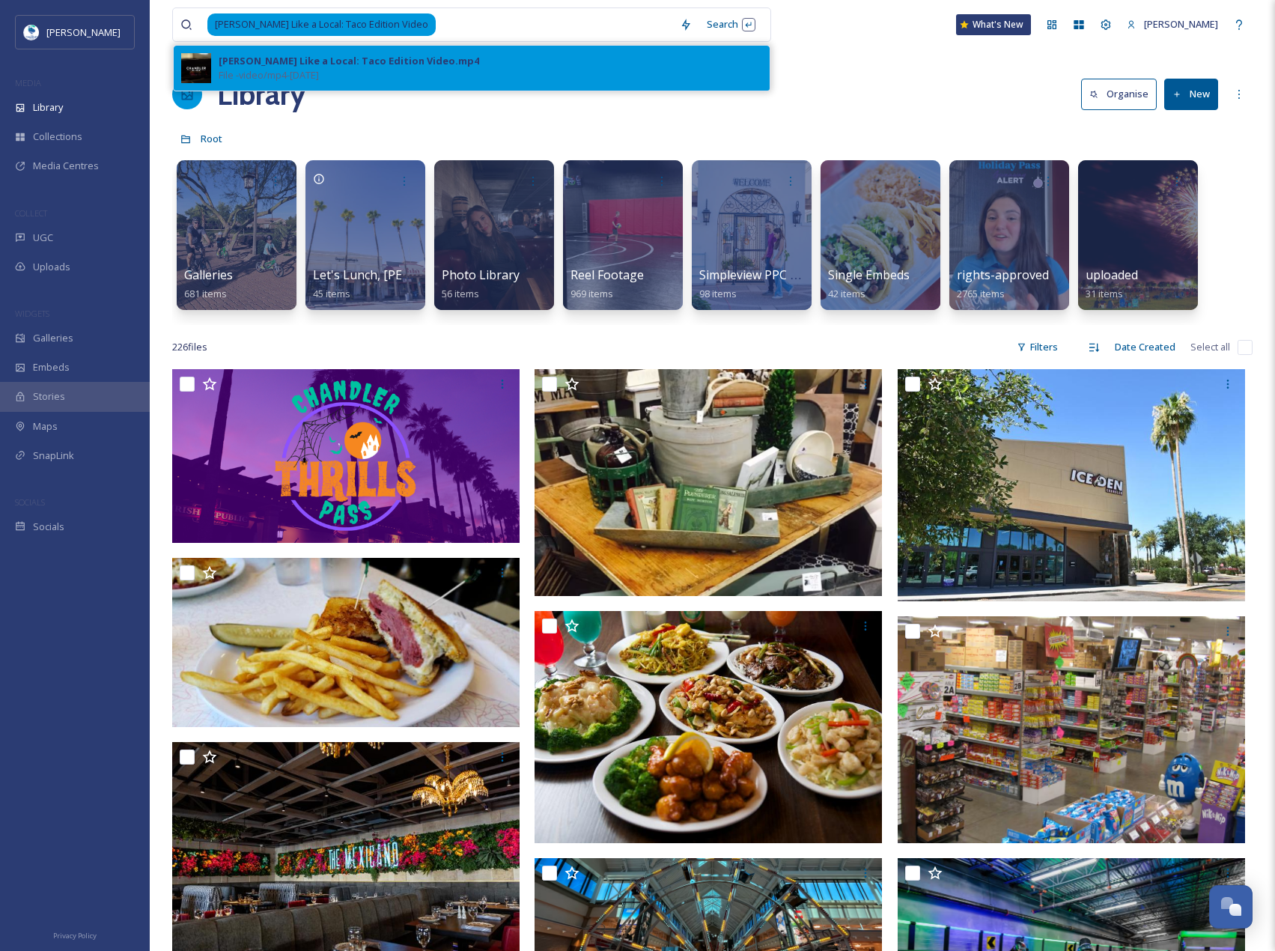
click at [363, 64] on div "Chandler Like a Local: Taco Edition Video.mp4" at bounding box center [349, 61] width 261 height 14
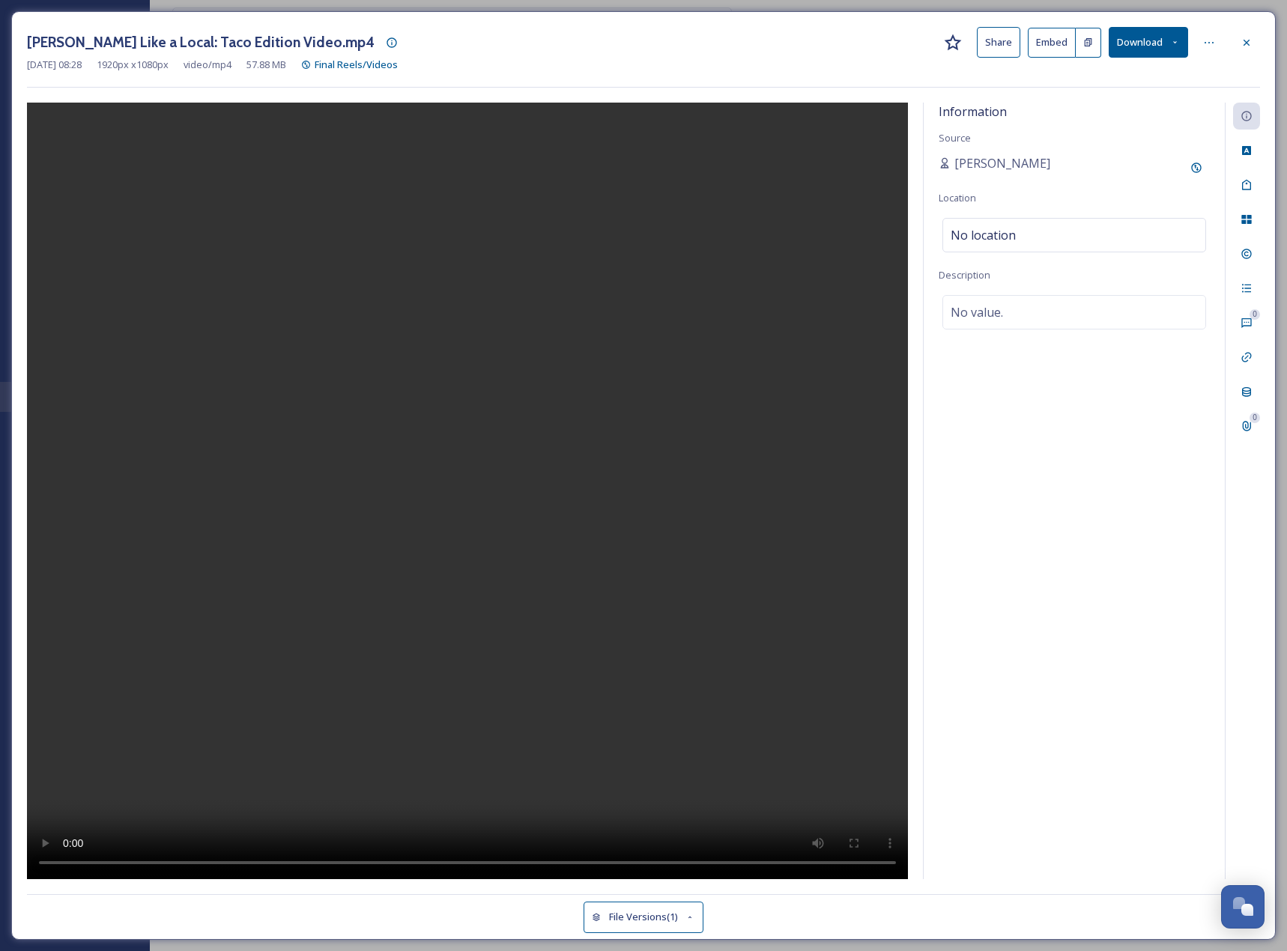
click at [1149, 54] on button "Download" at bounding box center [1147, 42] width 79 height 31
click at [1130, 79] on span "Download Original (1920 x 1080)" at bounding box center [1109, 77] width 142 height 14
click at [1247, 45] on icon at bounding box center [1246, 43] width 12 height 12
